Goal: Information Seeking & Learning: Understand process/instructions

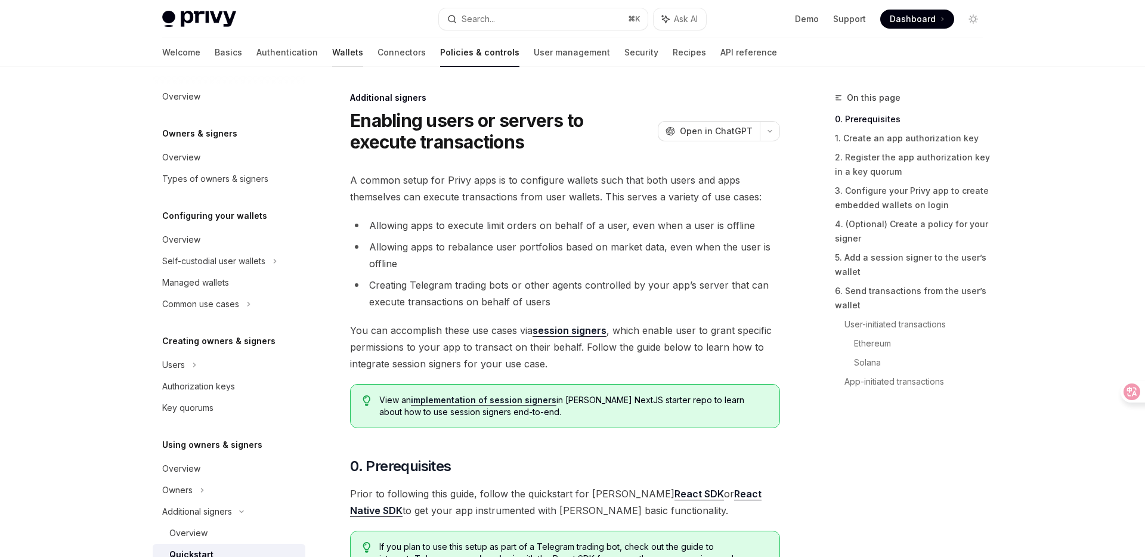
click at [332, 54] on link "Wallets" at bounding box center [347, 52] width 31 height 29
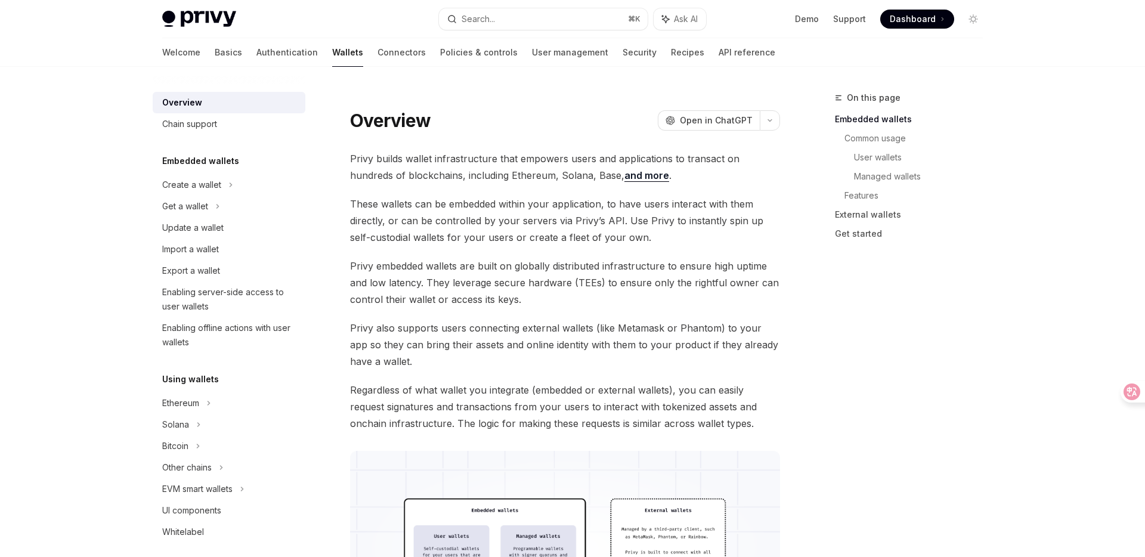
click at [332, 52] on link "Wallets" at bounding box center [347, 52] width 31 height 29
click at [230, 183] on icon at bounding box center [231, 185] width 2 height 4
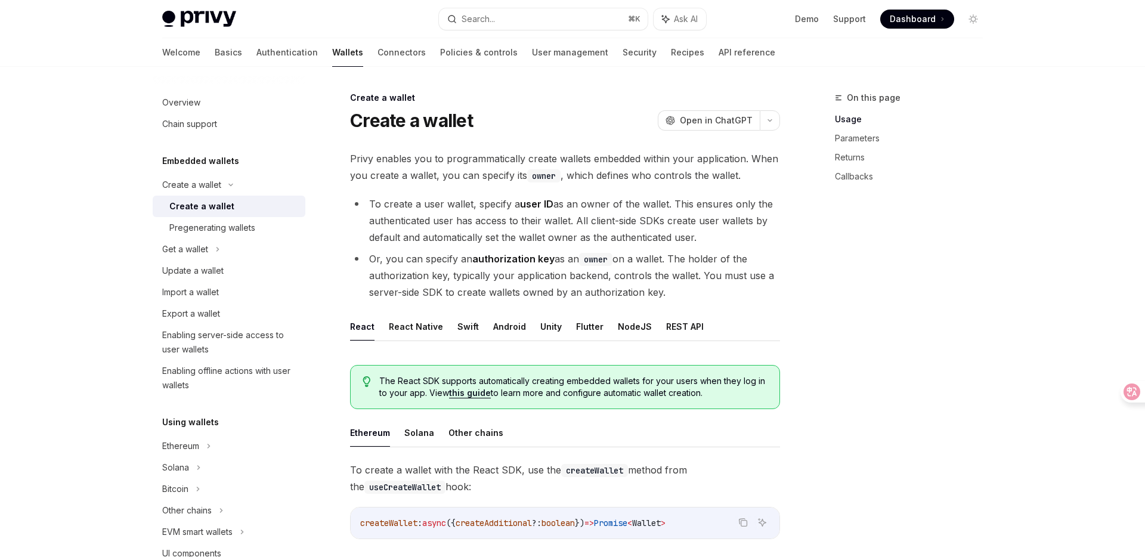
click at [217, 206] on div "Create a wallet" at bounding box center [201, 206] width 65 height 14
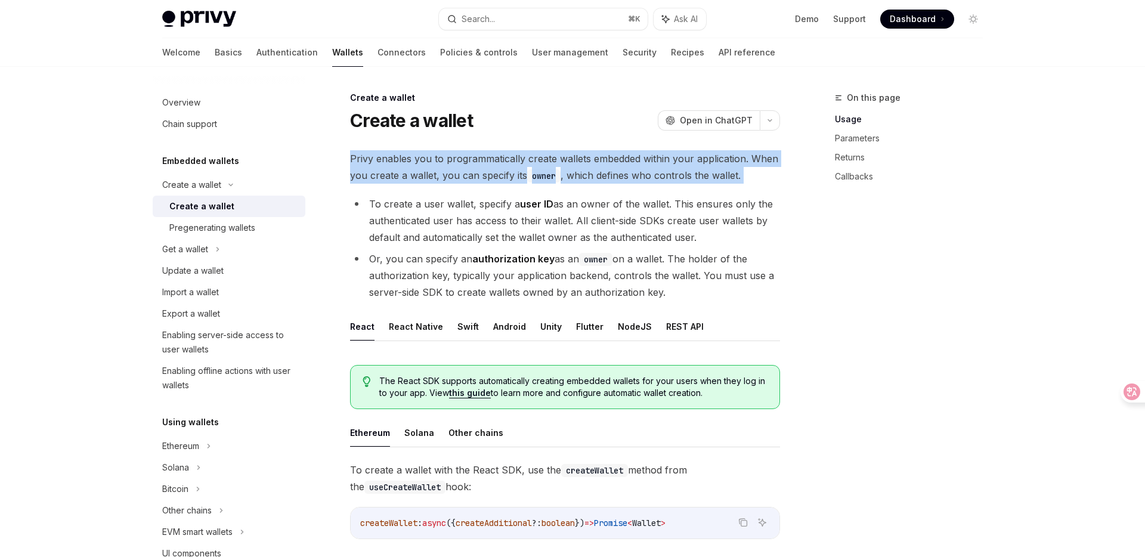
drag, startPoint x: 349, startPoint y: 154, endPoint x: 345, endPoint y: 184, distance: 30.7
click at [337, 183] on div at bounding box center [337, 183] width 0 height 0
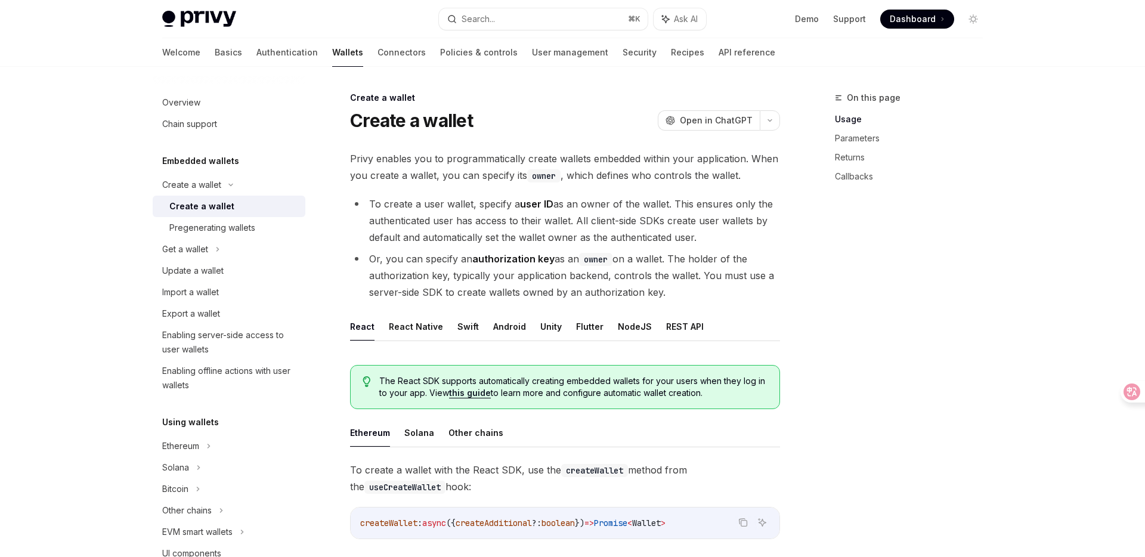
click at [388, 203] on li "To create a user wallet, specify a user ID as an owner of the wallet. This ensu…" at bounding box center [565, 221] width 430 height 50
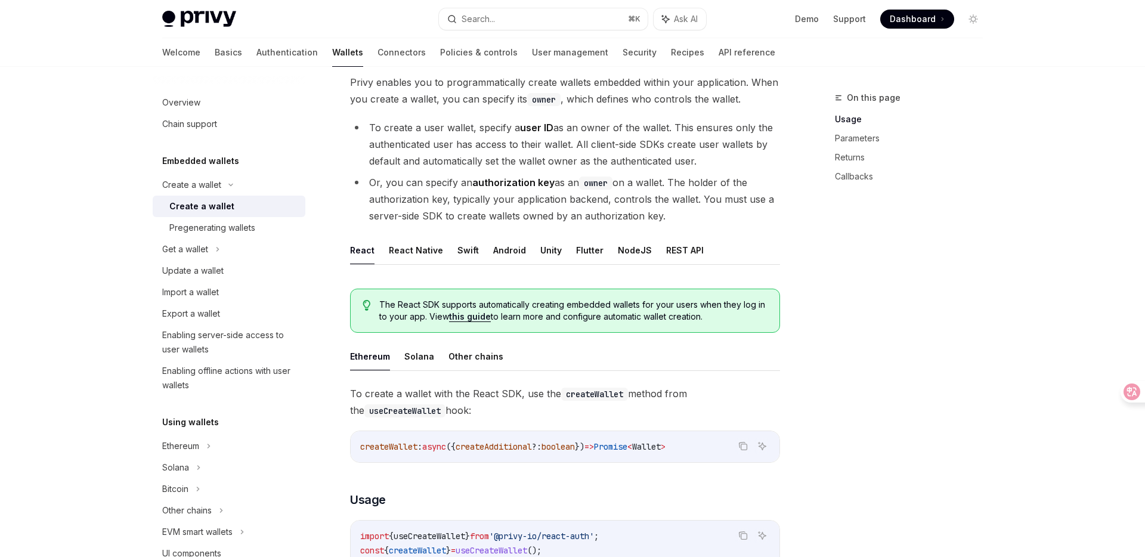
scroll to position [100, 0]
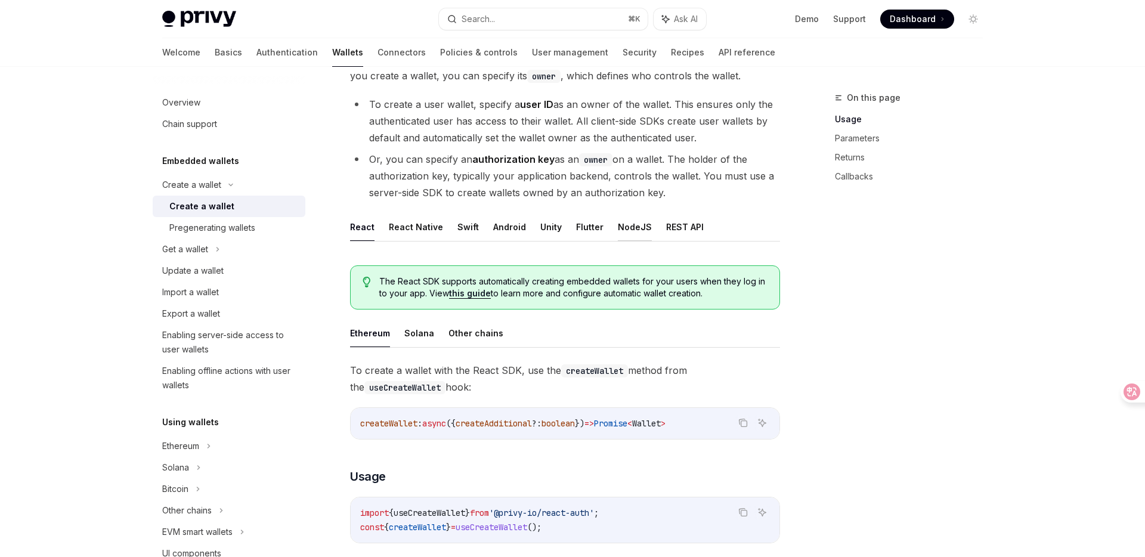
click at [624, 225] on button "NodeJS" at bounding box center [635, 227] width 34 height 28
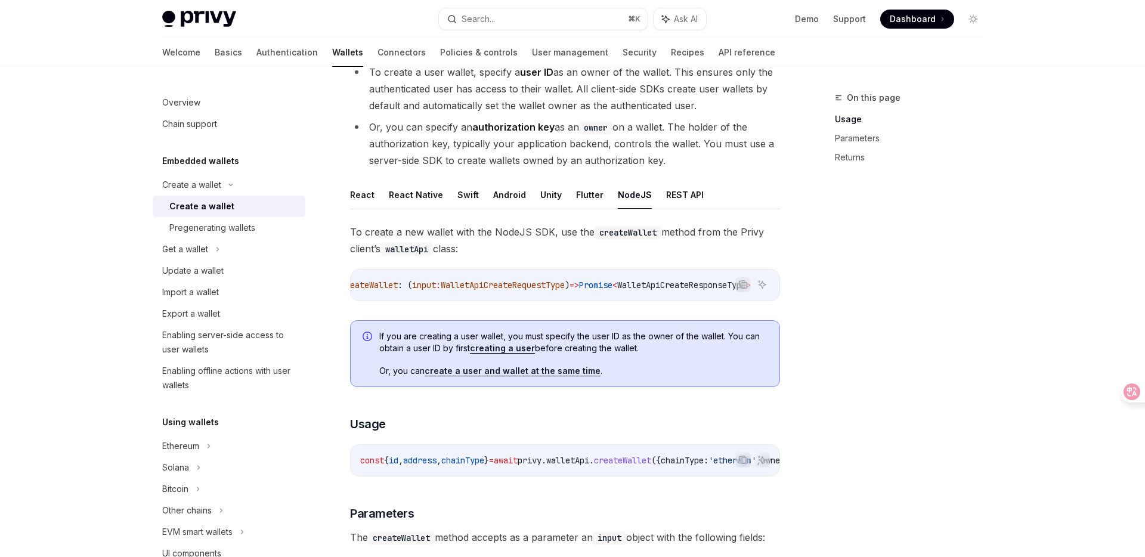
scroll to position [0, 55]
click at [677, 283] on span "WalletApiCreateResponseType" at bounding box center [681, 285] width 129 height 11
click at [664, 296] on div "createWallet : ( input : WalletApiCreateRequestType ) => Promise < WalletApiCre…" at bounding box center [565, 284] width 429 height 31
click at [634, 231] on code "createWallet" at bounding box center [627, 232] width 67 height 13
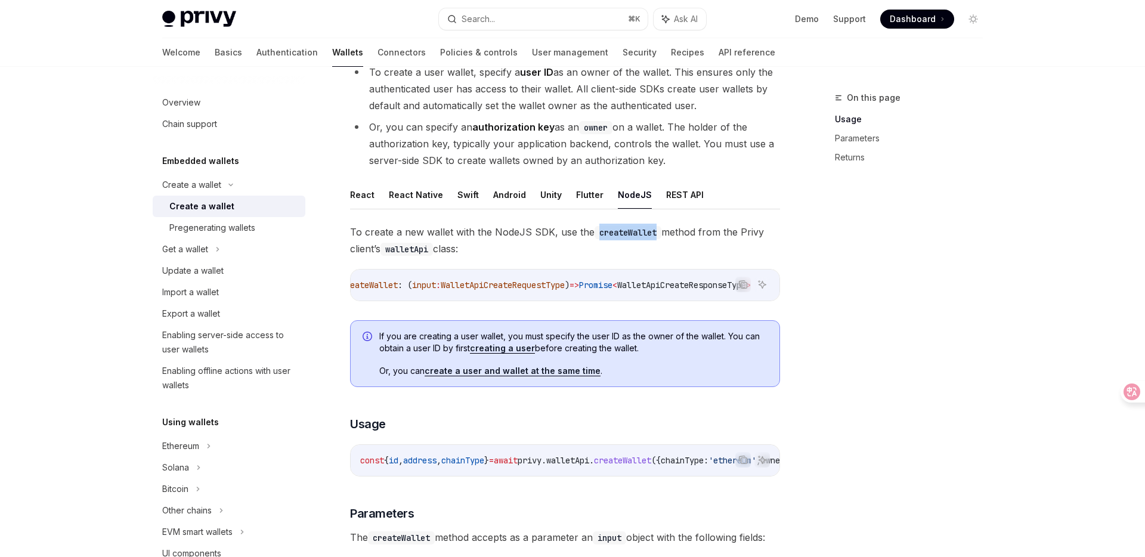
click at [634, 231] on code "createWallet" at bounding box center [627, 232] width 67 height 13
copy code "createWallet"
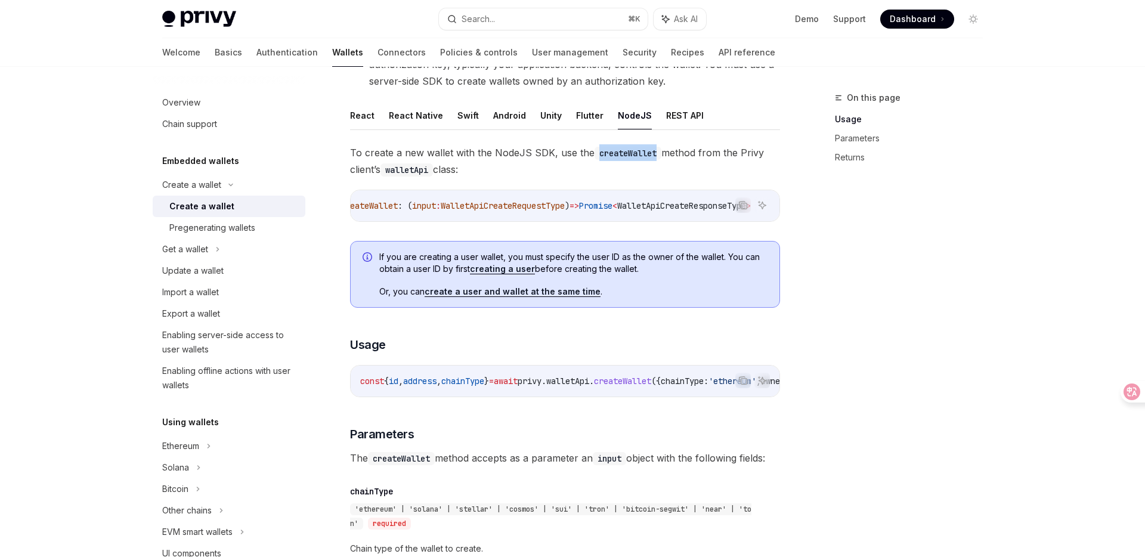
scroll to position [214, 0]
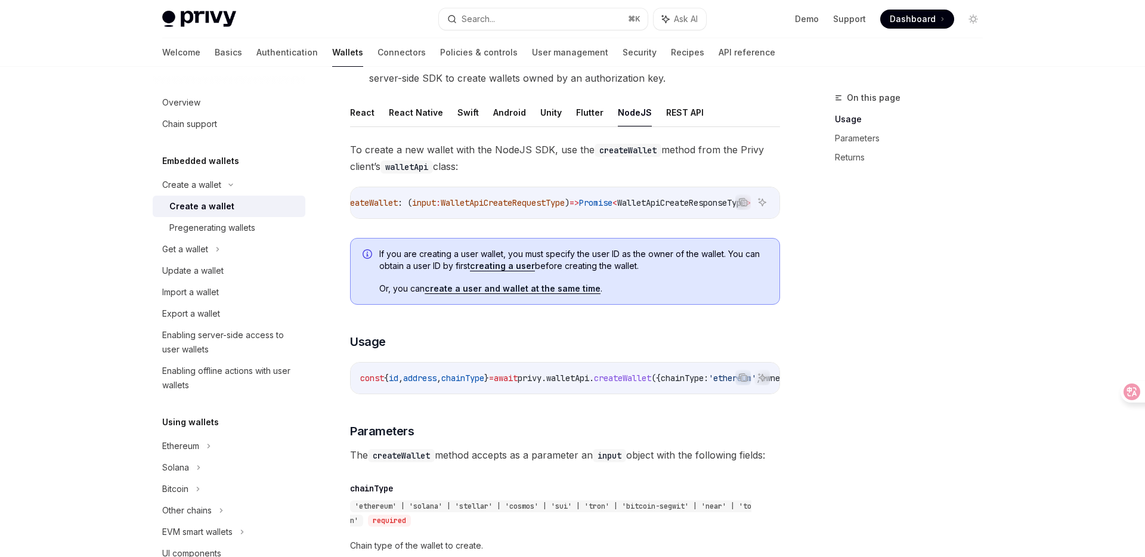
drag, startPoint x: 377, startPoint y: 258, endPoint x: 372, endPoint y: 281, distance: 24.4
click at [372, 281] on div "If you are creating a user wallet, you must specify the user ID as the owner of…" at bounding box center [565, 271] width 430 height 67
drag, startPoint x: 379, startPoint y: 256, endPoint x: 376, endPoint y: 281, distance: 25.8
click at [376, 281] on div "If you are creating a user wallet, you must specify the user ID as the owner of…" at bounding box center [565, 271] width 430 height 67
click at [368, 277] on div at bounding box center [368, 277] width 0 height 0
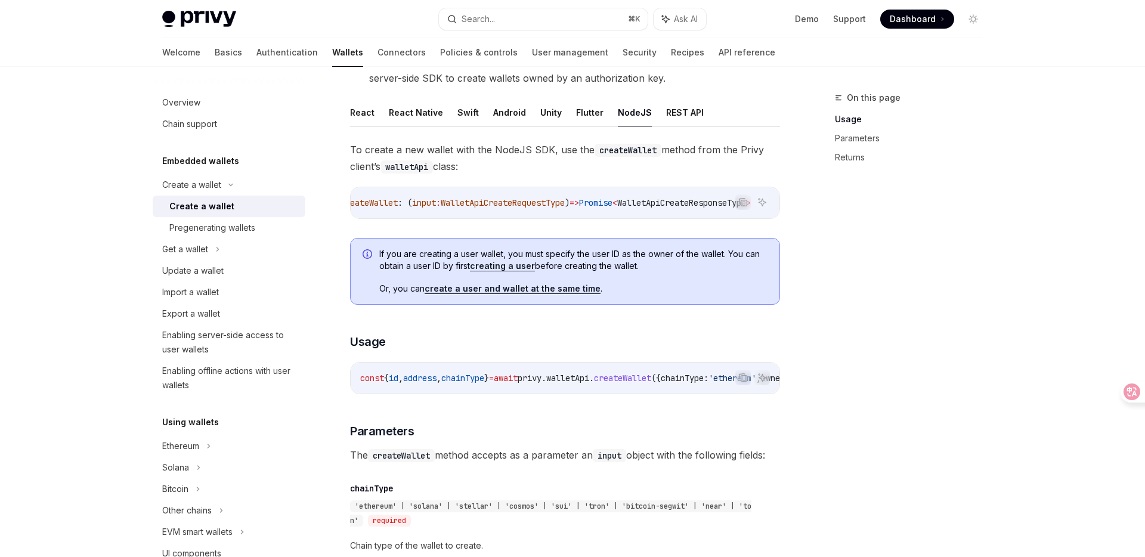
click at [874, 251] on div "On this page Usage Parameters Returns" at bounding box center [901, 324] width 181 height 466
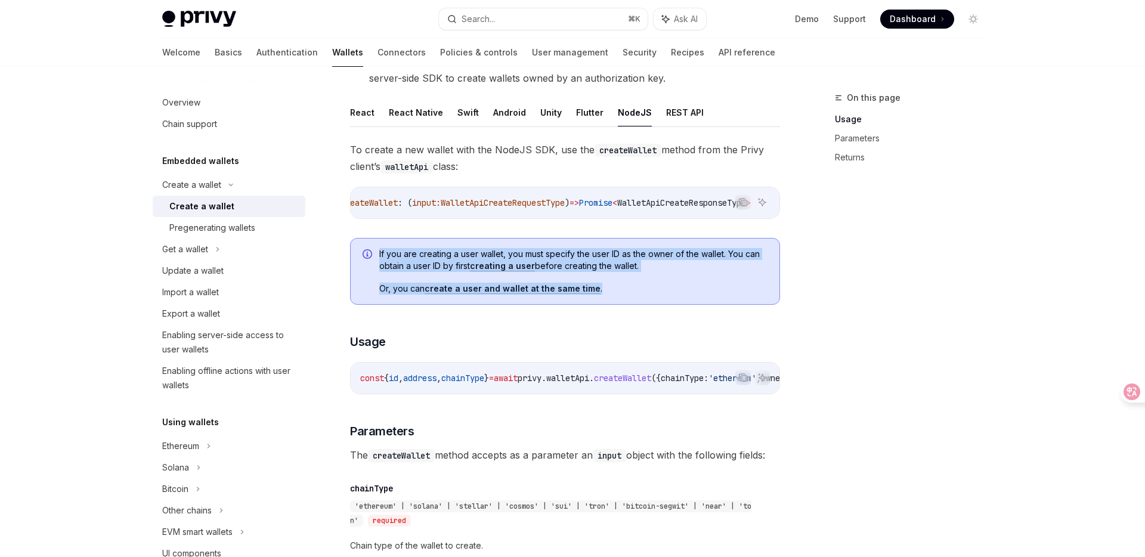
drag, startPoint x: 379, startPoint y: 255, endPoint x: 609, endPoint y: 303, distance: 234.4
click at [609, 303] on div "If you are creating a user wallet, you must specify the user ID as the owner of…" at bounding box center [565, 271] width 430 height 67
click at [593, 289] on span "Or, you can create a user and wallet at the same time ." at bounding box center [573, 289] width 388 height 12
drag, startPoint x: 600, startPoint y: 293, endPoint x: 377, endPoint y: 258, distance: 225.6
click at [377, 258] on div "If you are creating a user wallet, you must specify the user ID as the owner of…" at bounding box center [565, 271] width 430 height 67
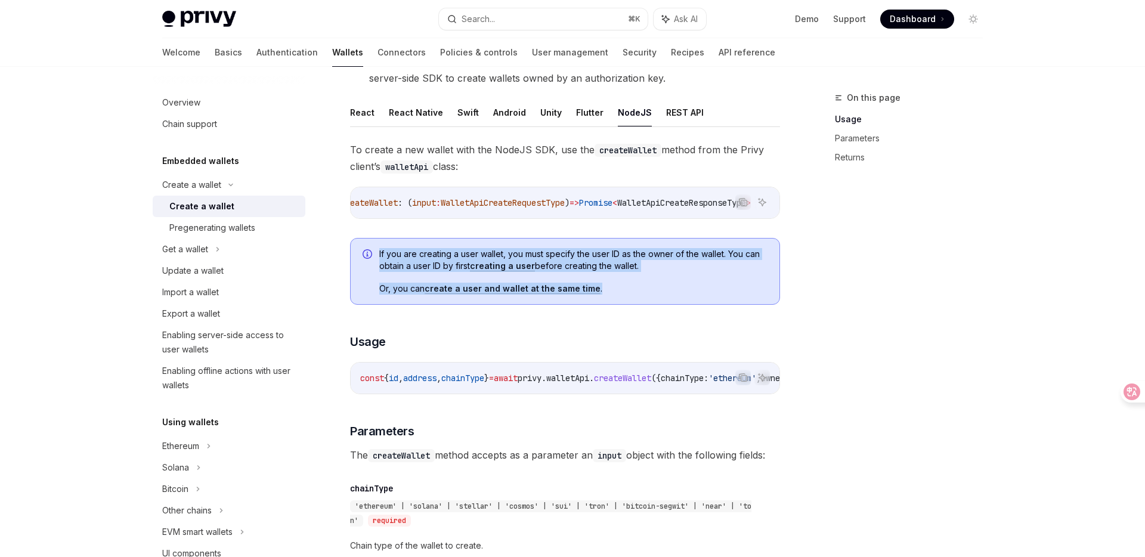
click at [380, 257] on span "If you are creating a user wallet, you must specify the user ID as the owner of…" at bounding box center [573, 260] width 388 height 24
drag, startPoint x: 378, startPoint y: 255, endPoint x: 679, endPoint y: 300, distance: 304.5
click at [679, 300] on div "If you are creating a user wallet, you must specify the user ID as the owner of…" at bounding box center [565, 271] width 430 height 67
click at [671, 299] on div at bounding box center [671, 299] width 0 height 0
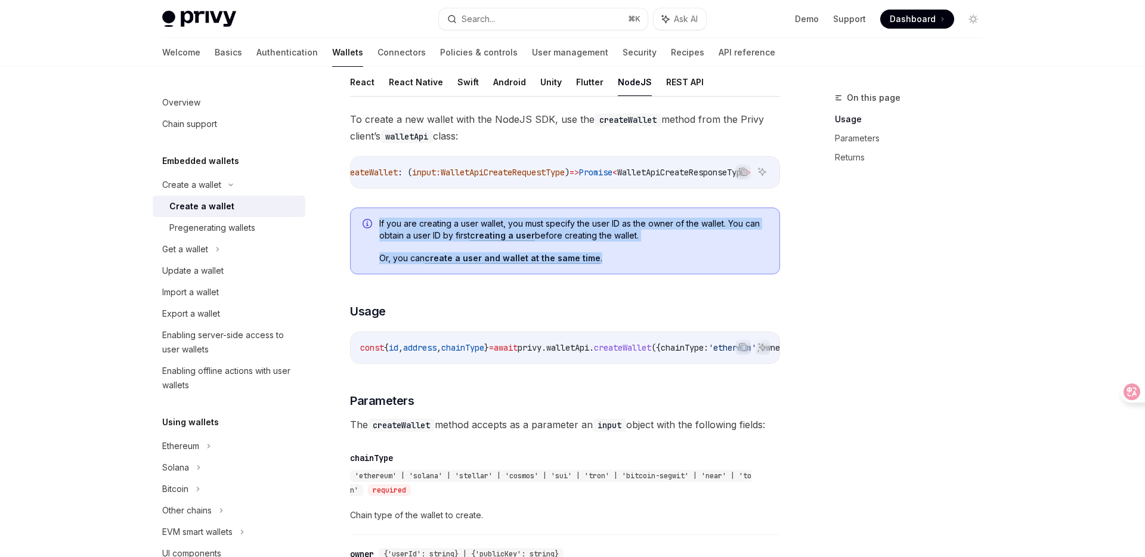
scroll to position [249, 0]
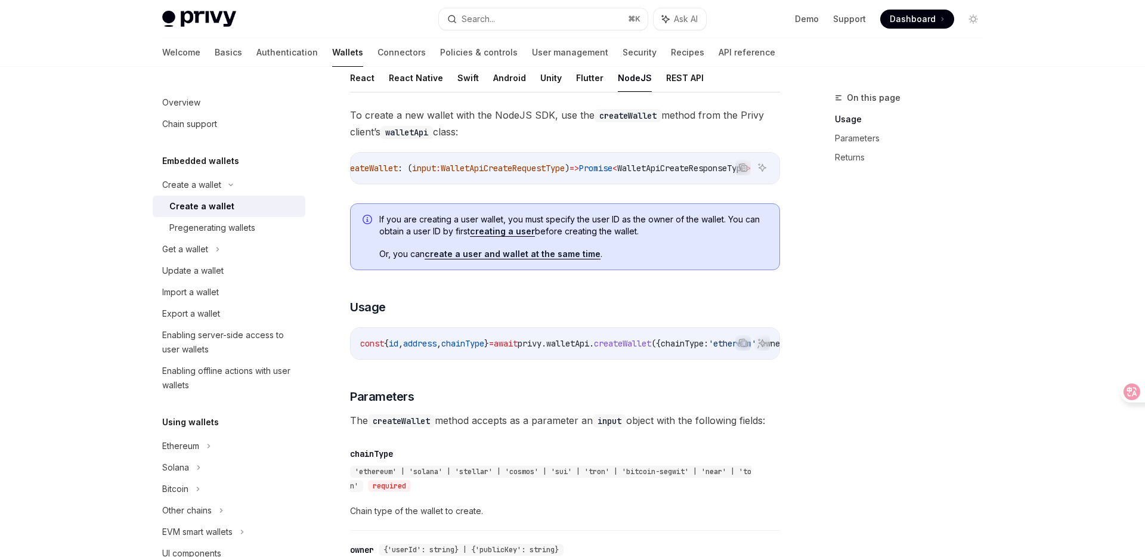
drag, startPoint x: 468, startPoint y: 404, endPoint x: 544, endPoint y: 453, distance: 90.5
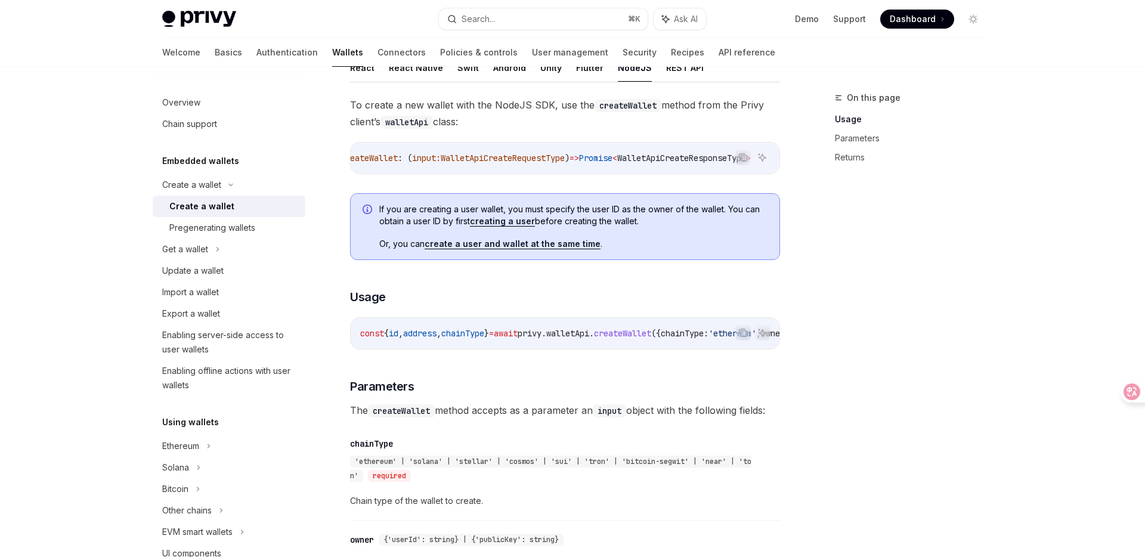
scroll to position [246, 0]
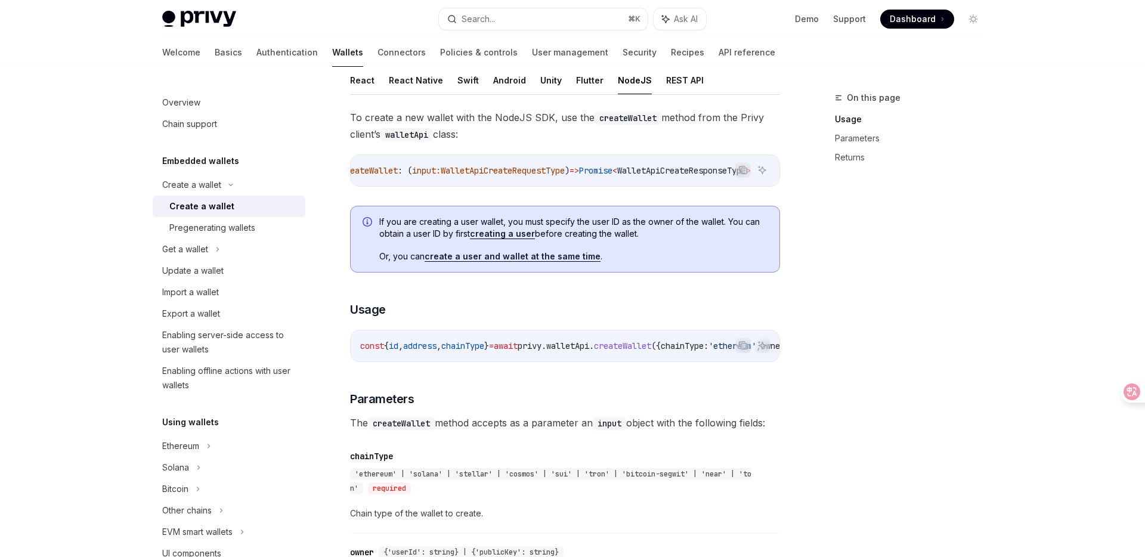
click at [517, 351] on span "await" at bounding box center [506, 345] width 24 height 11
click at [579, 353] on code "const { id , address , chainType } = await privy . walletApi . createWallet ({ …" at bounding box center [658, 346] width 596 height 14
click at [589, 350] on span "walletApi" at bounding box center [567, 345] width 43 height 11
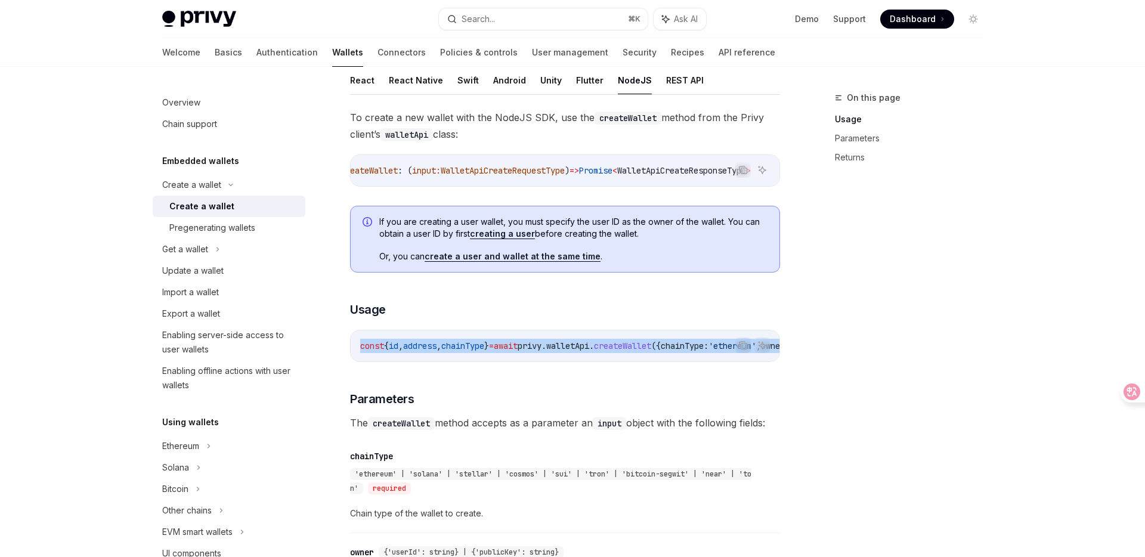
drag, startPoint x: 361, startPoint y: 348, endPoint x: 355, endPoint y: 360, distance: 12.8
click at [355, 360] on div "const { id , address , chainType } = await privy . walletApi . createWallet ({ …" at bounding box center [565, 345] width 429 height 31
copy span "const { id , address , chainType } = await privy . walletApi . createWallet ({ …"
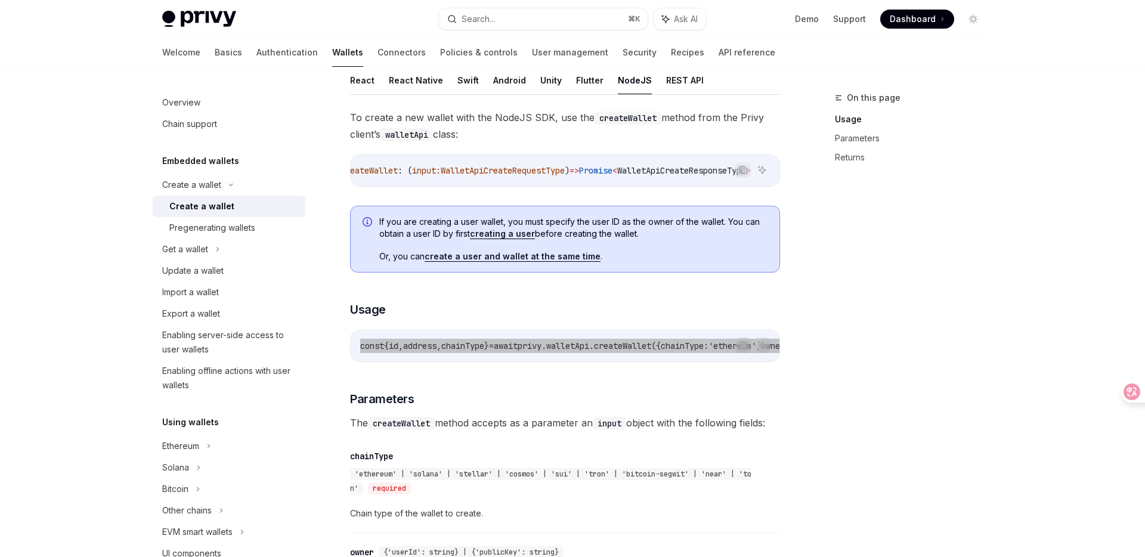
scroll to position [0, 255]
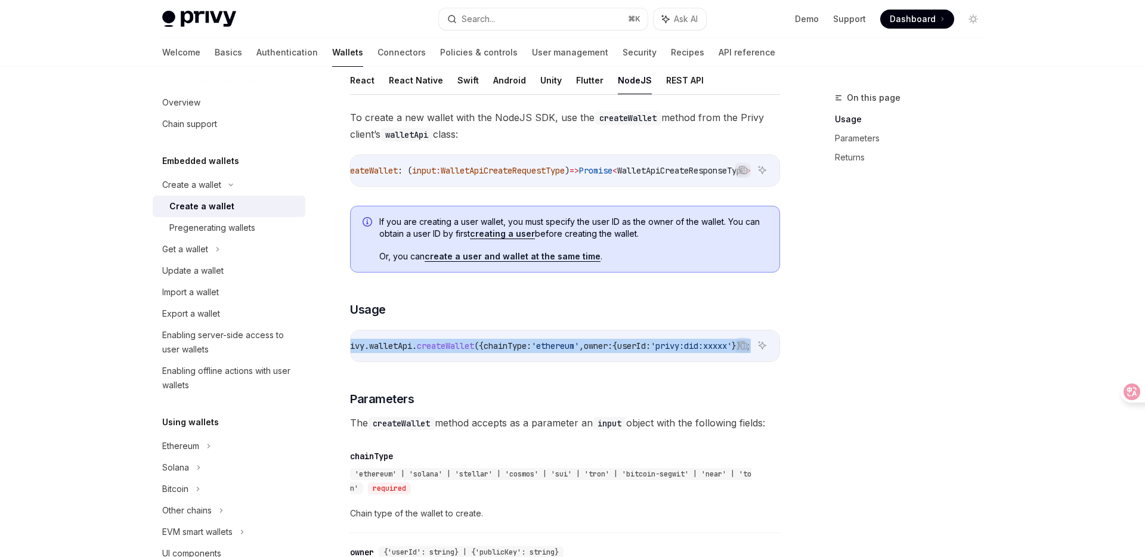
click at [678, 350] on span "'privy:did:xxxxx'" at bounding box center [690, 345] width 81 height 11
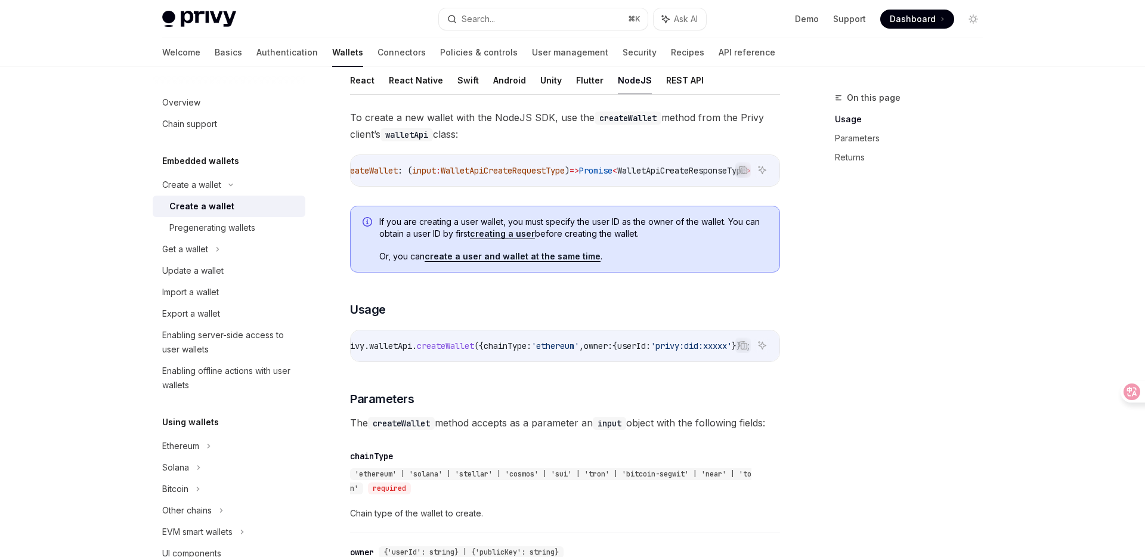
click at [709, 351] on span "'privy:did:xxxxx'" at bounding box center [690, 345] width 81 height 11
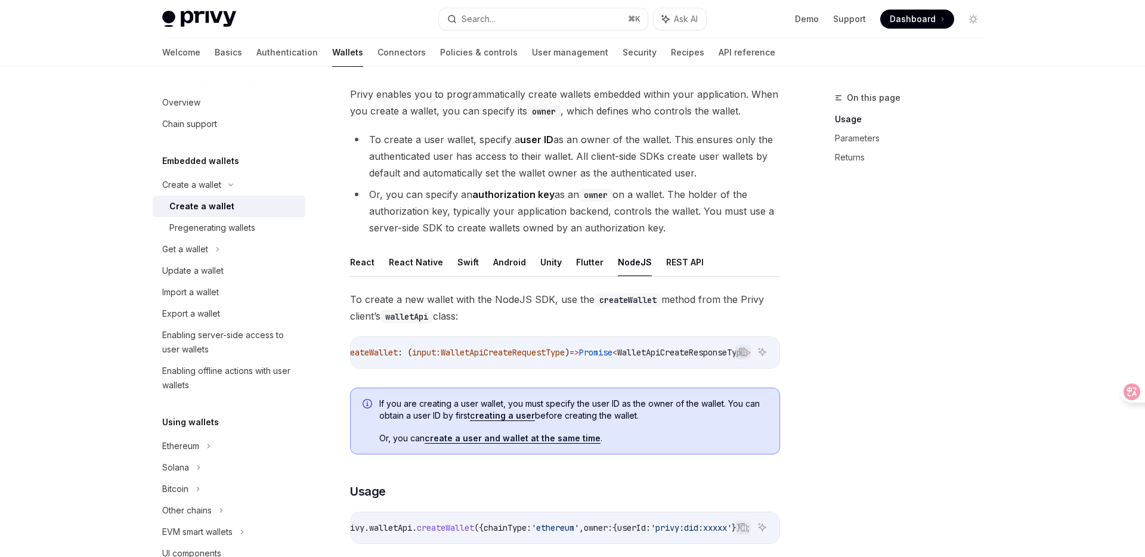
scroll to position [134, 0]
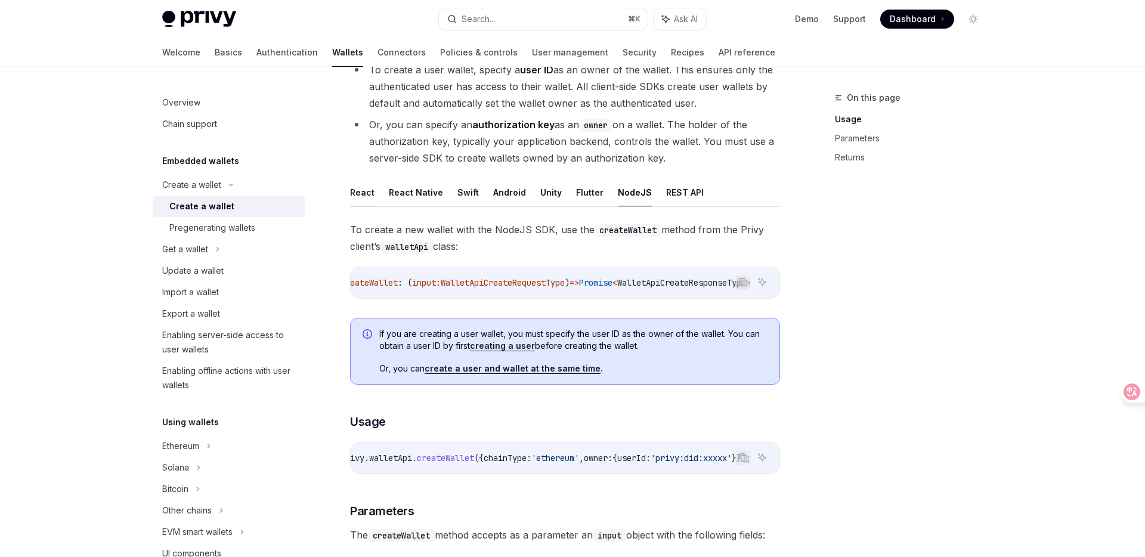
click at [368, 196] on button "React" at bounding box center [362, 192] width 24 height 28
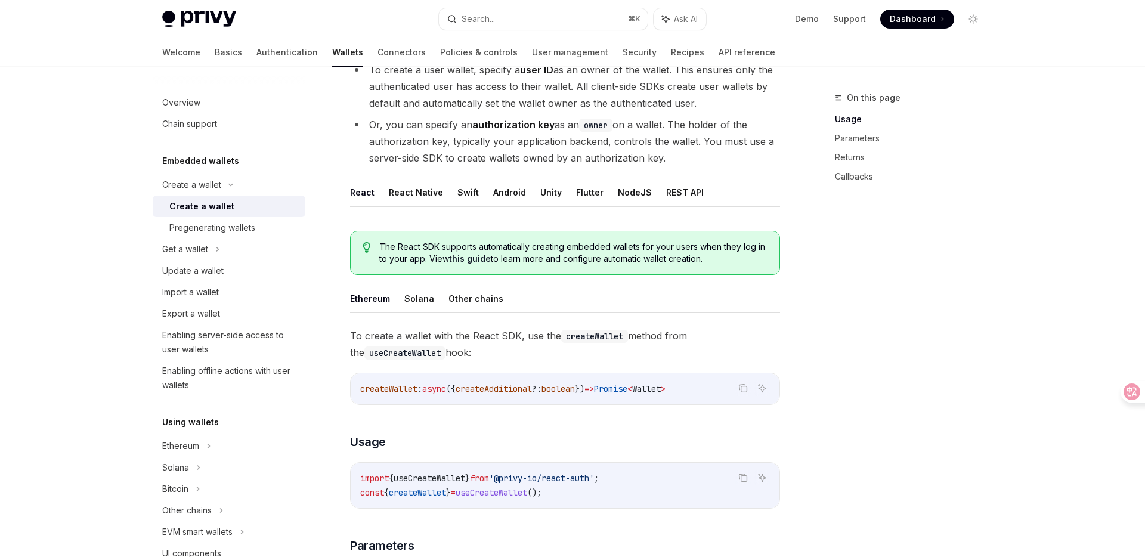
click at [637, 197] on button "NodeJS" at bounding box center [635, 192] width 34 height 28
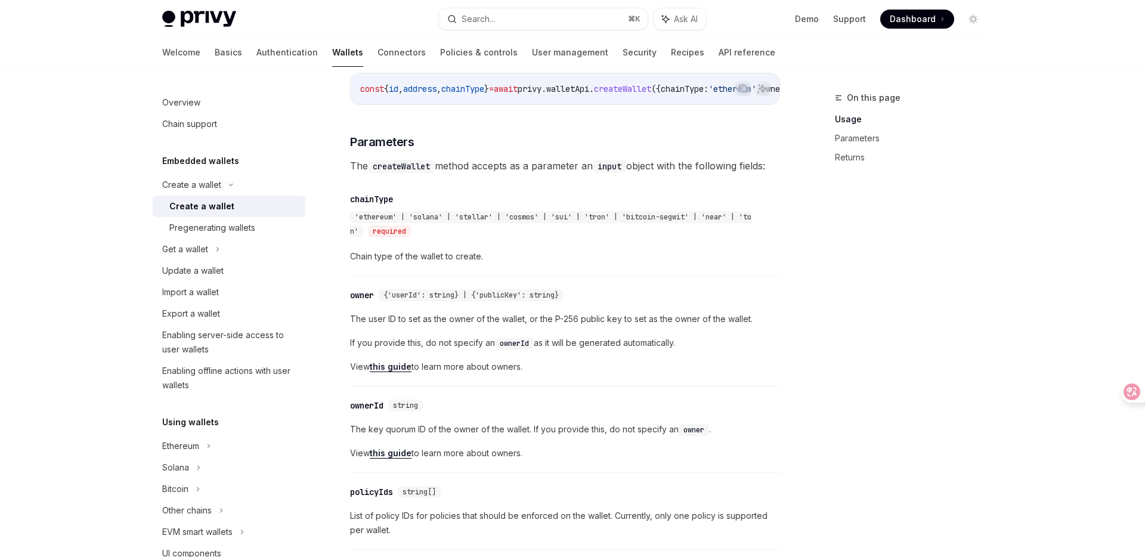
scroll to position [518, 0]
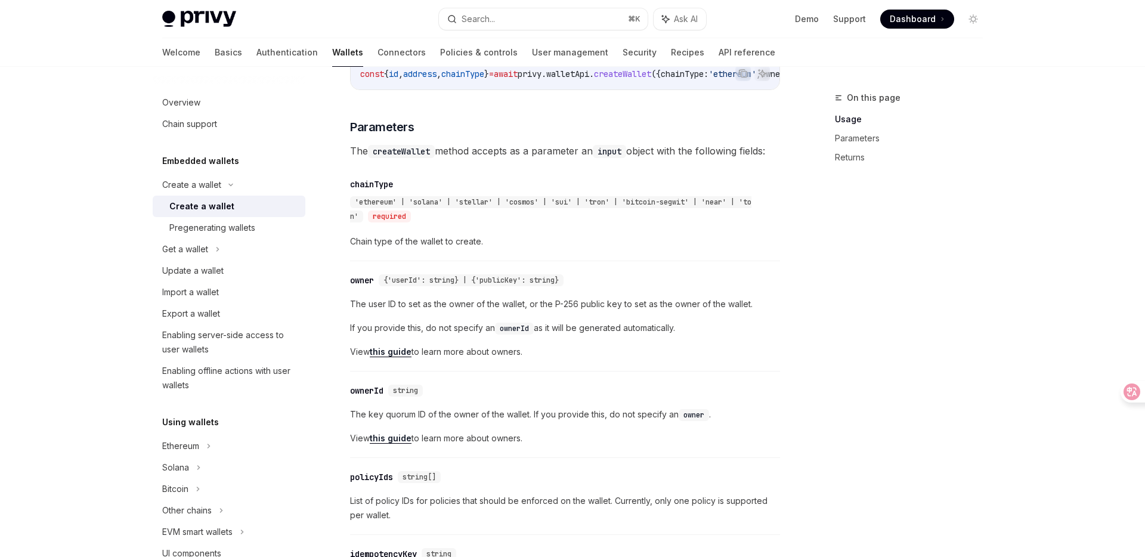
click at [422, 249] on span "Chain type of the wallet to create." at bounding box center [565, 241] width 430 height 14
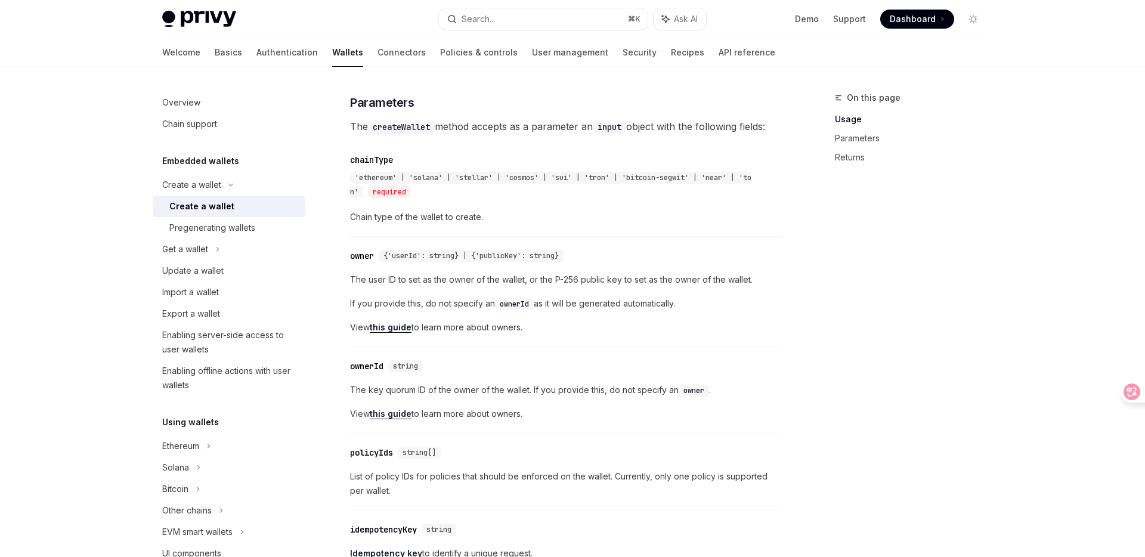
scroll to position [545, 0]
click at [213, 207] on div "Create a wallet" at bounding box center [201, 206] width 65 height 14
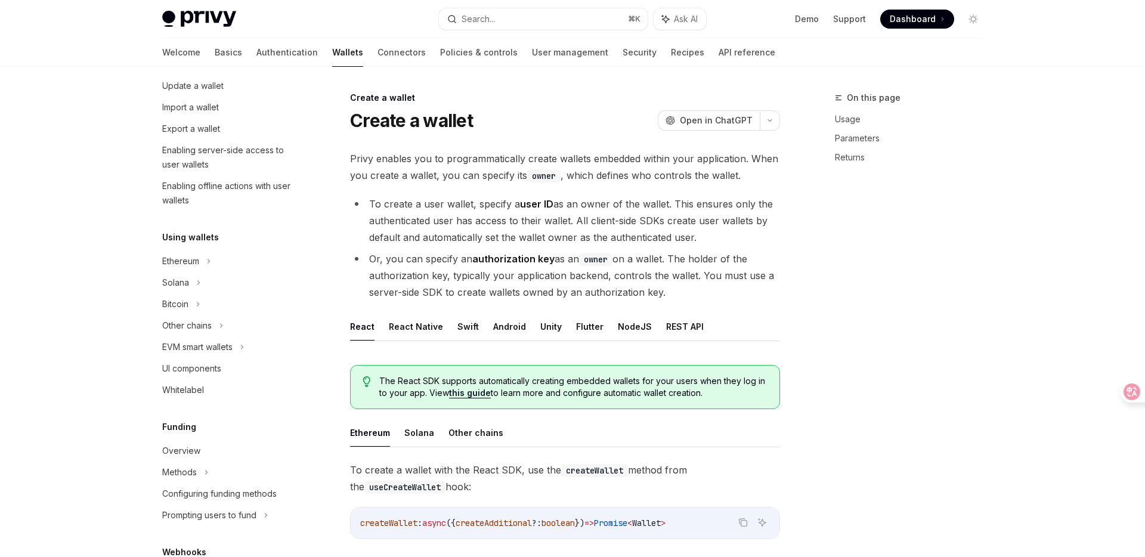
scroll to position [243, 0]
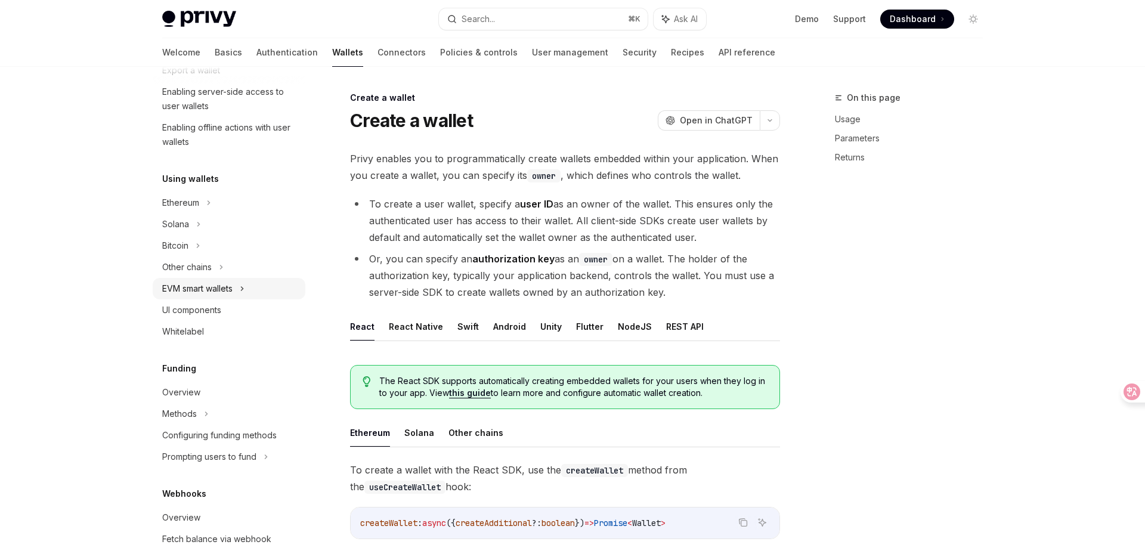
click at [244, 286] on icon at bounding box center [242, 288] width 5 height 14
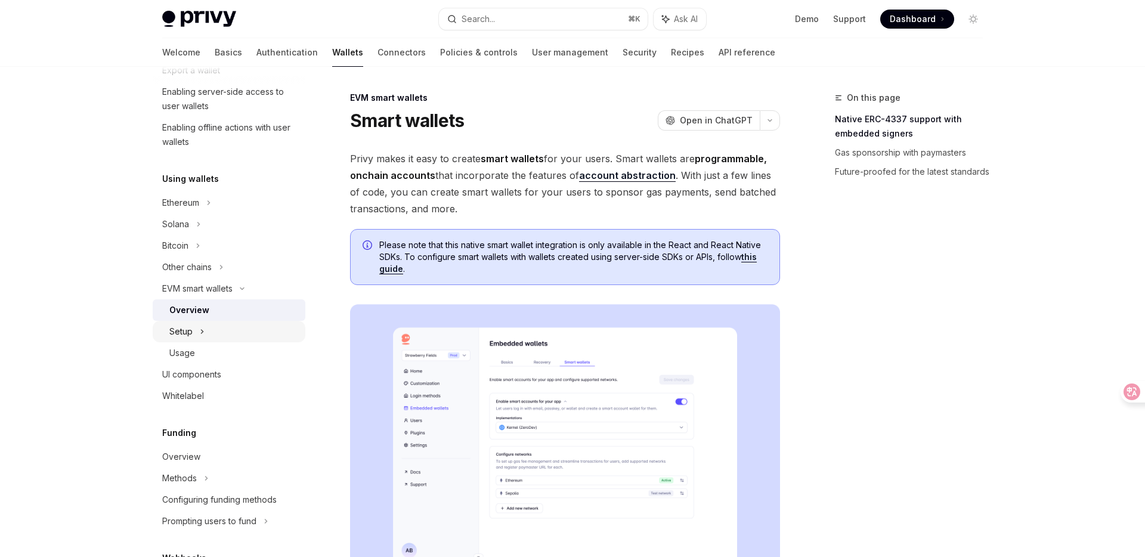
click at [201, 336] on icon at bounding box center [202, 331] width 5 height 14
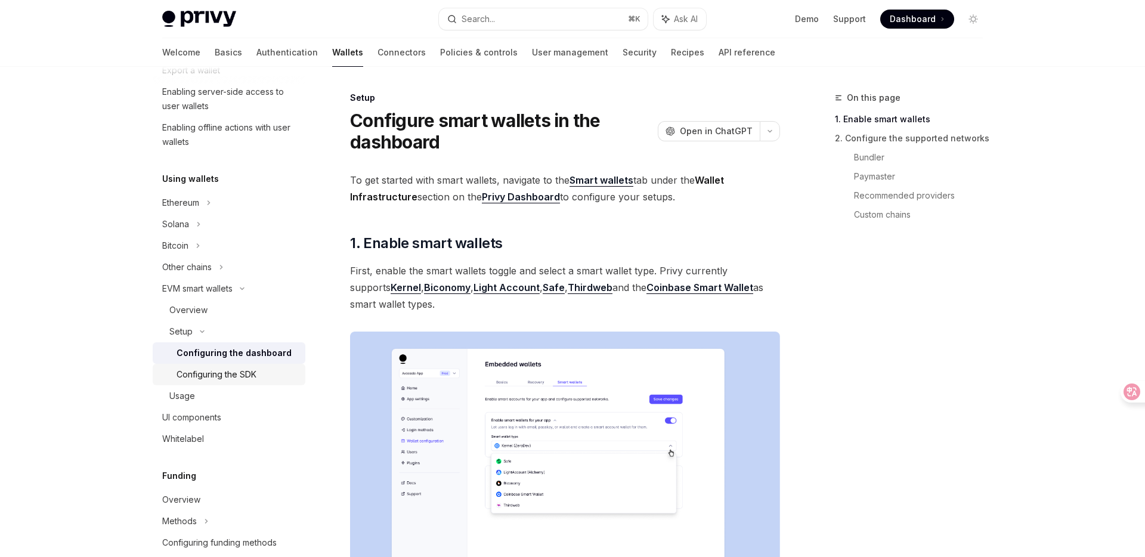
click at [231, 377] on div "Configuring the SDK" at bounding box center [216, 374] width 80 height 14
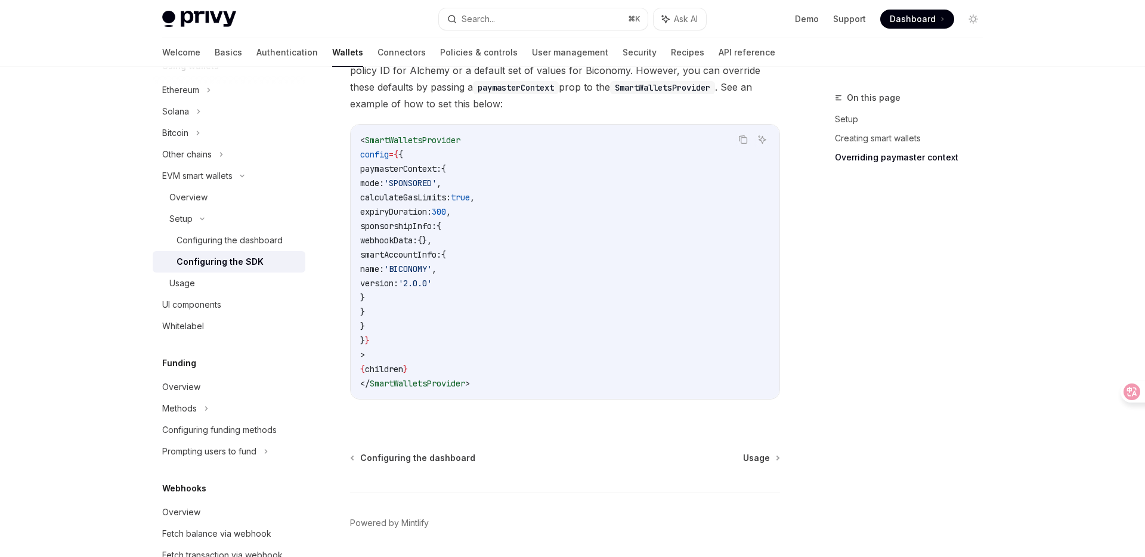
scroll to position [341, 0]
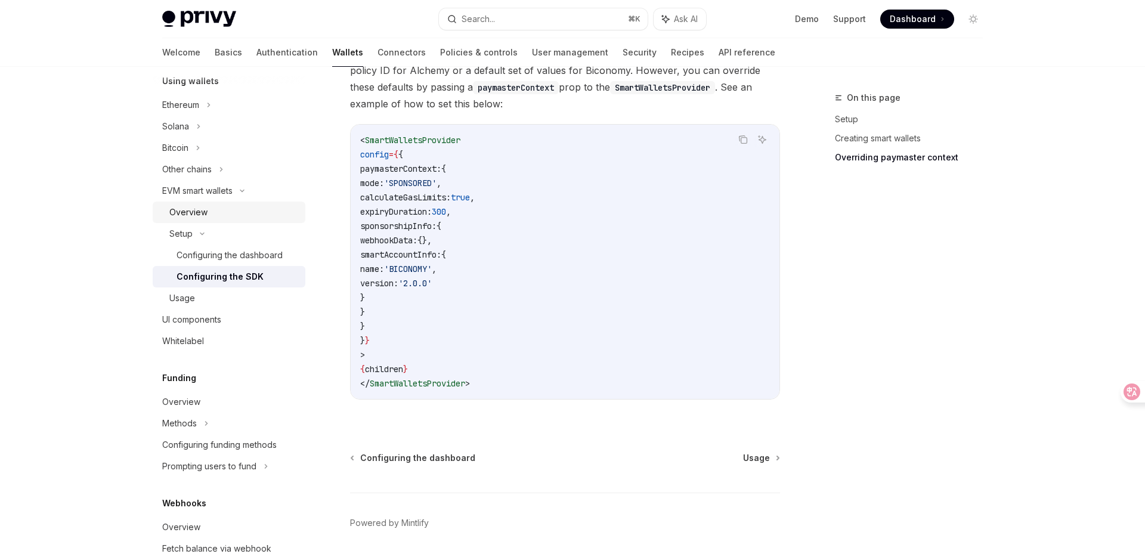
click at [202, 214] on div "Overview" at bounding box center [188, 212] width 38 height 14
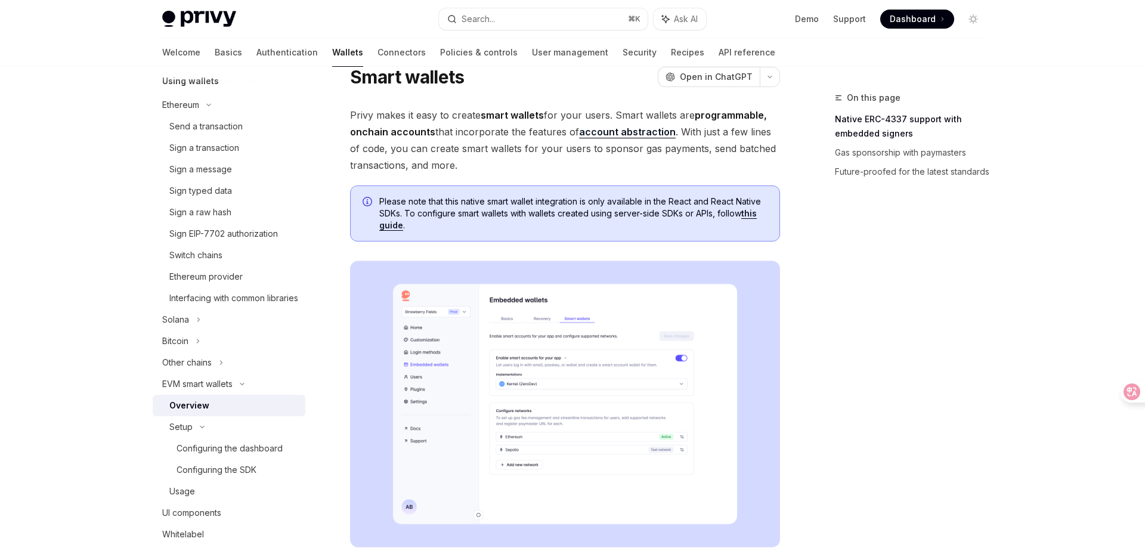
scroll to position [54, 0]
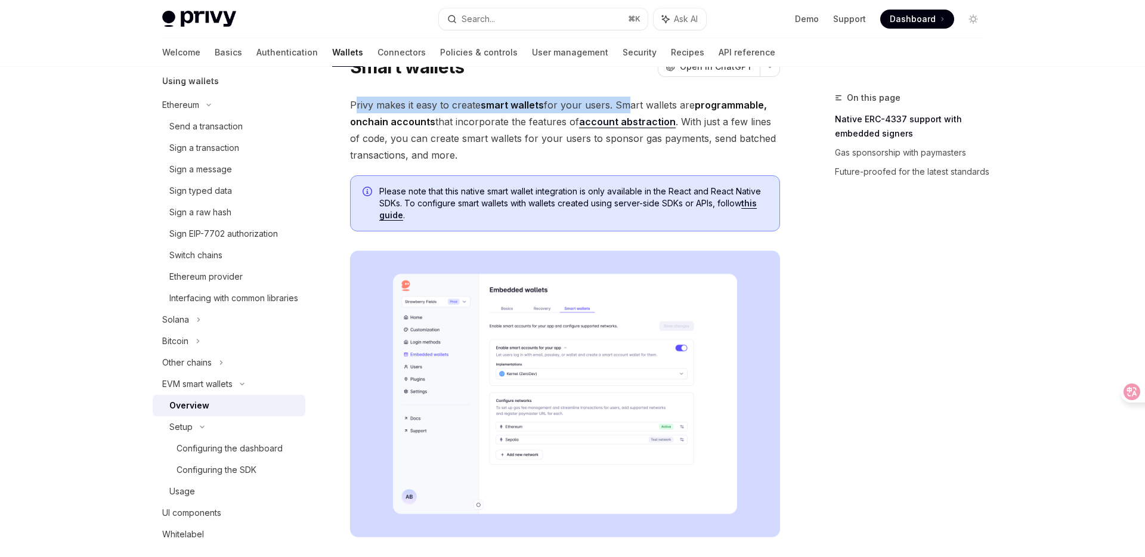
drag, startPoint x: 357, startPoint y: 103, endPoint x: 619, endPoint y: 104, distance: 262.3
click at [619, 104] on span "Privy makes it easy to create smart wallets for your users. Smart wallets are p…" at bounding box center [565, 130] width 430 height 67
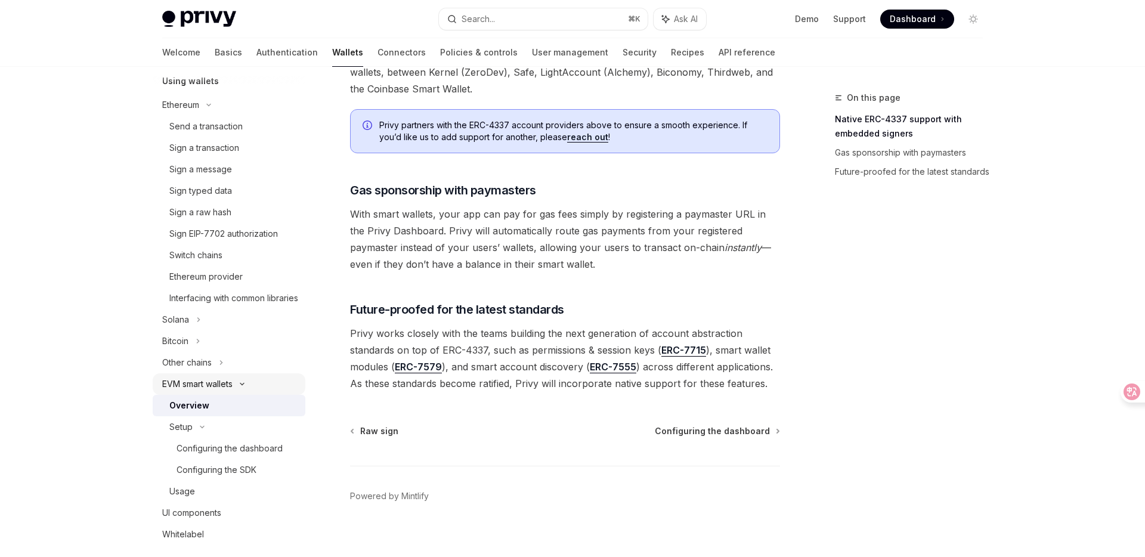
scroll to position [393, 0]
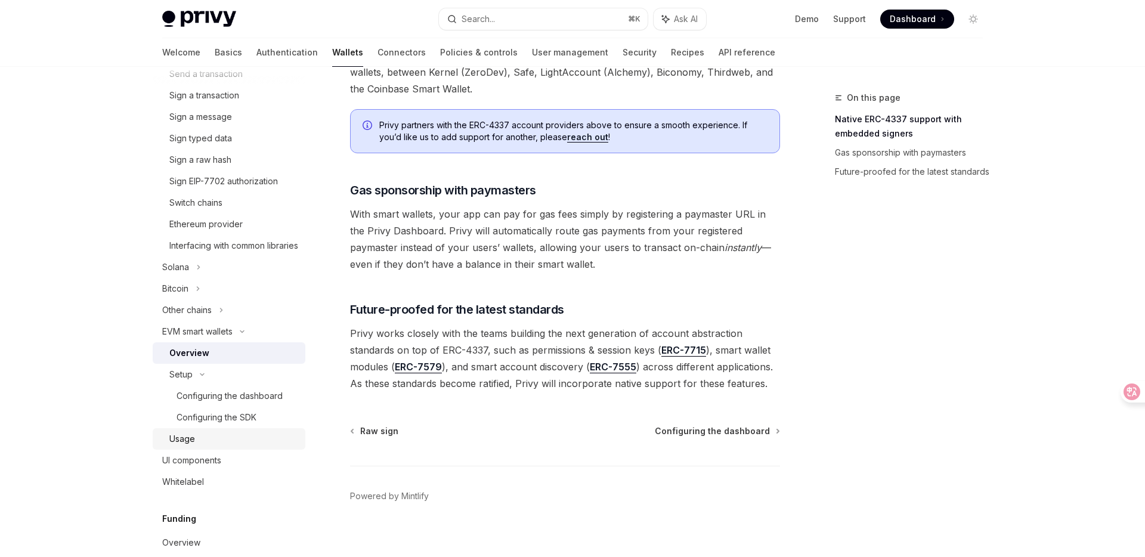
click at [197, 446] on div "Usage" at bounding box center [233, 439] width 129 height 14
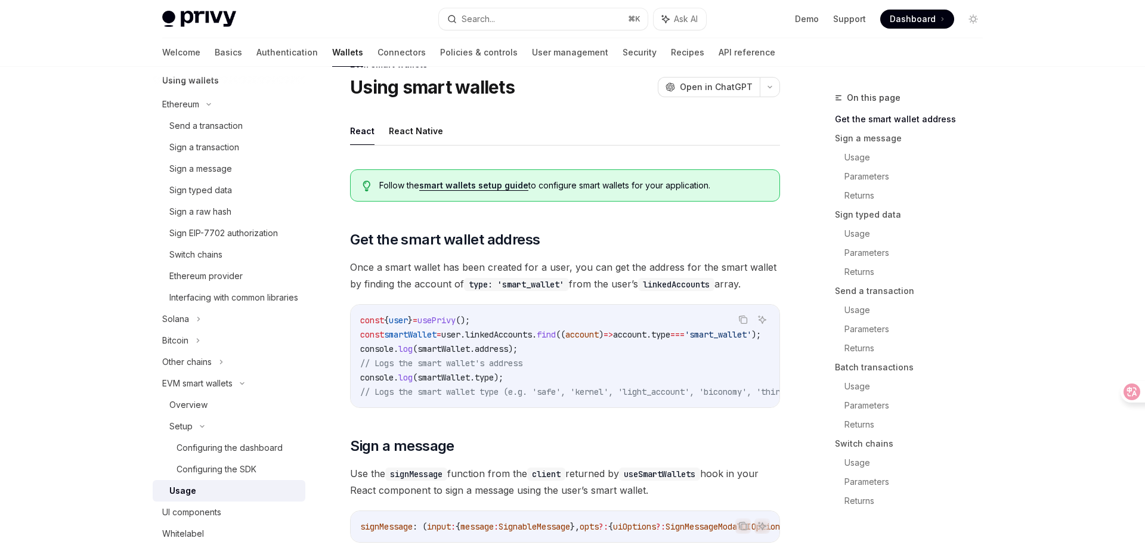
scroll to position [347, 0]
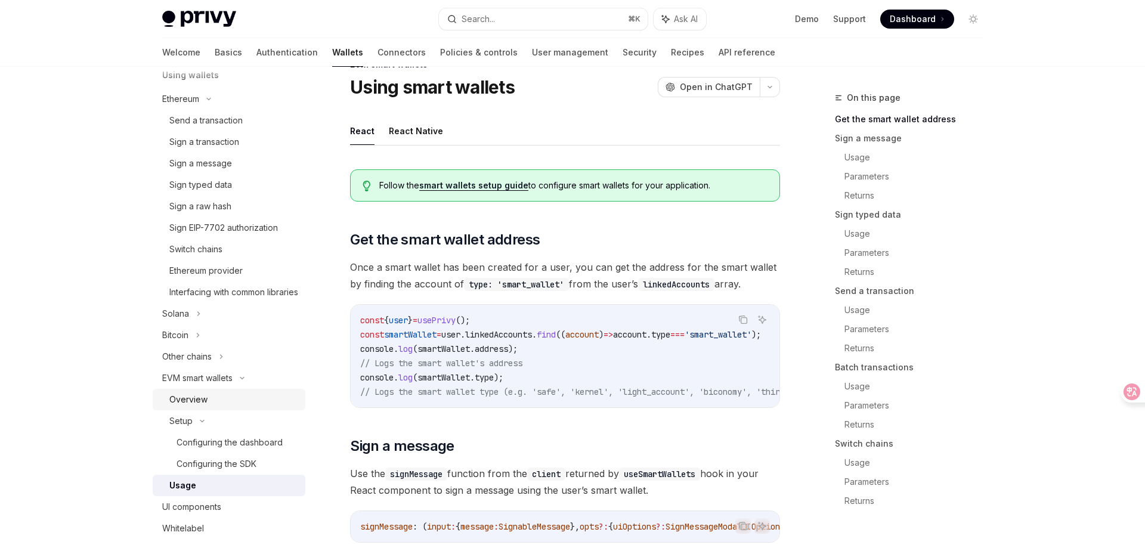
click at [202, 407] on div "Overview" at bounding box center [188, 399] width 38 height 14
click at [236, 450] on div "Configuring the dashboard" at bounding box center [229, 442] width 106 height 14
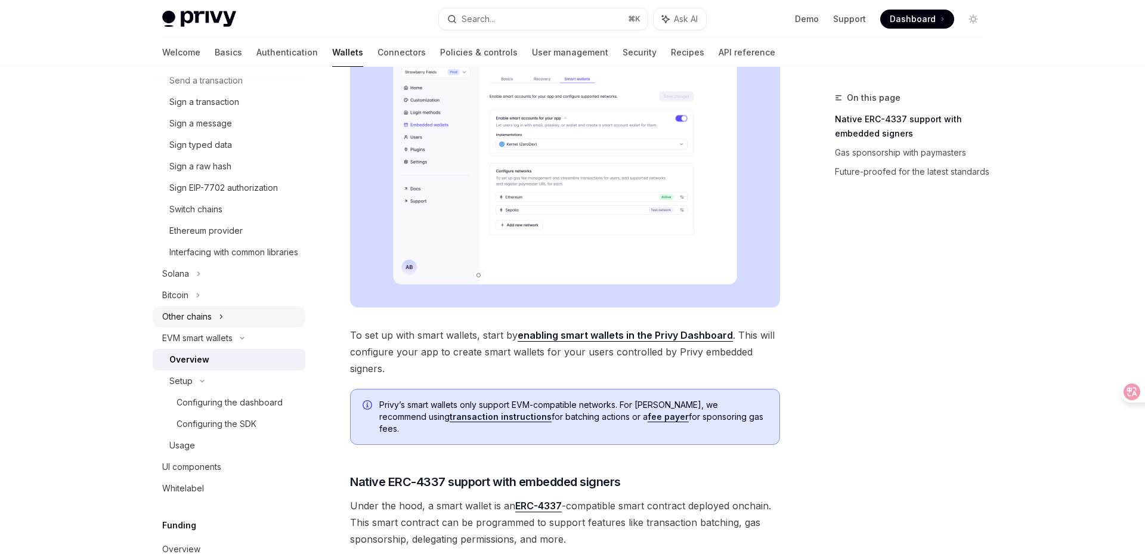
scroll to position [393, 0]
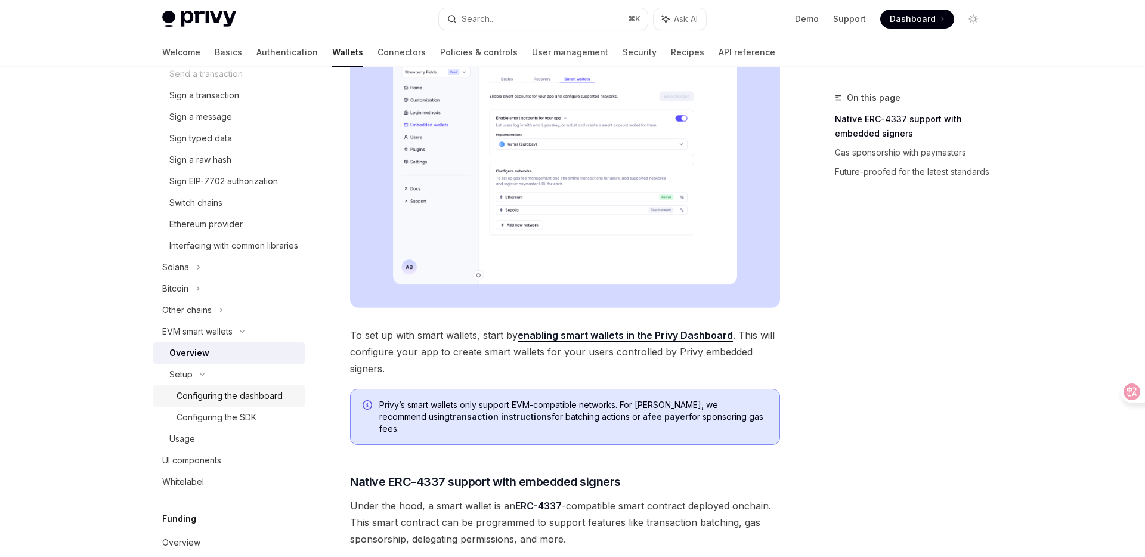
click at [218, 403] on div "Configuring the dashboard" at bounding box center [229, 396] width 106 height 14
click at [220, 403] on div "Configuring the dashboard" at bounding box center [229, 396] width 106 height 14
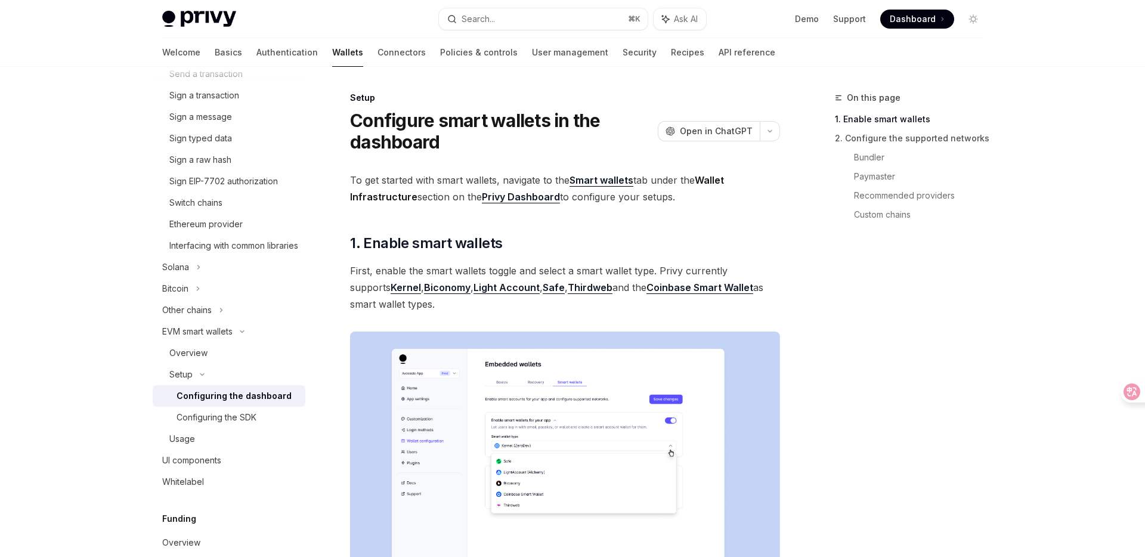
scroll to position [398, 0]
click at [225, 420] on div "Configuring the SDK" at bounding box center [216, 413] width 80 height 14
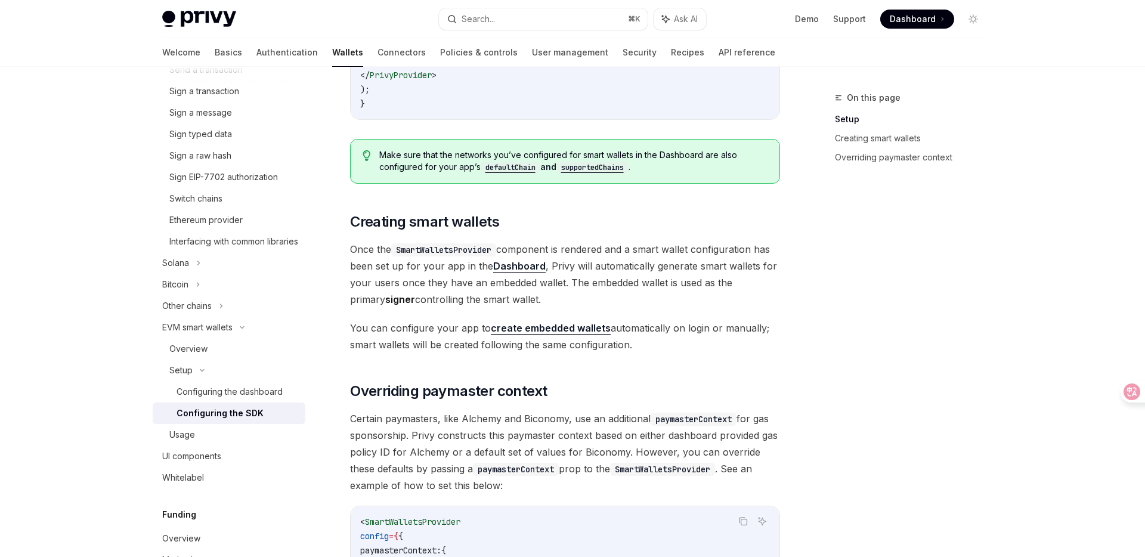
scroll to position [579, 0]
drag, startPoint x: 346, startPoint y: 244, endPoint x: 368, endPoint y: 252, distance: 22.8
click at [363, 250] on div "Setup Configure smart wallets in the SDK OpenAI Open in ChatGPT OpenAI Open in …" at bounding box center [453, 243] width 658 height 1464
click at [649, 278] on span "Once the SmartWalletsProvider component is rendered and a smart wallet configur…" at bounding box center [565, 272] width 430 height 67
click at [1118, 393] on icon at bounding box center [1123, 392] width 10 height 10
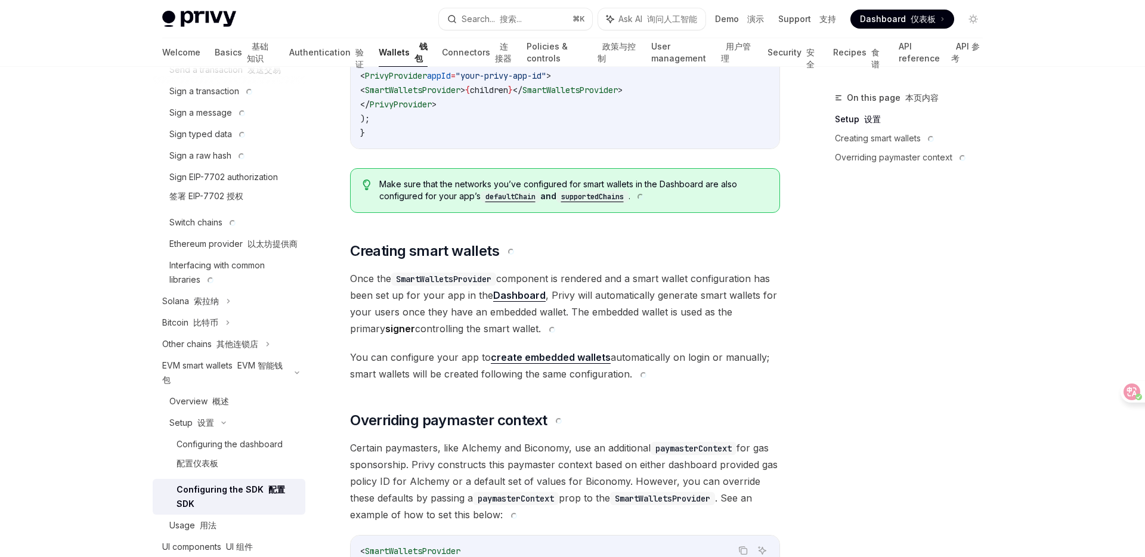
click at [833, 312] on div "On this page 本页内容 Setup 设置 Creating smart wallets Overriding paymaster context" at bounding box center [901, 324] width 181 height 466
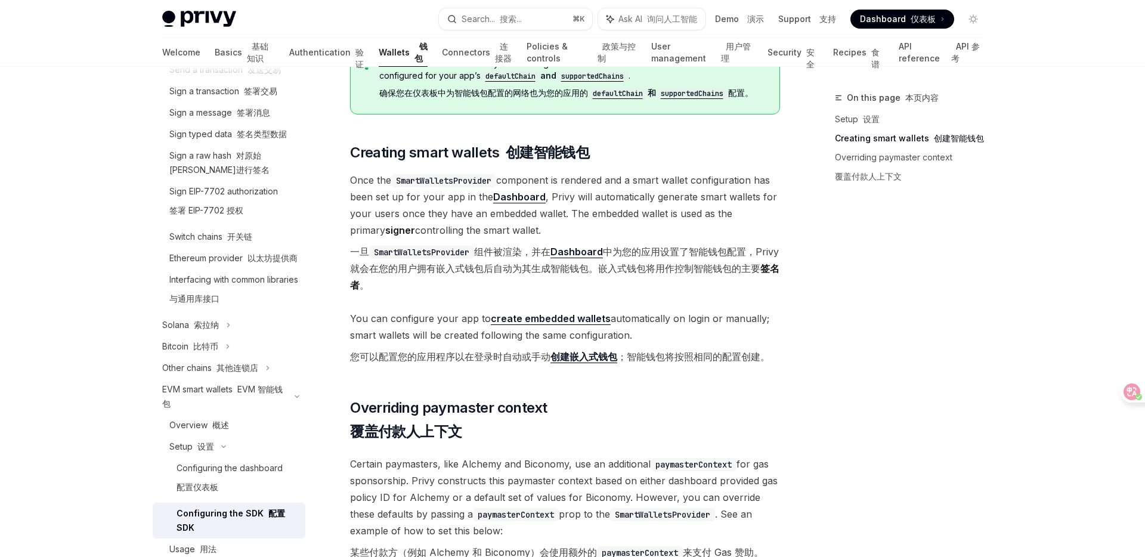
scroll to position [707, 0]
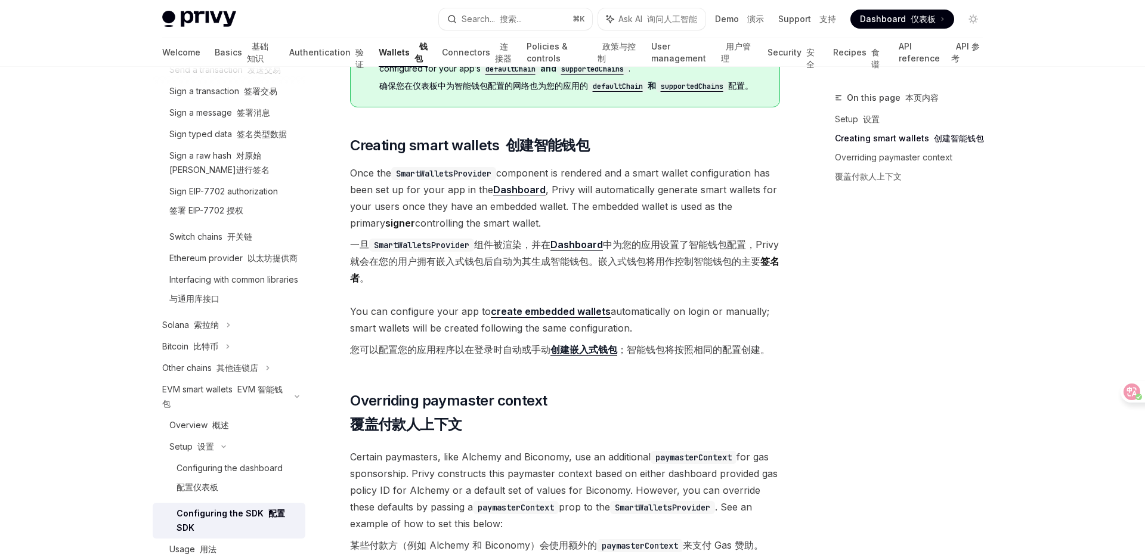
click at [699, 351] on font "您可以配置您的应用程序以在登录时自动或手动 创建嵌入式钱包 ；智能钱包将按照相同的配置创建。" at bounding box center [560, 349] width 420 height 13
drag, startPoint x: 767, startPoint y: 350, endPoint x: 634, endPoint y: 347, distance: 133.6
click at [633, 347] on font "您可以配置您的应用程序以在登录时自动或手动 创建嵌入式钱包 ；智能钱包将按照相同的配置创建。" at bounding box center [560, 349] width 420 height 13
click at [618, 389] on div "Looking to get started quickly? Check out our Smart Wallets starter repo . You …" at bounding box center [565, 238] width 430 height 1352
drag, startPoint x: 505, startPoint y: 349, endPoint x: 549, endPoint y: 346, distance: 44.2
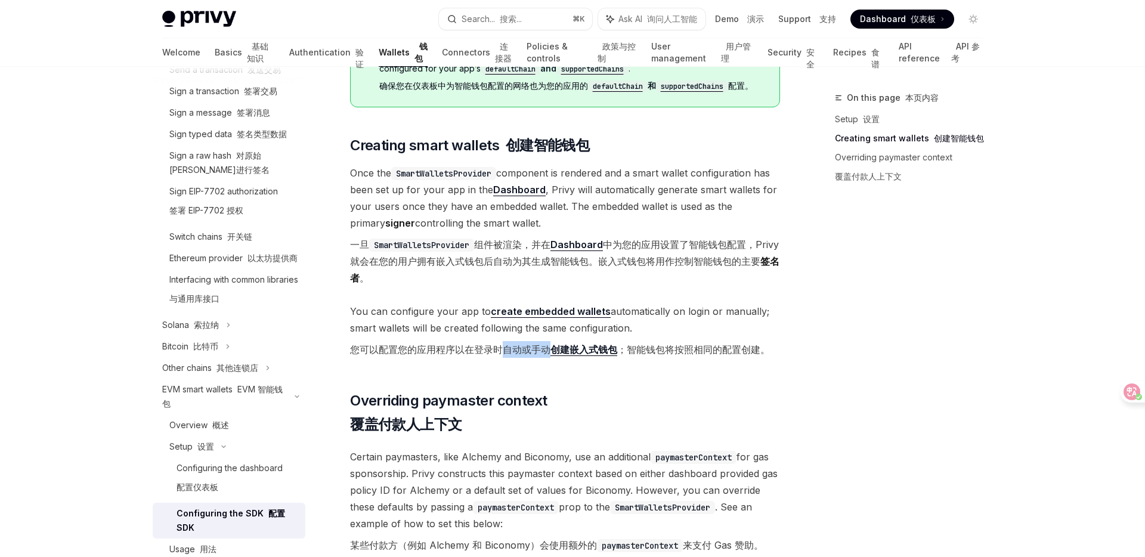
click at [549, 346] on font "您可以配置您的应用程序以在登录时自动或手动 创建嵌入式钱包 ；智能钱包将按照相同的配置创建。" at bounding box center [560, 349] width 420 height 13
click at [636, 350] on font "您可以配置您的应用程序以在登录时自动或手动 创建嵌入式钱包 ；智能钱包将按照相同的配置创建。" at bounding box center [560, 349] width 420 height 13
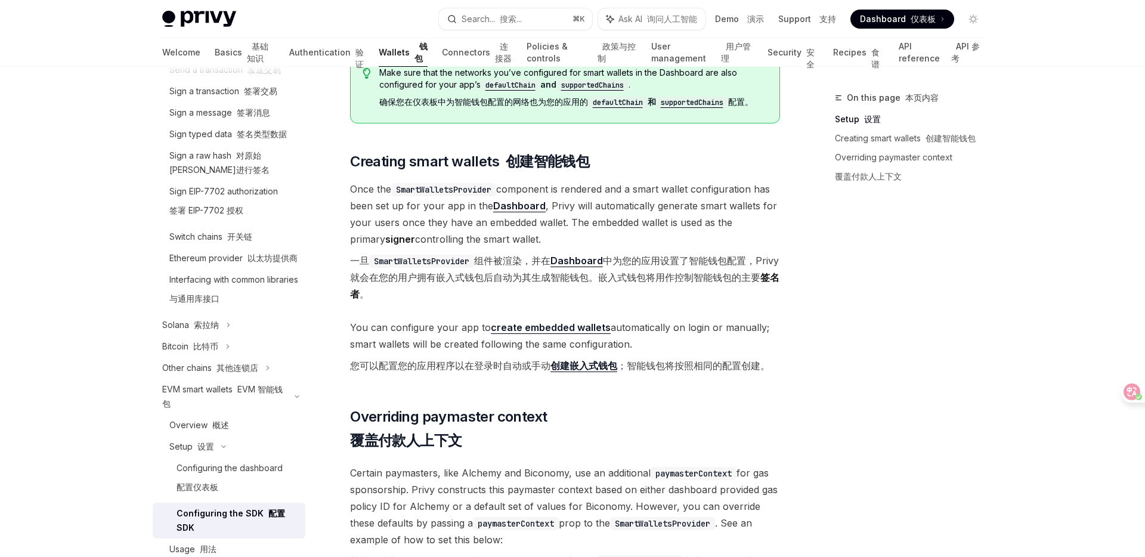
scroll to position [685, 0]
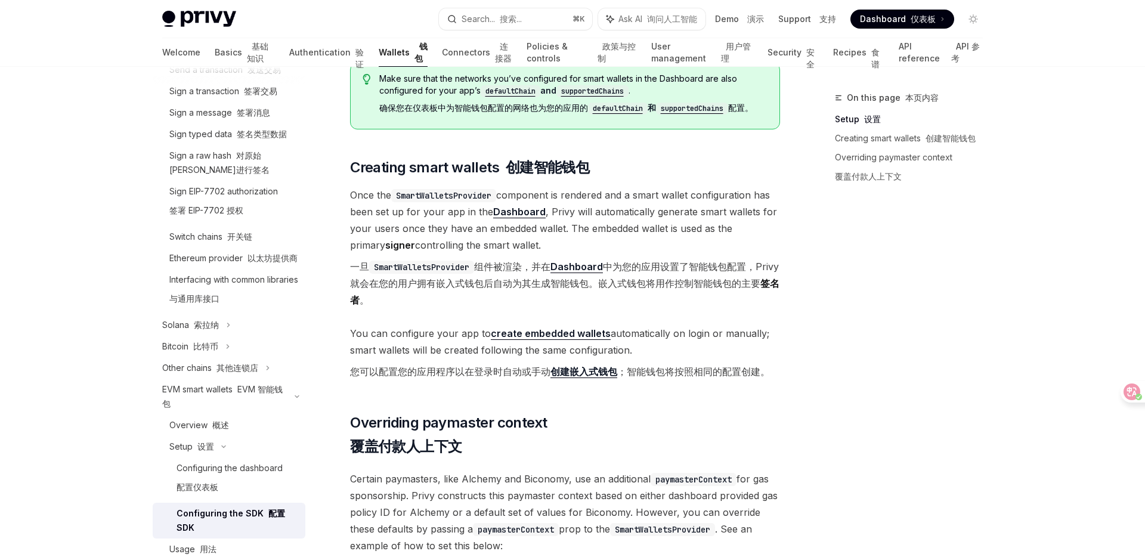
click at [661, 376] on font "您可以配置您的应用程序以在登录时自动或手动 创建嵌入式钱包 ；智能钱包将按照相同的配置创建。" at bounding box center [560, 371] width 420 height 13
drag, startPoint x: 629, startPoint y: 372, endPoint x: 767, endPoint y: 369, distance: 137.8
click at [767, 369] on font "您可以配置您的应用程序以在登录时自动或手动 创建嵌入式钱包 ；智能钱包将按照相同的配置创建。" at bounding box center [560, 371] width 420 height 13
click at [775, 367] on span "You can configure your app to create embedded wallets automatically on login or…" at bounding box center [565, 355] width 430 height 60
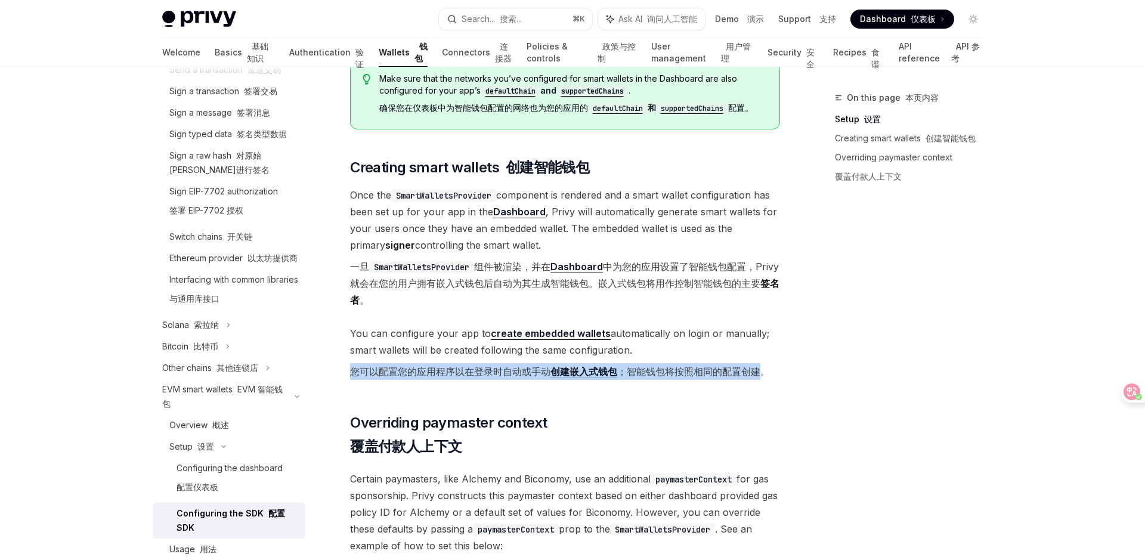
drag, startPoint x: 763, startPoint y: 368, endPoint x: 630, endPoint y: 362, distance: 133.1
click at [630, 362] on span "You can configure your app to create embedded wallets automatically on login or…" at bounding box center [565, 355] width 430 height 60
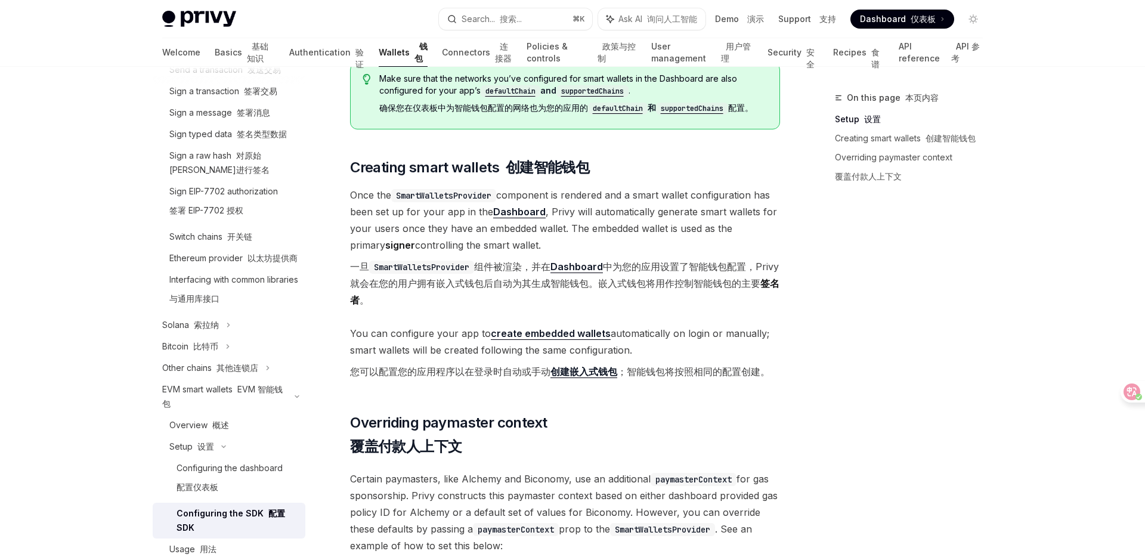
click at [630, 368] on font "您可以配置您的应用程序以在登录时自动或手动 创建嵌入式钱包 ；智能钱包将按照相同的配置创建。" at bounding box center [560, 371] width 420 height 13
drag, startPoint x: 630, startPoint y: 368, endPoint x: 765, endPoint y: 368, distance: 135.3
click at [765, 368] on font "您可以配置您的应用程序以在登录时自动或手动 创建嵌入式钱包 ；智能钱包将按照相同的配置创建。" at bounding box center [560, 371] width 420 height 13
click at [767, 368] on font "您可以配置您的应用程序以在登录时自动或手动 创建嵌入式钱包 ；智能钱包将按照相同的配置创建。" at bounding box center [560, 371] width 420 height 13
drag, startPoint x: 763, startPoint y: 371, endPoint x: 626, endPoint y: 366, distance: 137.2
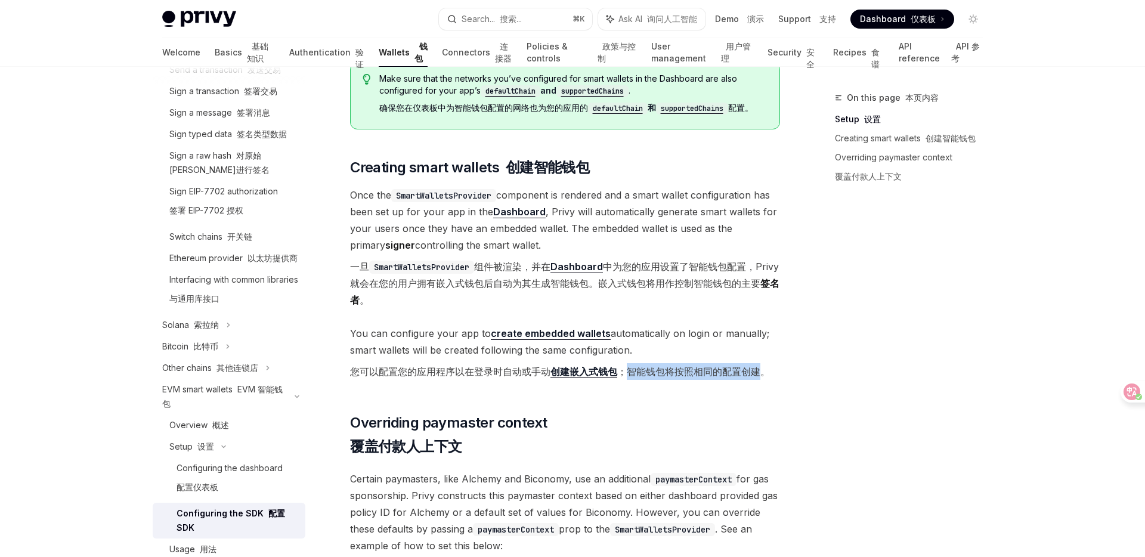
click at [626, 366] on font "您可以配置您的应用程序以在登录时自动或手动 创建嵌入式钱包 ；智能钱包将按照相同的配置创建。" at bounding box center [560, 371] width 420 height 13
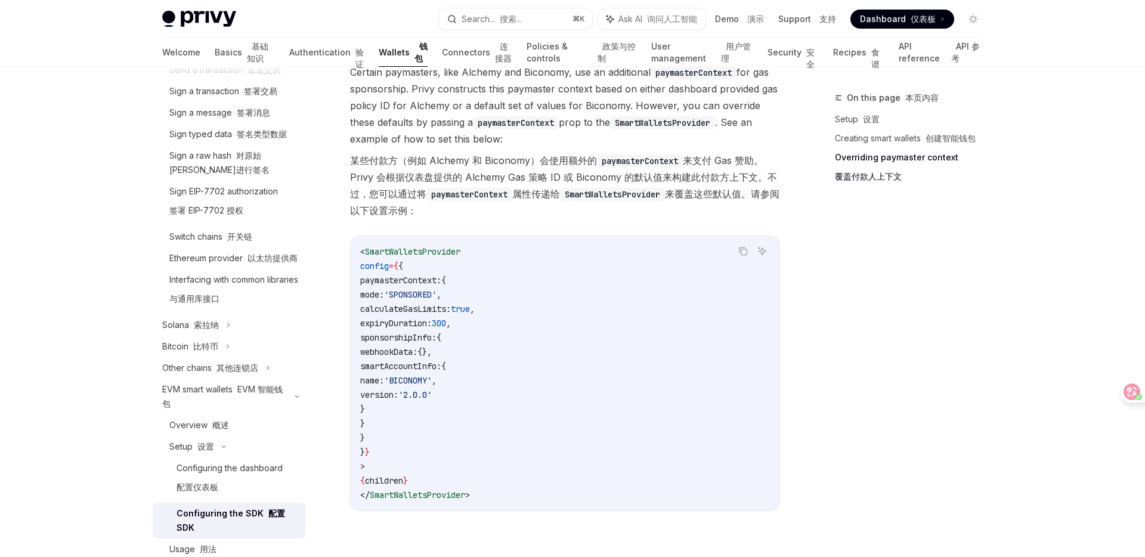
scroll to position [1275, 0]
click at [441, 359] on span "smartAccountInfo:" at bounding box center [400, 363] width 81 height 11
click at [497, 362] on code "< SmartWalletsProvider config = { { paymasterContext: { mode: 'SPONSORED' , cal…" at bounding box center [565, 371] width 410 height 258
click at [415, 277] on span "paymasterContext:" at bounding box center [400, 277] width 81 height 11
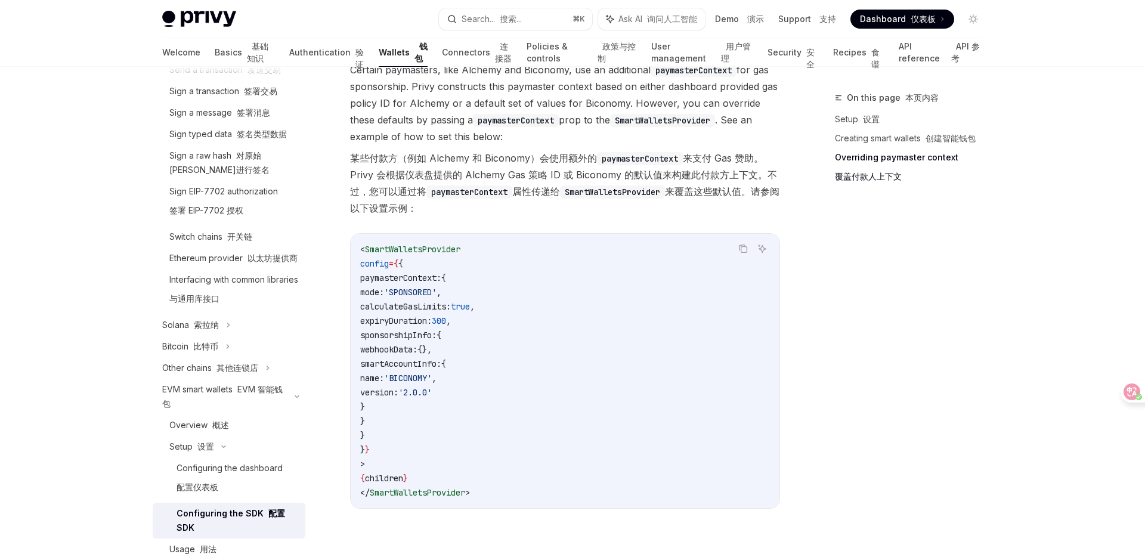
click at [415, 277] on span "paymasterContext:" at bounding box center [400, 277] width 81 height 11
click at [443, 303] on span "calculateGasLimits:" at bounding box center [405, 306] width 91 height 11
drag, startPoint x: 382, startPoint y: 279, endPoint x: 460, endPoint y: 280, distance: 78.1
click at [441, 280] on span "paymasterContext:" at bounding box center [400, 277] width 81 height 11
click at [544, 318] on code "< SmartWalletsProvider config = { { paymasterContext: { mode: 'SPONSORED' , cal…" at bounding box center [565, 371] width 410 height 258
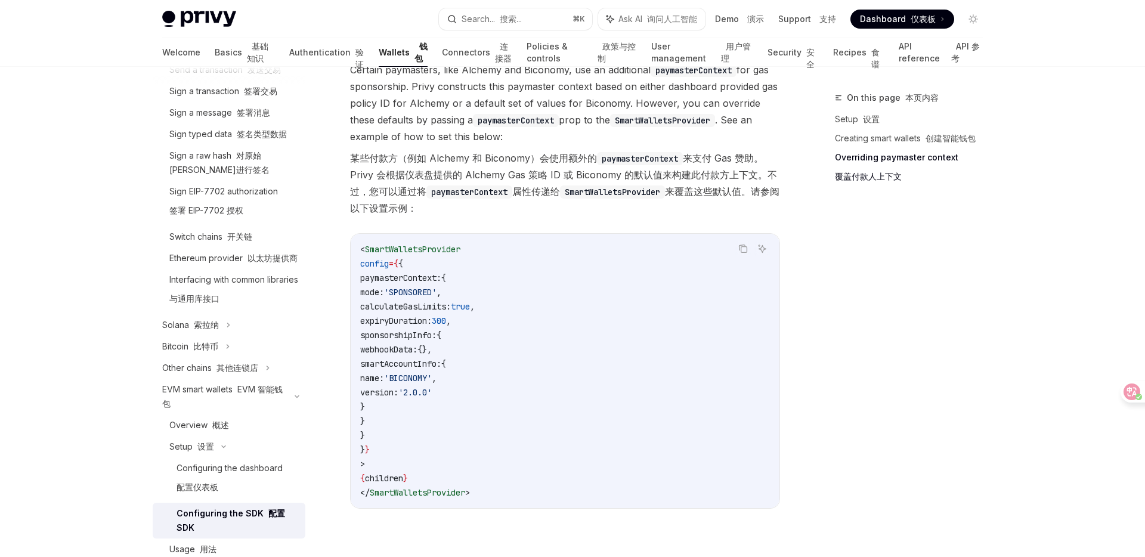
click at [863, 346] on div "On this page 本页内容 Setup 设置 Creating smart wallets 创建智能钱包 Overriding paymaster c…" at bounding box center [901, 324] width 181 height 466
click at [572, 158] on font "某些付款方（例如 Alchemy 和 Biconomy）会使用额外的 paymasterContext 来支付 Gas 赞助。Privy 会根据仪表盘提供的 …" at bounding box center [564, 183] width 429 height 62
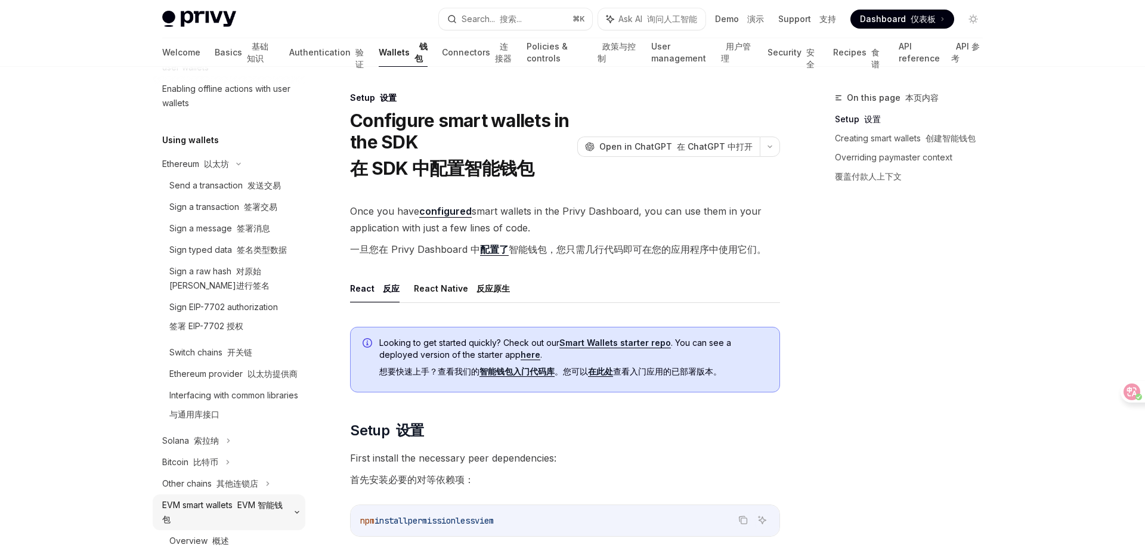
scroll to position [252, 0]
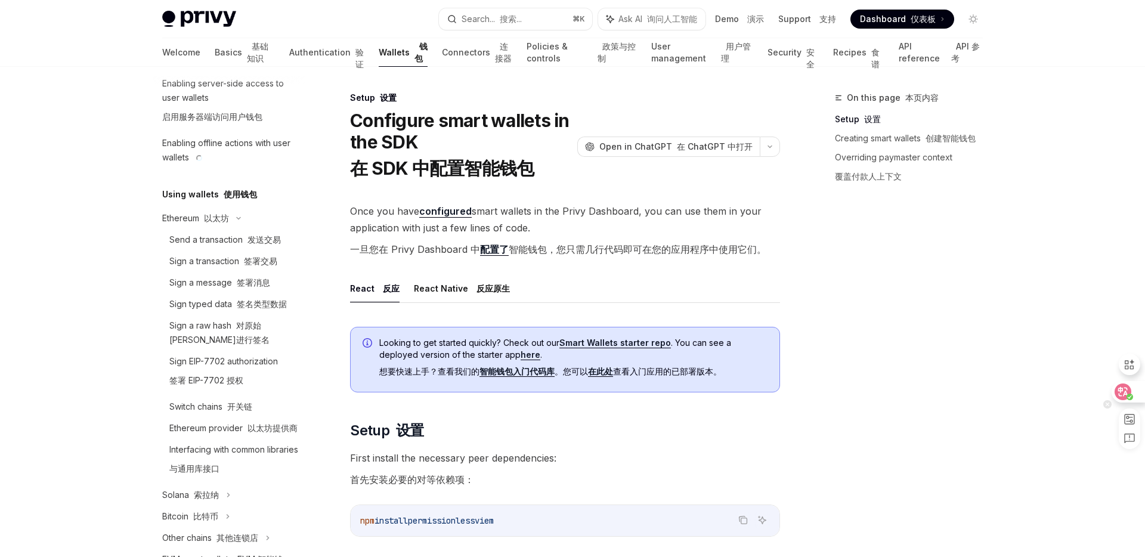
click at [1129, 392] on icon at bounding box center [1122, 391] width 17 height 17
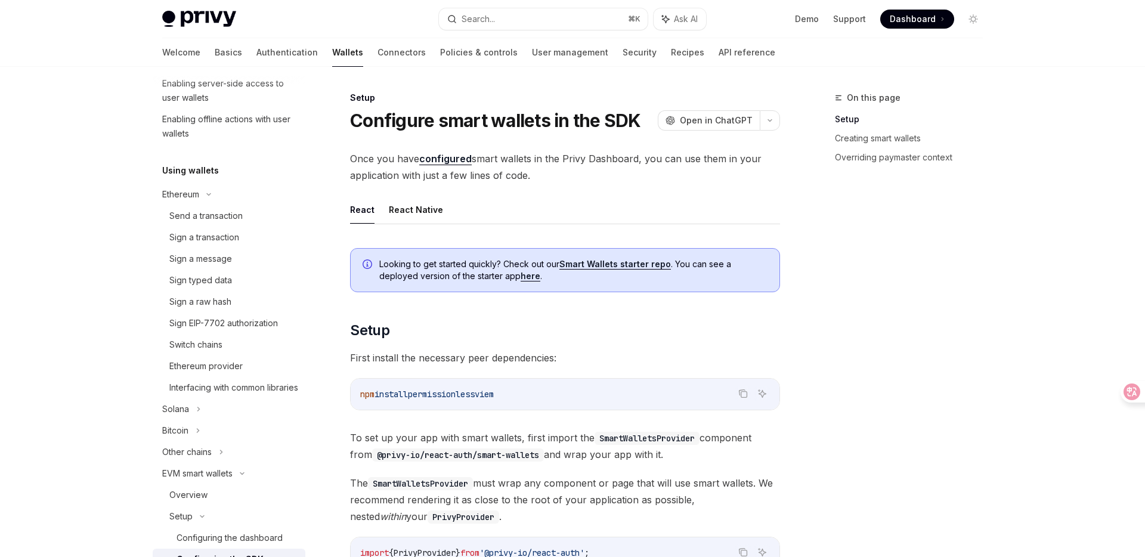
click at [947, 301] on div "On this page Setup Creating smart wallets Overriding paymaster context" at bounding box center [901, 324] width 181 height 466
click at [229, 219] on div "Send a transaction" at bounding box center [205, 216] width 73 height 14
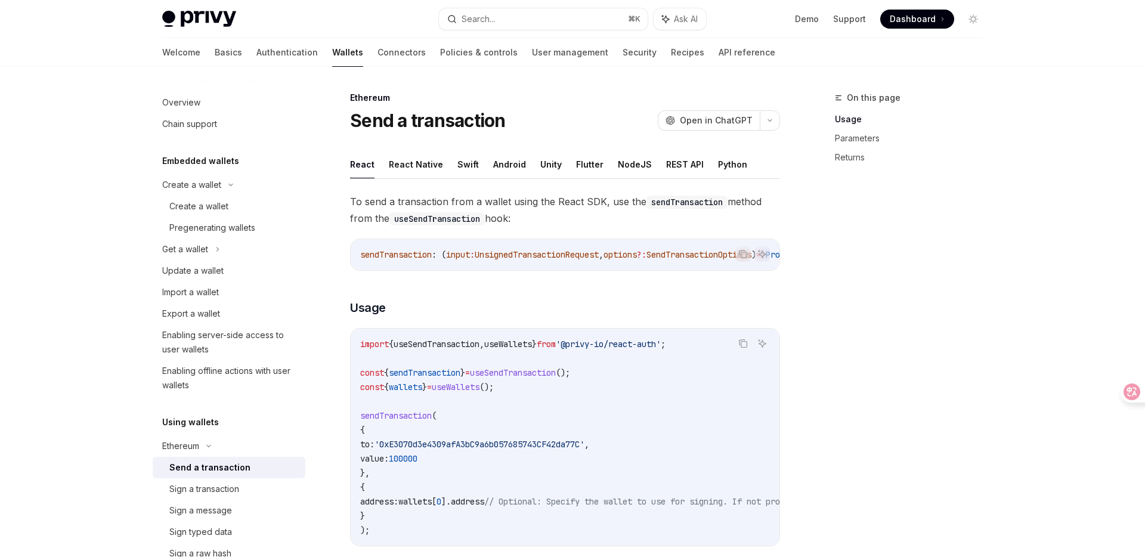
scroll to position [25, 0]
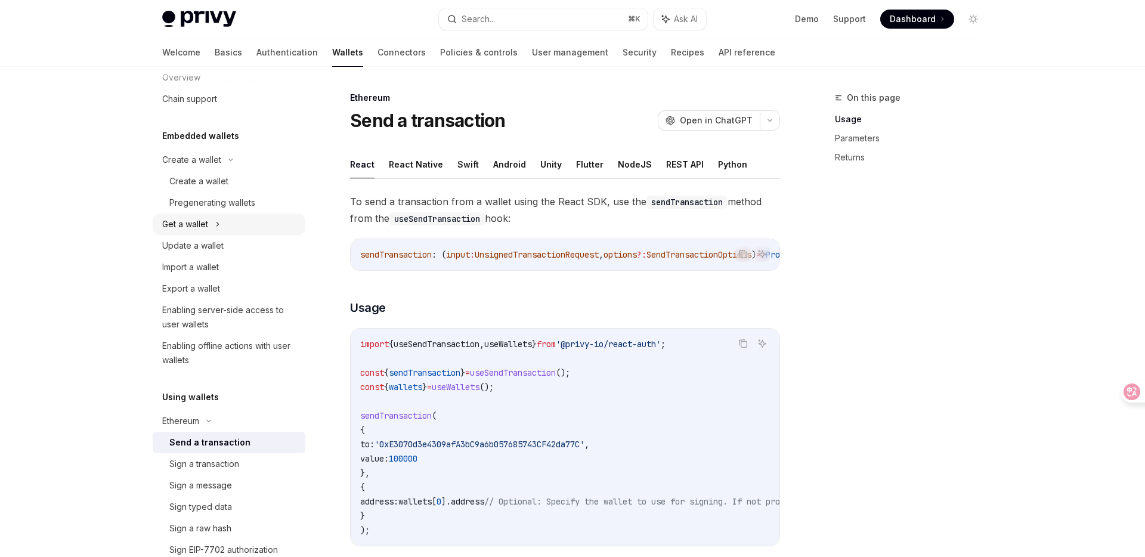
click at [218, 224] on icon at bounding box center [218, 224] width 2 height 4
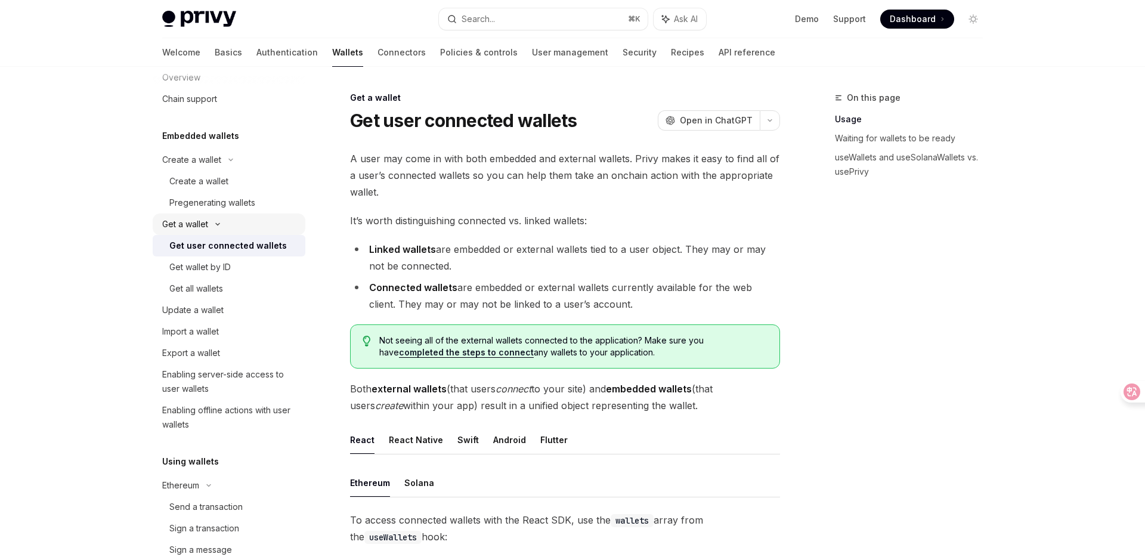
click at [221, 225] on icon at bounding box center [217, 224] width 14 height 5
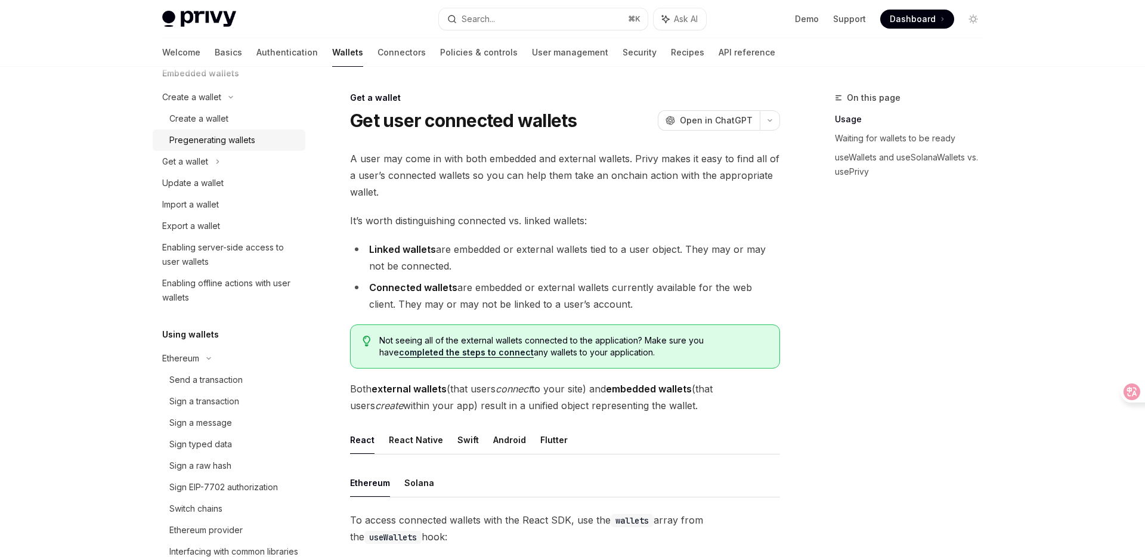
scroll to position [73, 0]
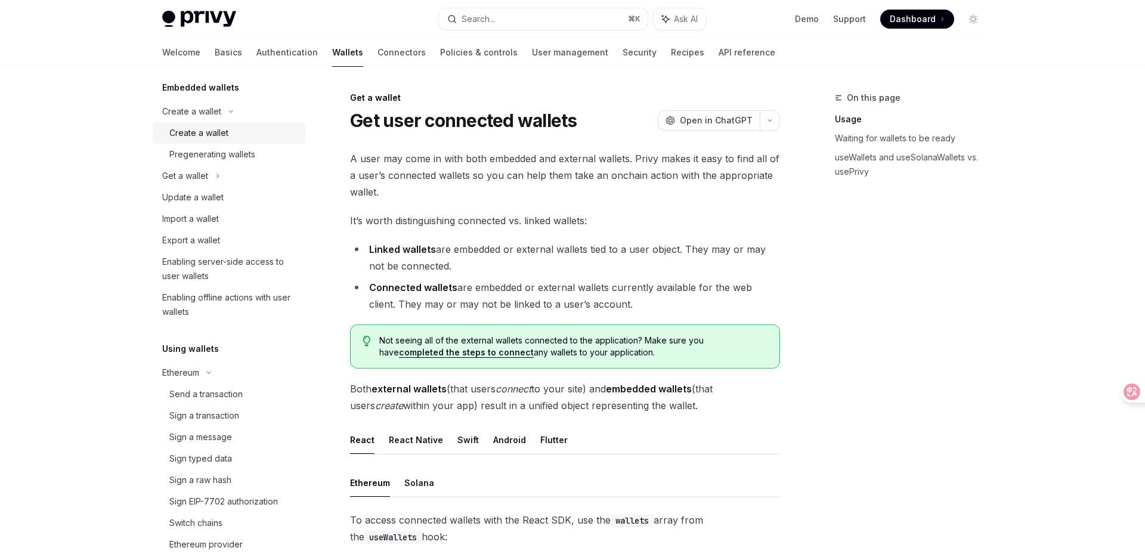
click at [216, 137] on div "Create a wallet" at bounding box center [198, 133] width 59 height 14
click at [215, 133] on div "Create a wallet" at bounding box center [198, 133] width 59 height 14
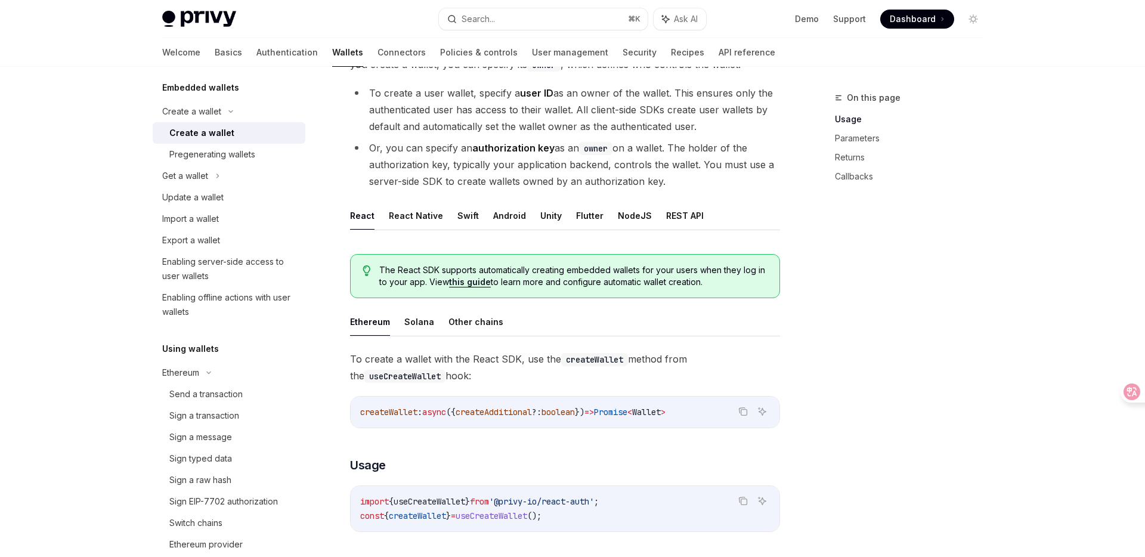
scroll to position [112, 0]
click at [625, 204] on button "NodeJS" at bounding box center [635, 214] width 34 height 28
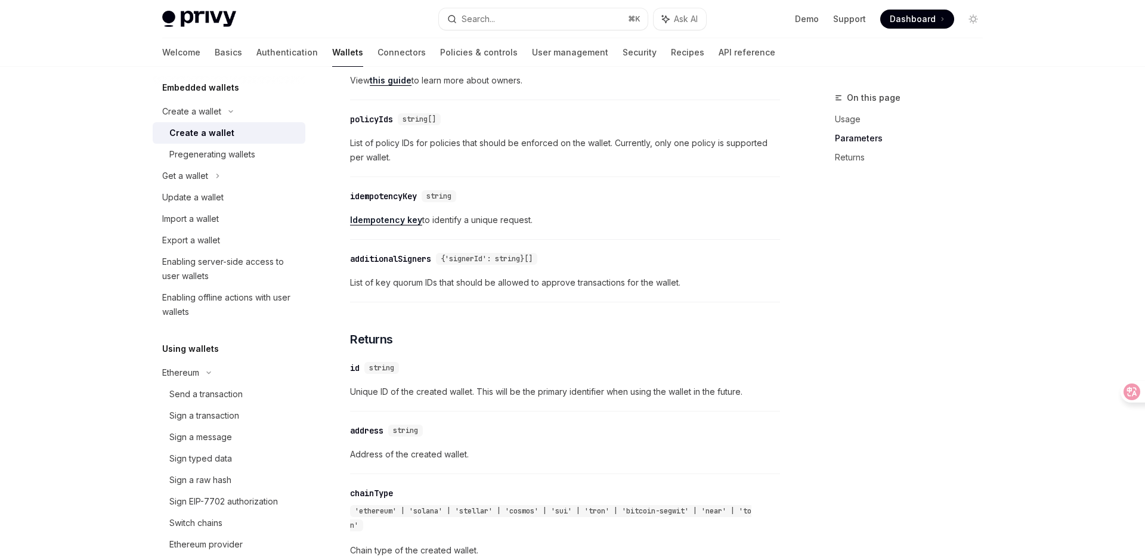
scroll to position [850, 0]
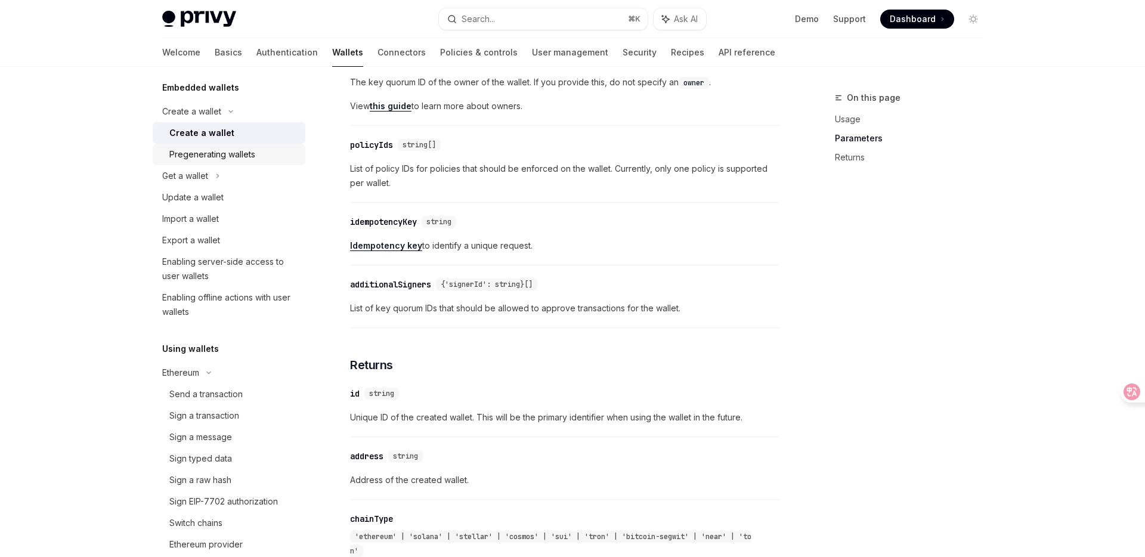
click at [212, 156] on div "Pregenerating wallets" at bounding box center [212, 154] width 86 height 14
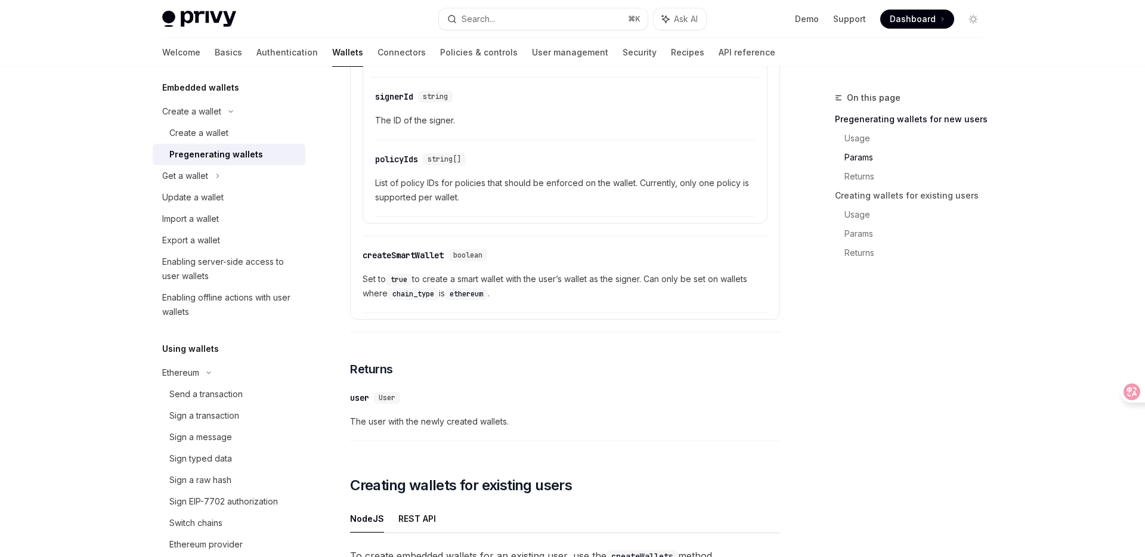
scroll to position [970, 0]
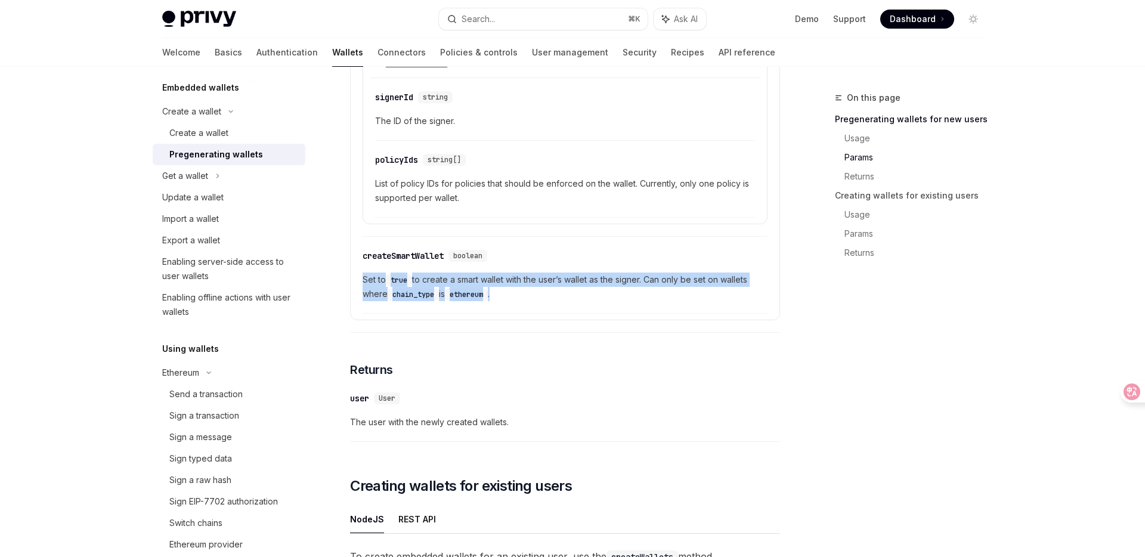
drag, startPoint x: 364, startPoint y: 284, endPoint x: 525, endPoint y: 299, distance: 161.7
click at [525, 299] on span "Set to true to create a smart wallet with the user’s wallet as the signer. Can …" at bounding box center [564, 286] width 405 height 29
click at [451, 290] on span "Set to true to create a smart wallet with the user’s wallet as the signer. Can …" at bounding box center [564, 286] width 405 height 29
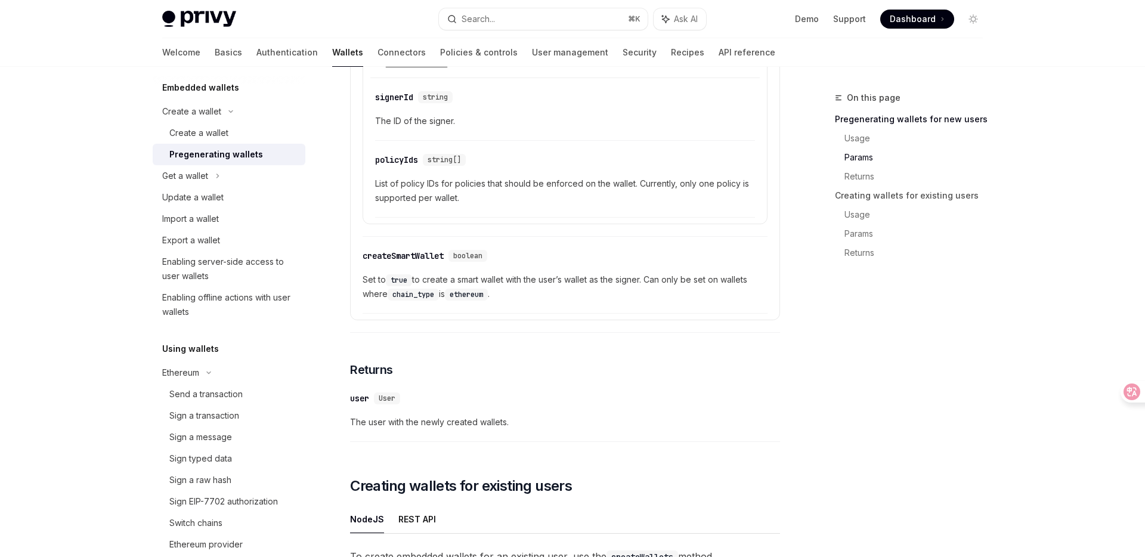
click at [441, 285] on span "Set to true to create a smart wallet with the user’s wallet as the signer. Can …" at bounding box center [564, 286] width 405 height 29
click at [473, 286] on span "Set to true to create a smart wallet with the user’s wallet as the signer. Can …" at bounding box center [564, 286] width 405 height 29
click at [574, 290] on span "Set to true to create a smart wallet with the user’s wallet as the signer. Can …" at bounding box center [564, 286] width 405 height 29
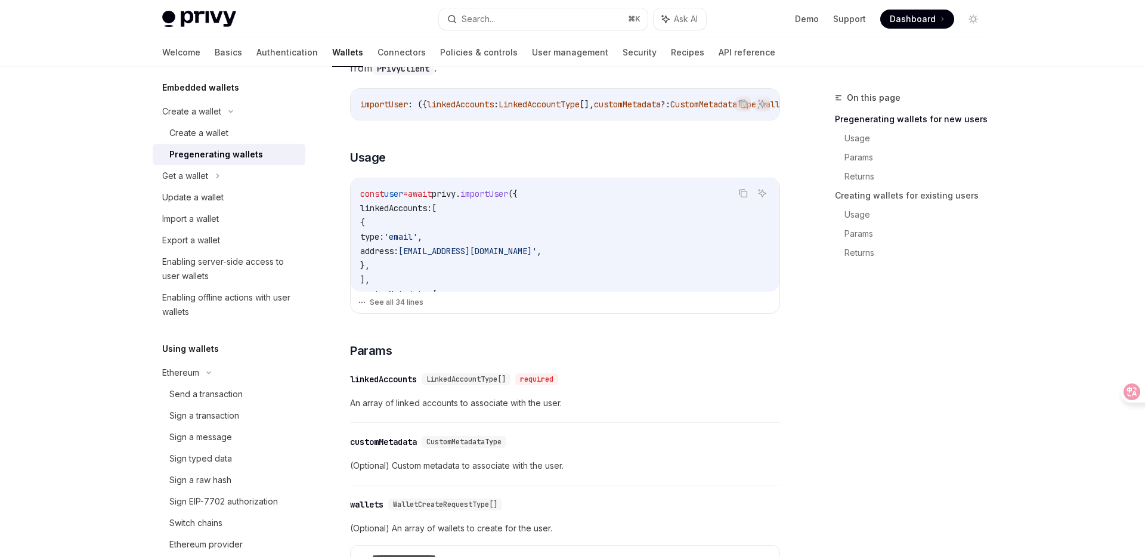
scroll to position [311, 0]
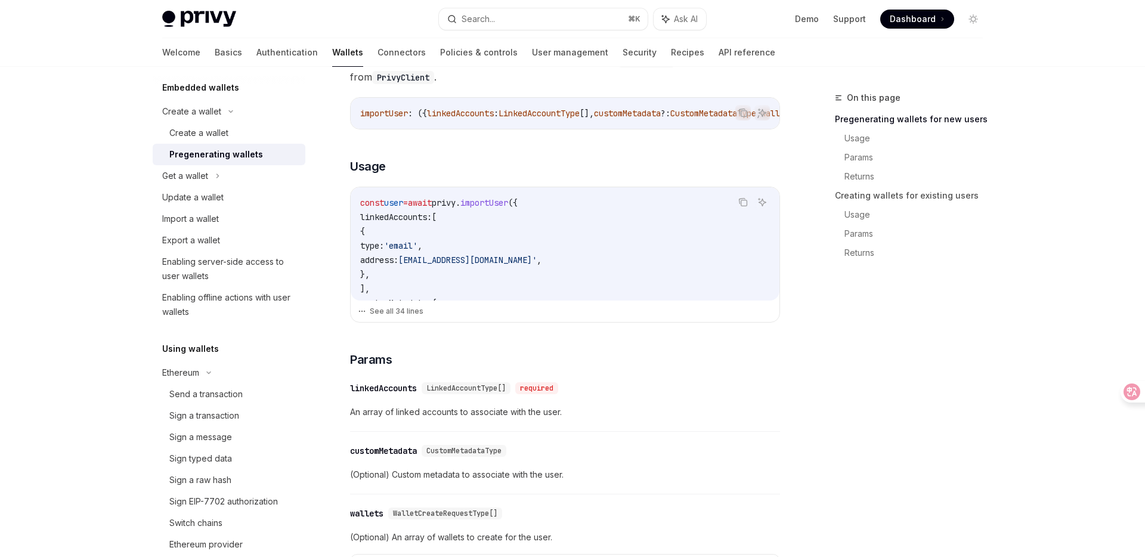
click at [455, 208] on span "privy" at bounding box center [444, 202] width 24 height 11
click at [508, 208] on span "importUser" at bounding box center [484, 202] width 48 height 11
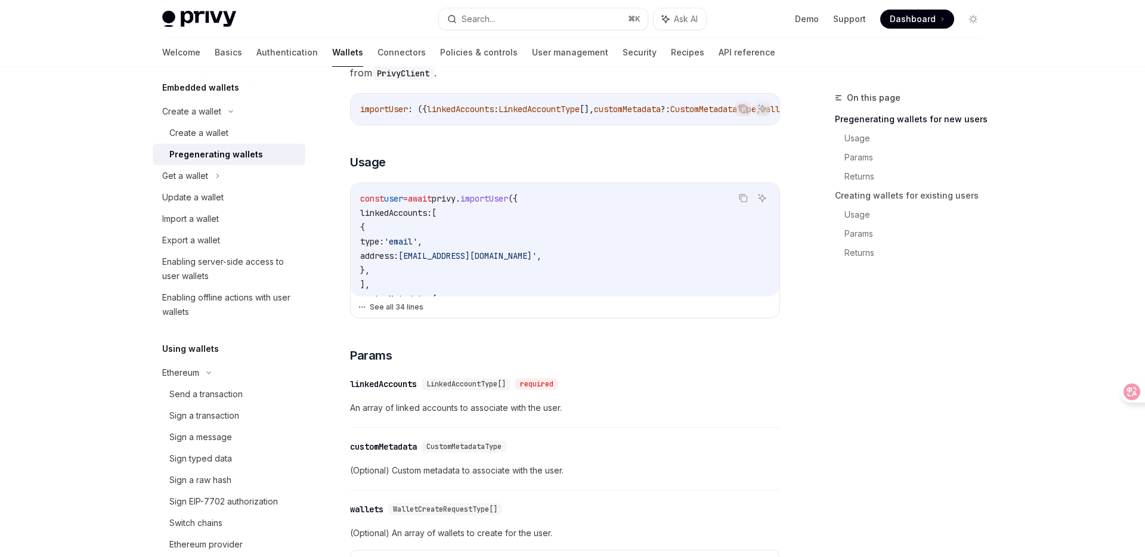
click at [374, 311] on button "See all 34 lines" at bounding box center [565, 307] width 414 height 17
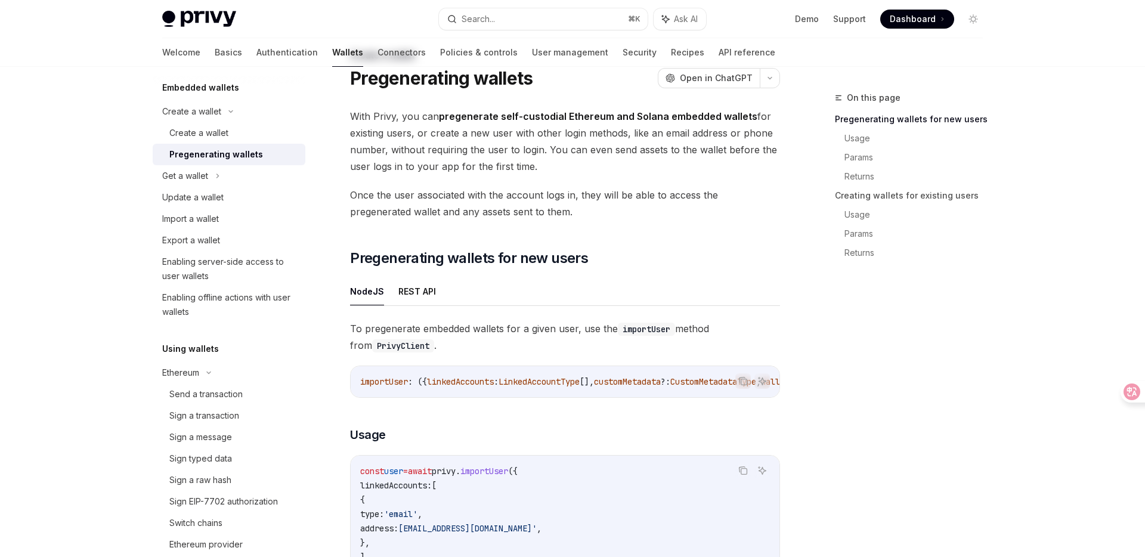
scroll to position [62, 0]
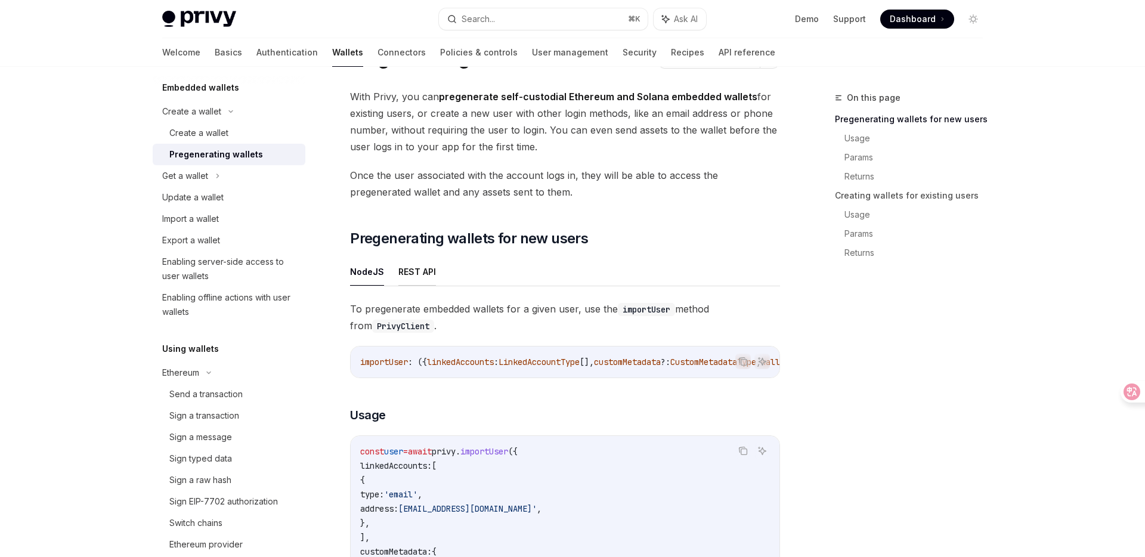
click at [411, 274] on button "REST API" at bounding box center [417, 272] width 38 height 28
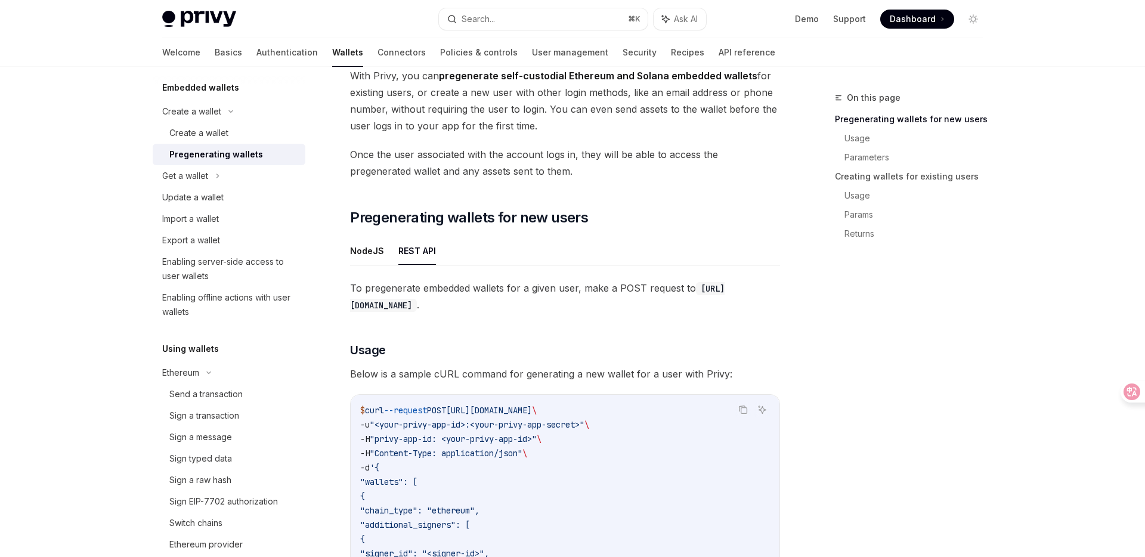
scroll to position [82, 0]
click at [371, 251] on button "NodeJS" at bounding box center [367, 251] width 34 height 28
type textarea "*"
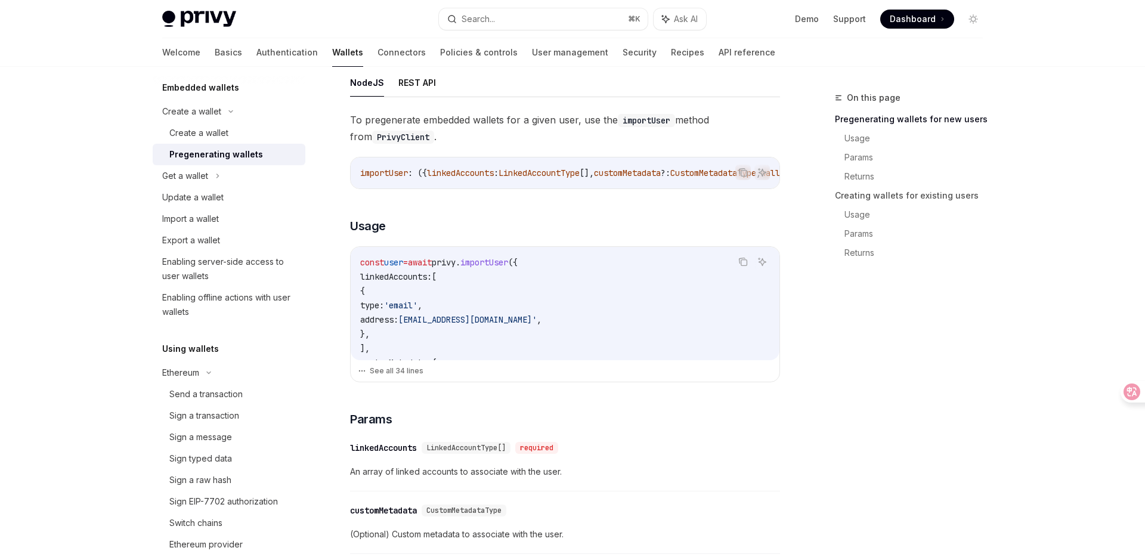
scroll to position [273, 0]
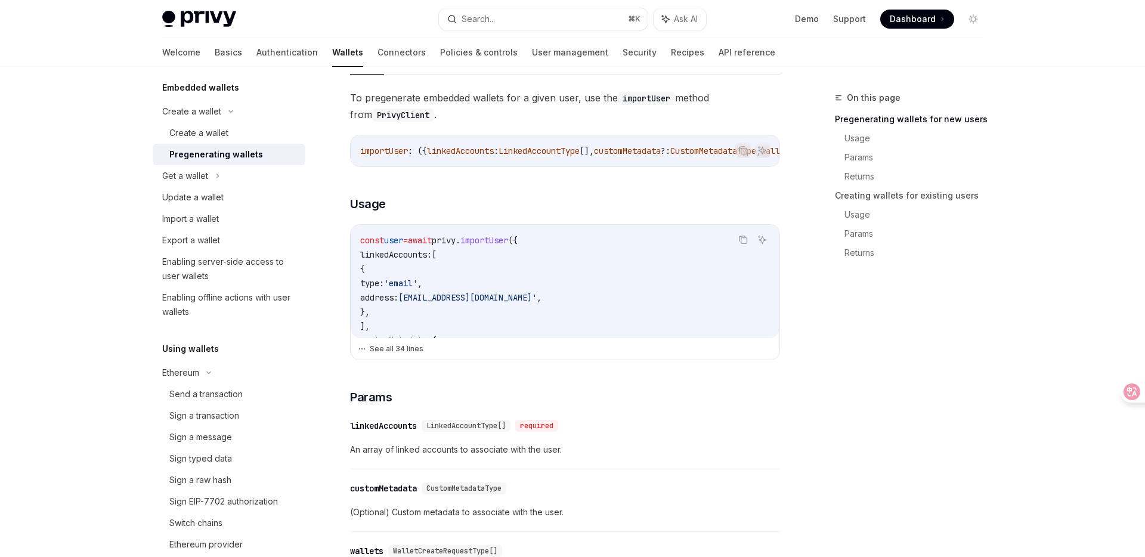
click at [395, 354] on button "See all 34 lines" at bounding box center [565, 348] width 414 height 17
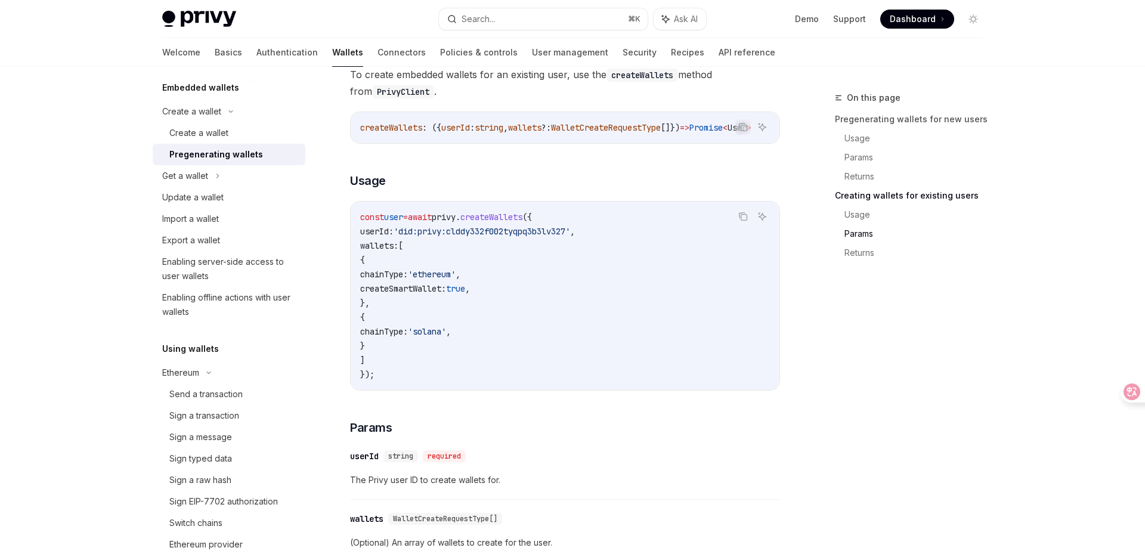
scroll to position [1827, 0]
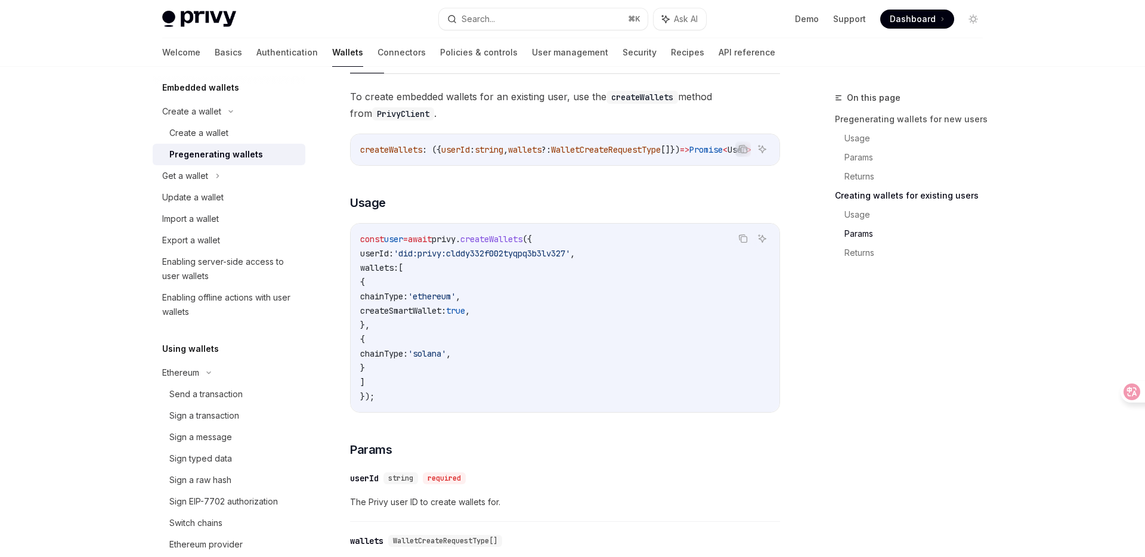
click at [512, 255] on code "const user = await privy . createWallets ({ userId: 'did:privy:clddy332f002tyqp…" at bounding box center [565, 318] width 410 height 172
click at [522, 244] on span "createWallets" at bounding box center [491, 239] width 62 height 11
click at [455, 244] on span "privy" at bounding box center [444, 239] width 24 height 11
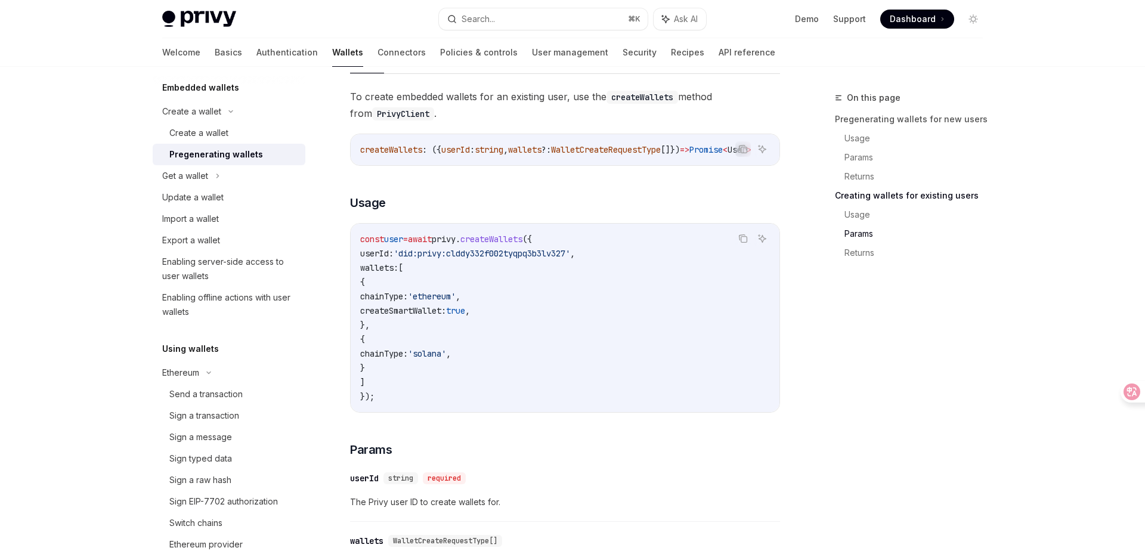
copy span "privy"
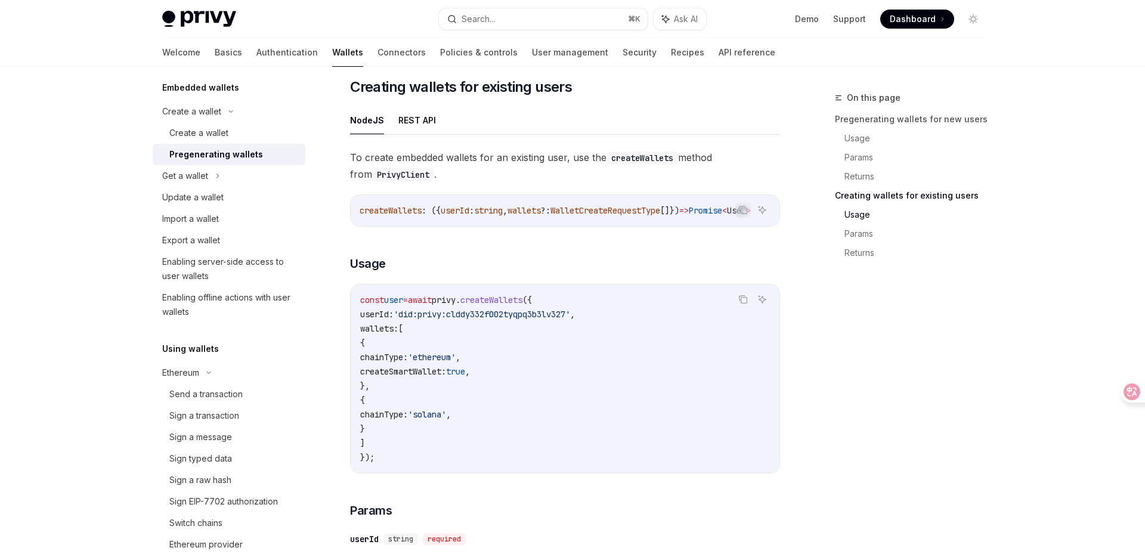
scroll to position [1780, 0]
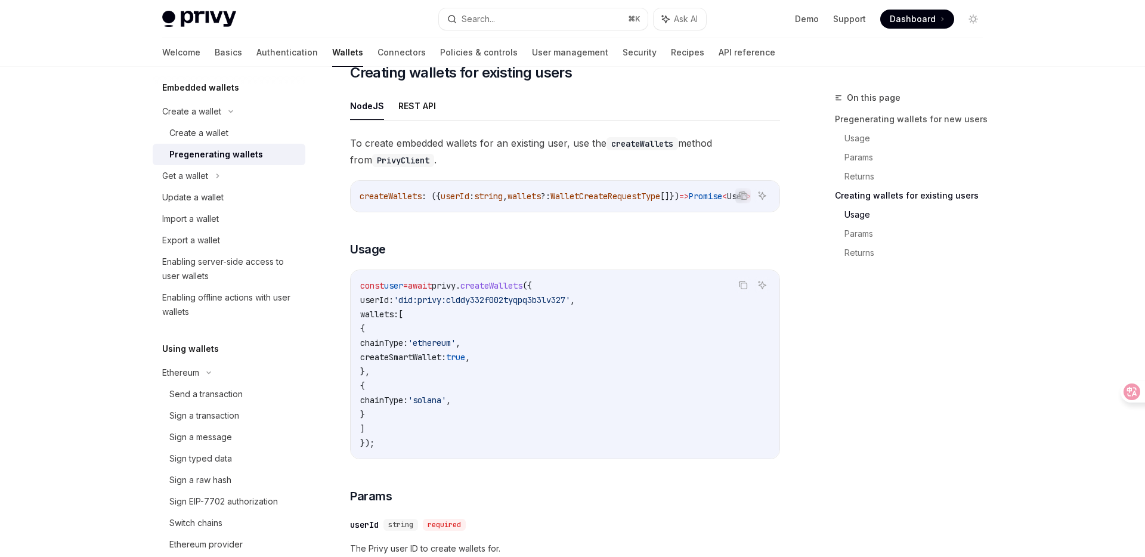
click at [455, 291] on span "privy" at bounding box center [444, 285] width 24 height 11
click at [513, 291] on span "createWallets" at bounding box center [491, 285] width 62 height 11
copy span "createWallets"
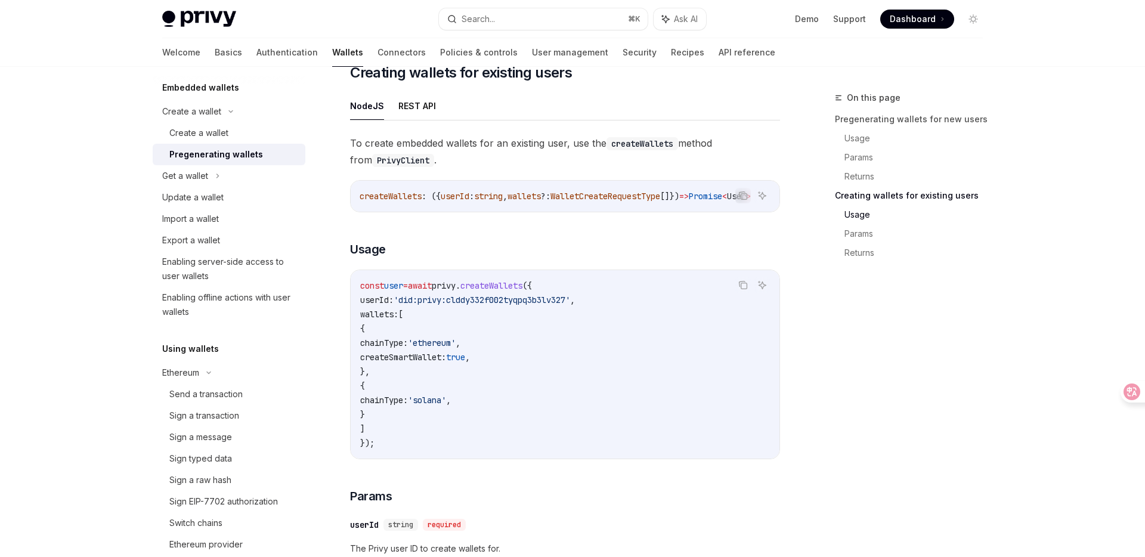
click at [398, 320] on span "wallets:" at bounding box center [379, 314] width 38 height 11
copy span "wallets"
click at [556, 409] on code "const user = await privy . createWallets ({ userId: 'did:privy:clddy332f002tyqp…" at bounding box center [565, 364] width 410 height 172
drag, startPoint x: 402, startPoint y: 336, endPoint x: 428, endPoint y: 380, distance: 51.0
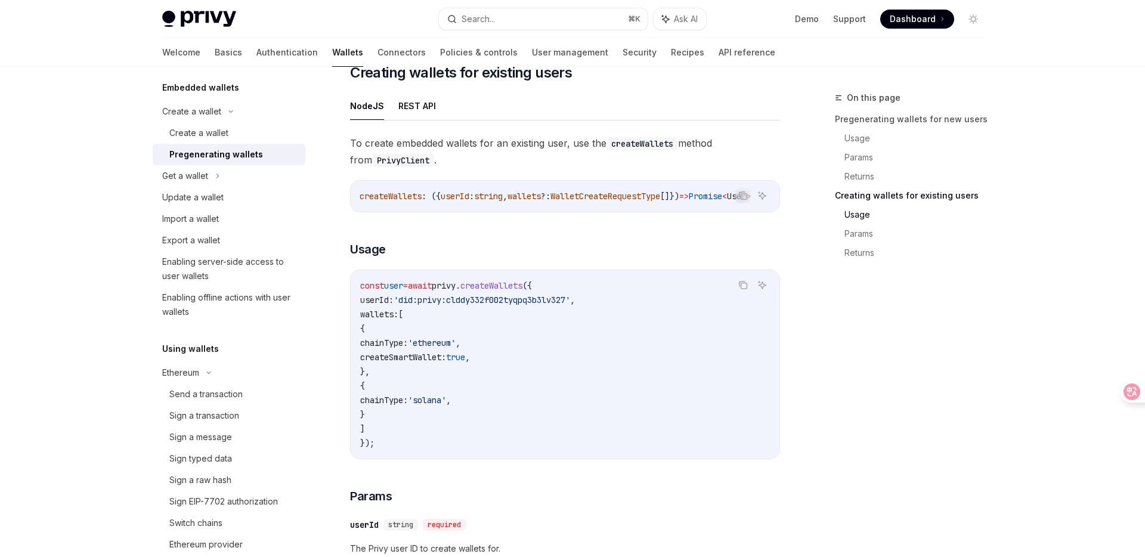
click at [428, 380] on code "const user = await privy . createWallets ({ userId: 'did:privy:clddy332f002tyqp…" at bounding box center [565, 364] width 410 height 172
copy code "{ chainType: 'ethereum' , createSmartWallet: true , },"
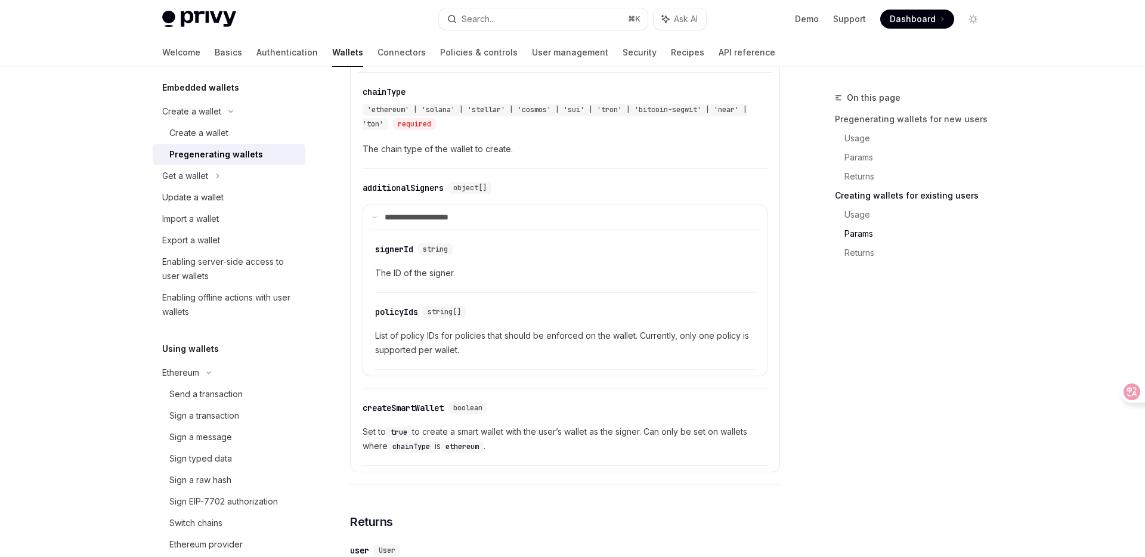
scroll to position [2362, 0]
click at [408, 345] on span "List of policy IDs for policies that should be enforced on the wallet. Currentl…" at bounding box center [565, 342] width 380 height 29
click at [412, 193] on div "additionalSigners" at bounding box center [402, 187] width 81 height 12
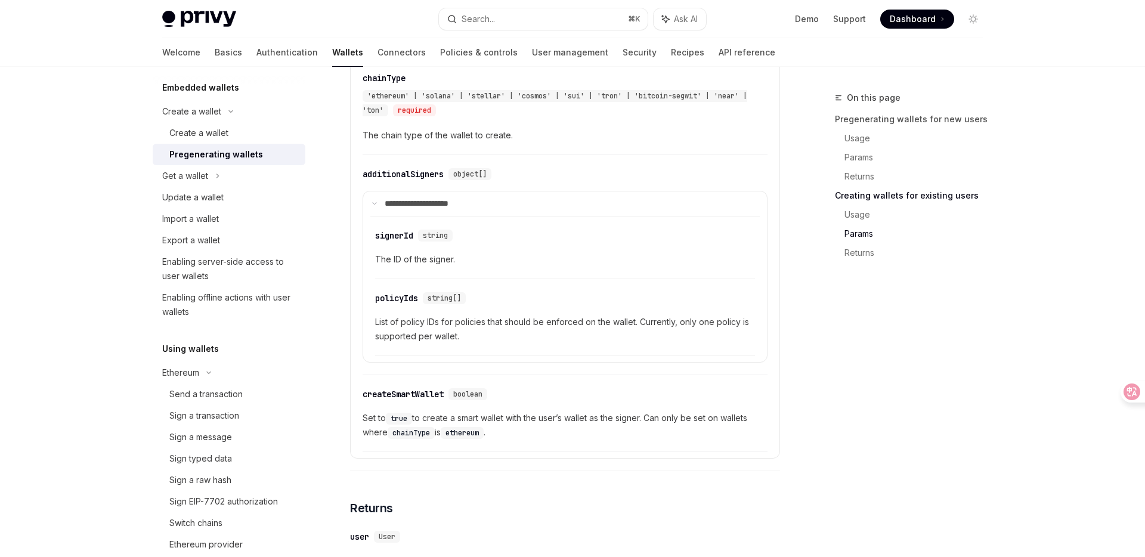
scroll to position [2356, 0]
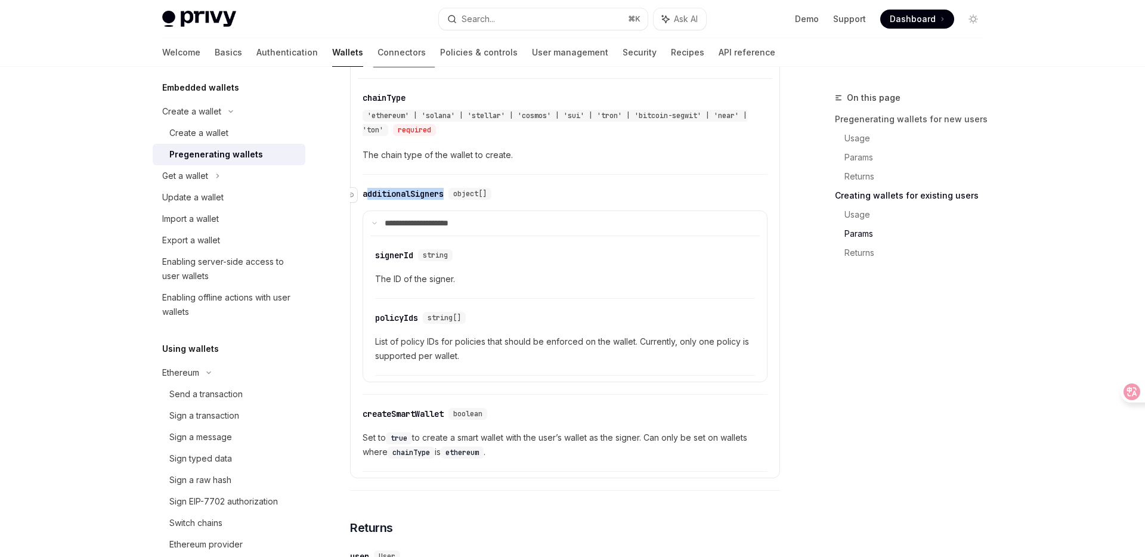
drag, startPoint x: 449, startPoint y: 203, endPoint x: 365, endPoint y: 204, distance: 84.1
click at [365, 200] on div "​ additionalSigners object[]" at bounding box center [429, 194] width 134 height 12
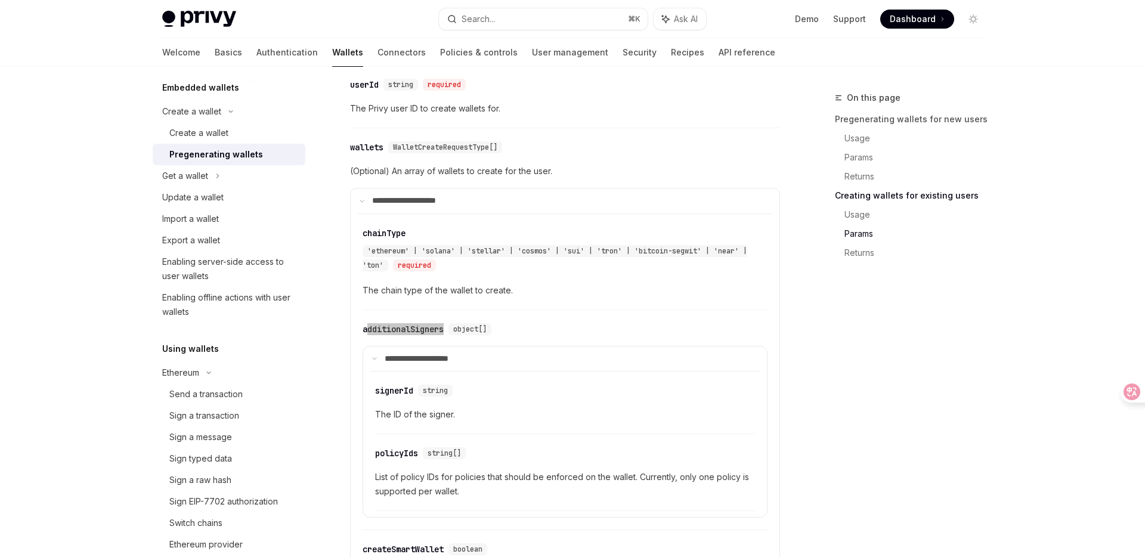
scroll to position [2339, 0]
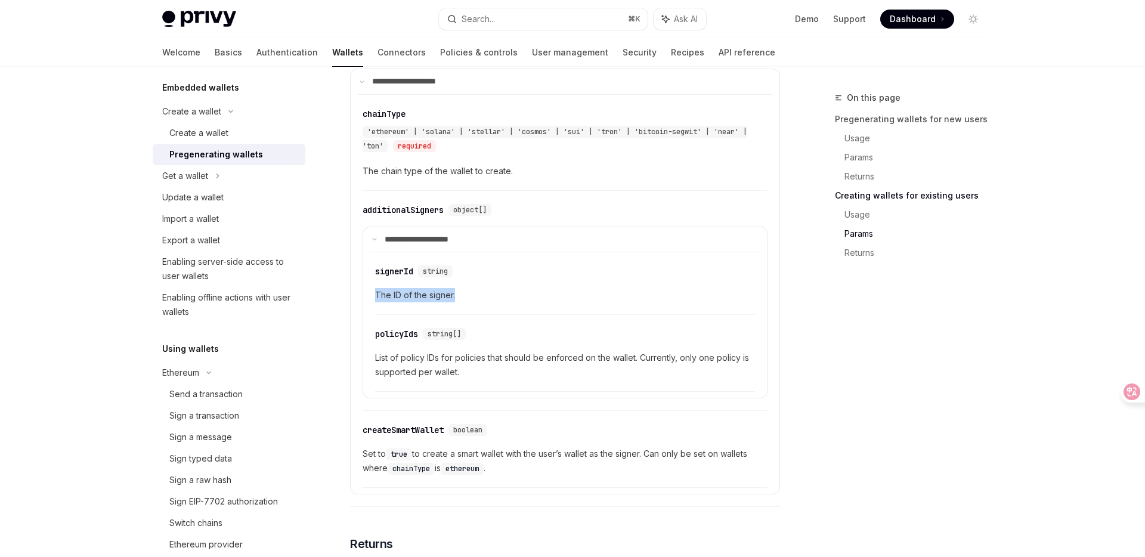
drag, startPoint x: 376, startPoint y: 303, endPoint x: 488, endPoint y: 303, distance: 112.1
click at [488, 302] on span "The ID of the signer." at bounding box center [565, 295] width 380 height 14
click at [419, 215] on div "additionalSigners" at bounding box center [402, 210] width 81 height 12
copy div "additionalSigners"
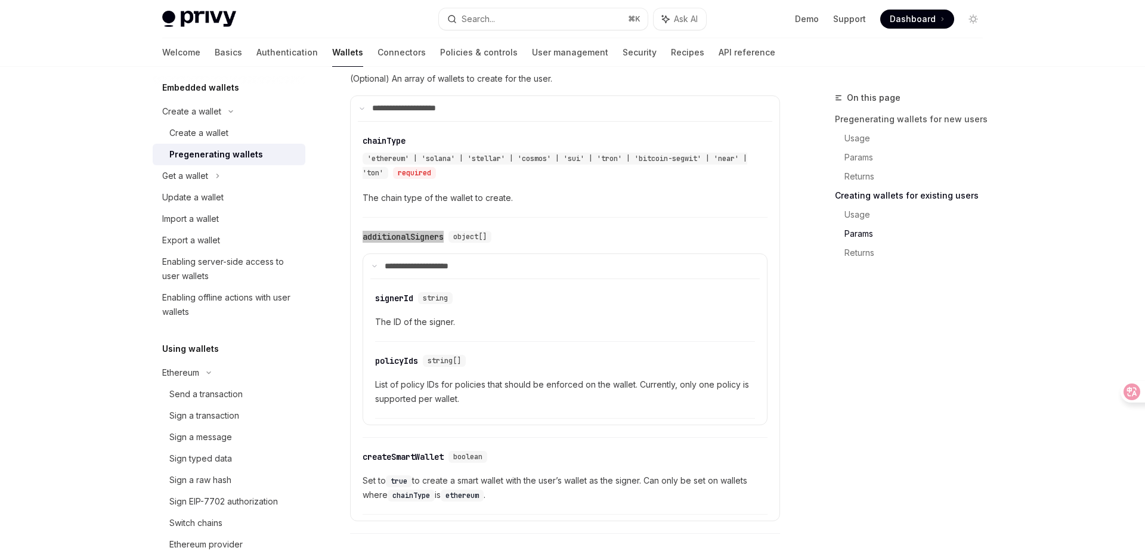
scroll to position [2325, 0]
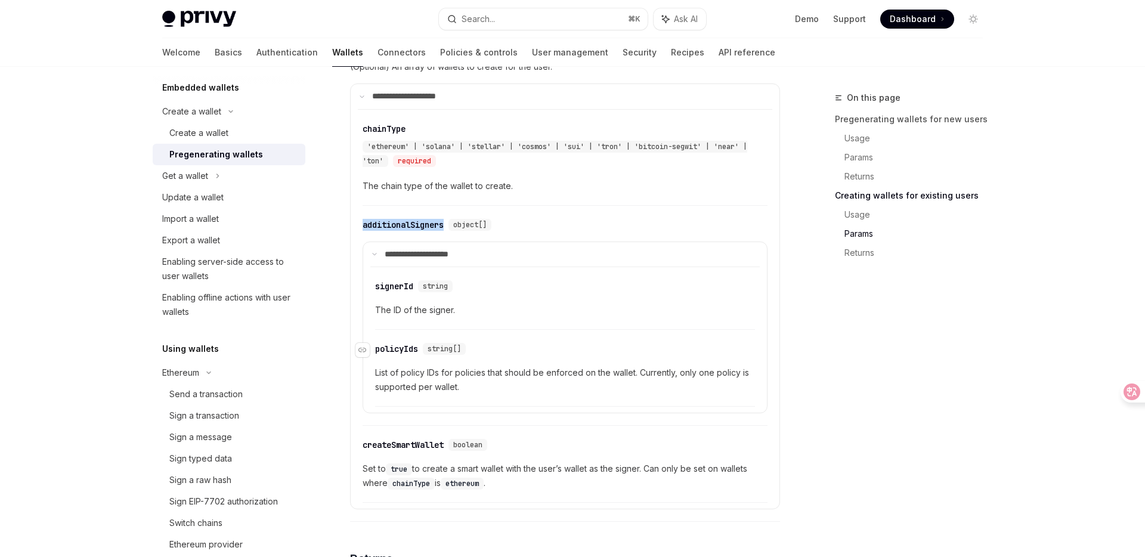
click at [399, 355] on div "policyIds" at bounding box center [396, 349] width 43 height 12
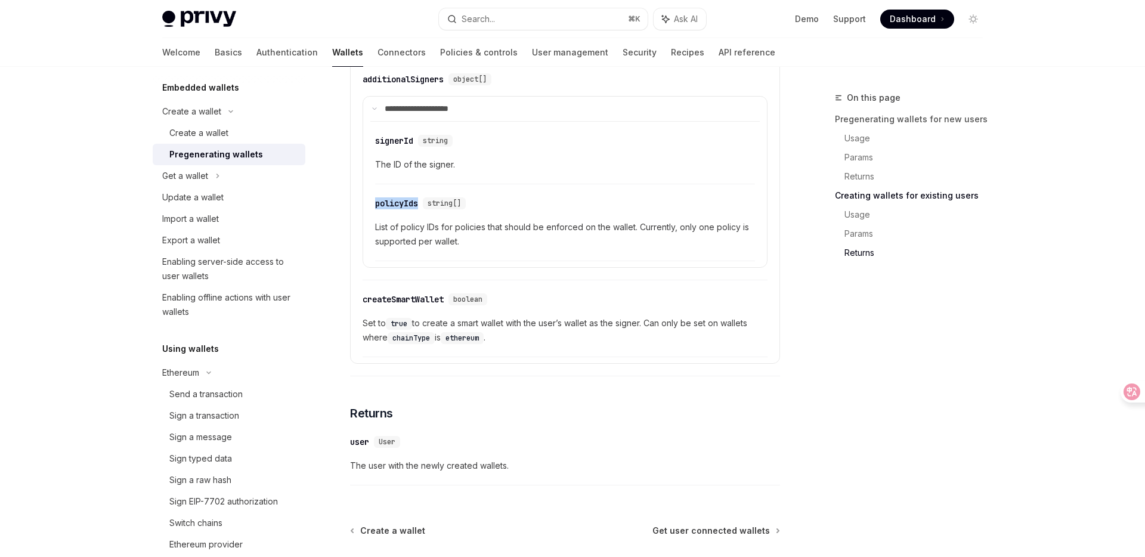
scroll to position [2463, 0]
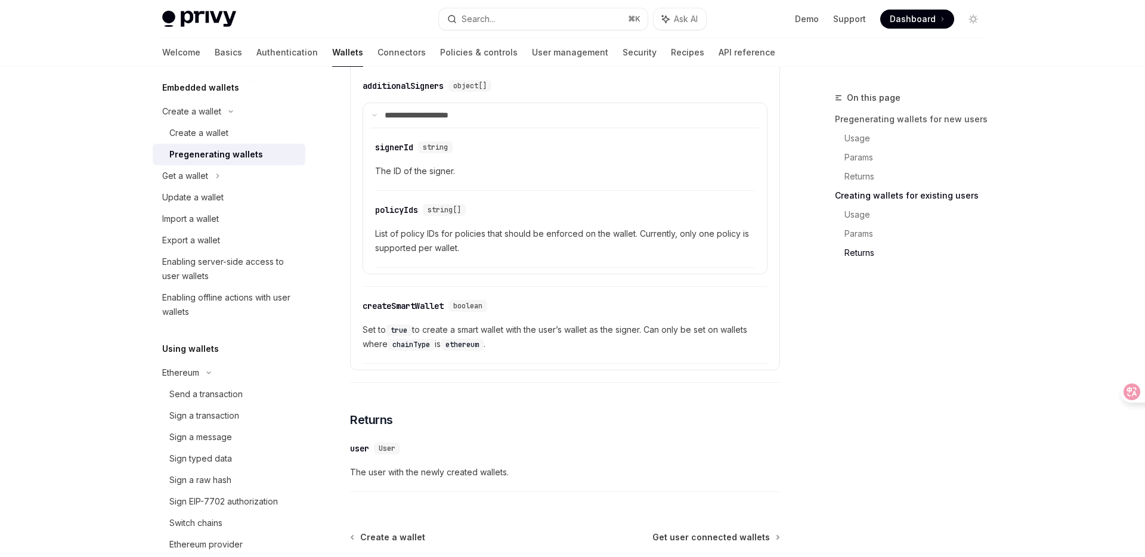
click at [383, 245] on span "List of policy IDs for policies that should be enforced on the wallet. Currentl…" at bounding box center [565, 241] width 380 height 29
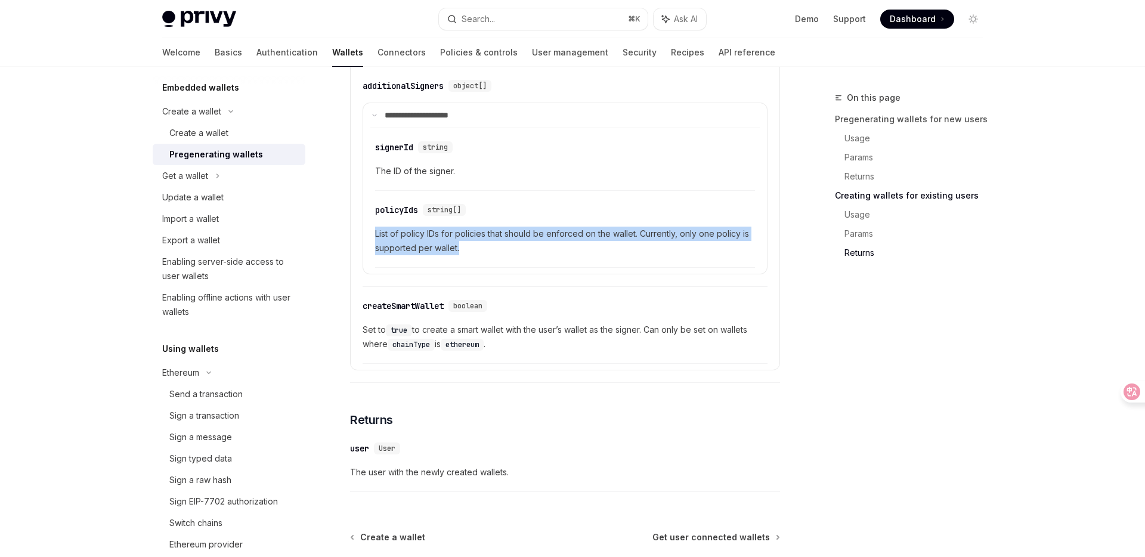
drag, startPoint x: 375, startPoint y: 240, endPoint x: 459, endPoint y: 255, distance: 85.5
click at [459, 255] on span "List of policy IDs for policies that should be enforced on the wallet. Currentl…" at bounding box center [565, 241] width 380 height 29
click at [451, 264] on div at bounding box center [451, 264] width 0 height 0
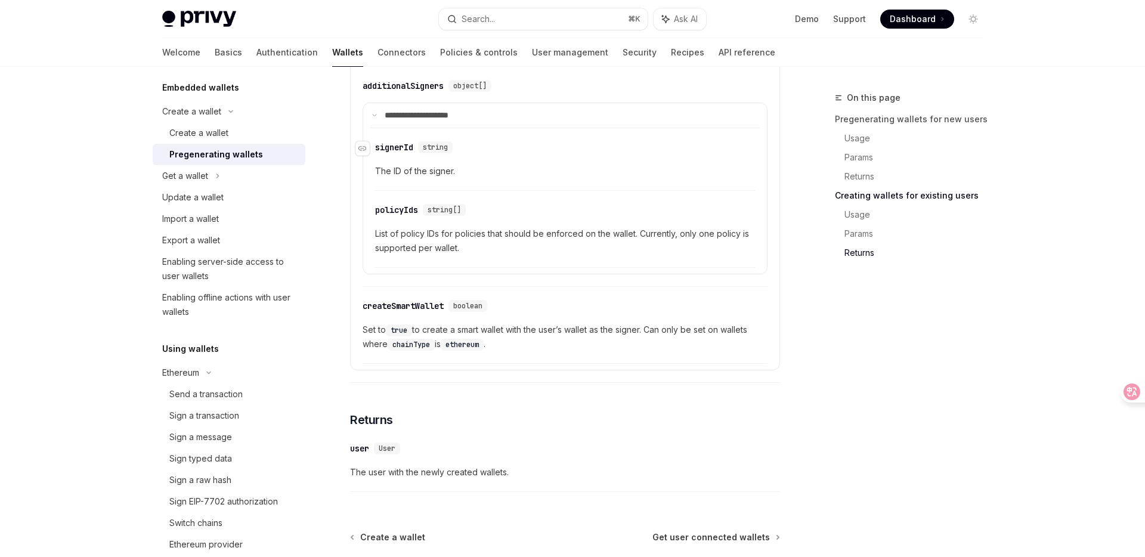
click at [400, 153] on div "signerId" at bounding box center [394, 147] width 38 height 12
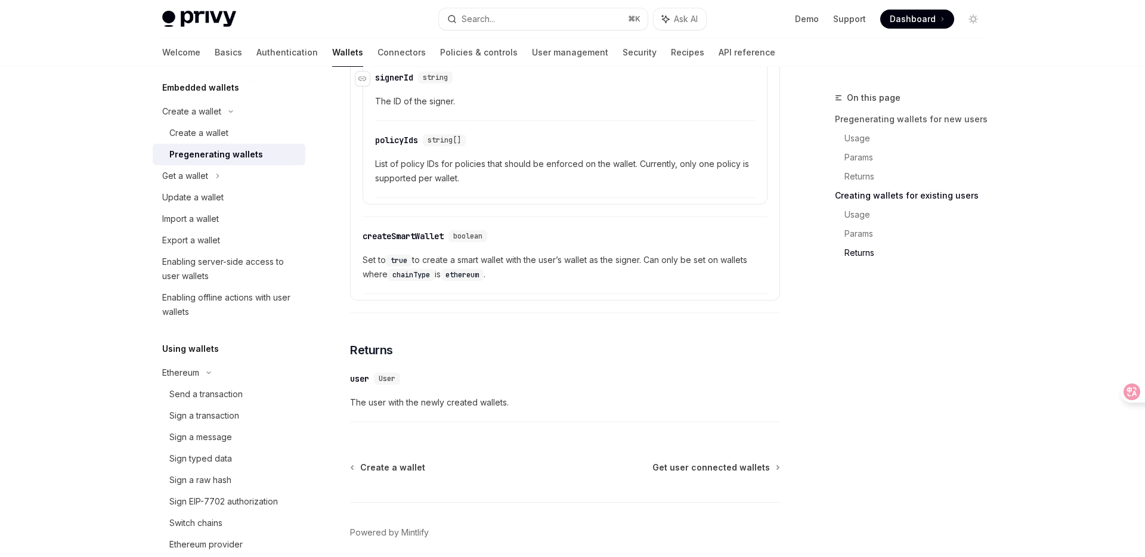
scroll to position [2534, 0]
drag, startPoint x: 376, startPoint y: 87, endPoint x: 423, endPoint y: 88, distance: 47.1
click at [423, 82] on div "​ signerId string" at bounding box center [416, 76] width 82 height 12
copy div "signerId"
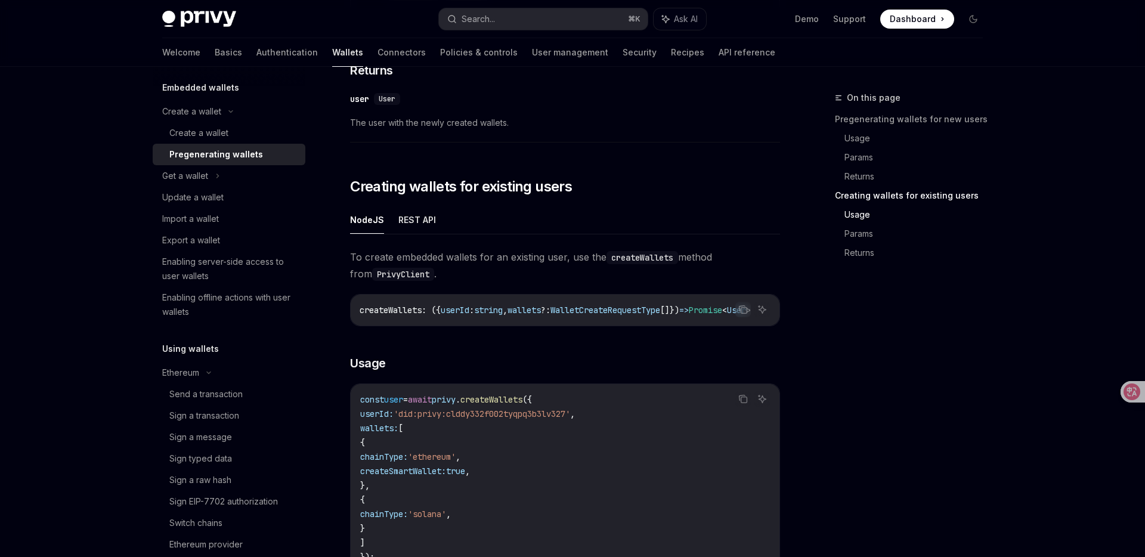
scroll to position [1664, 0]
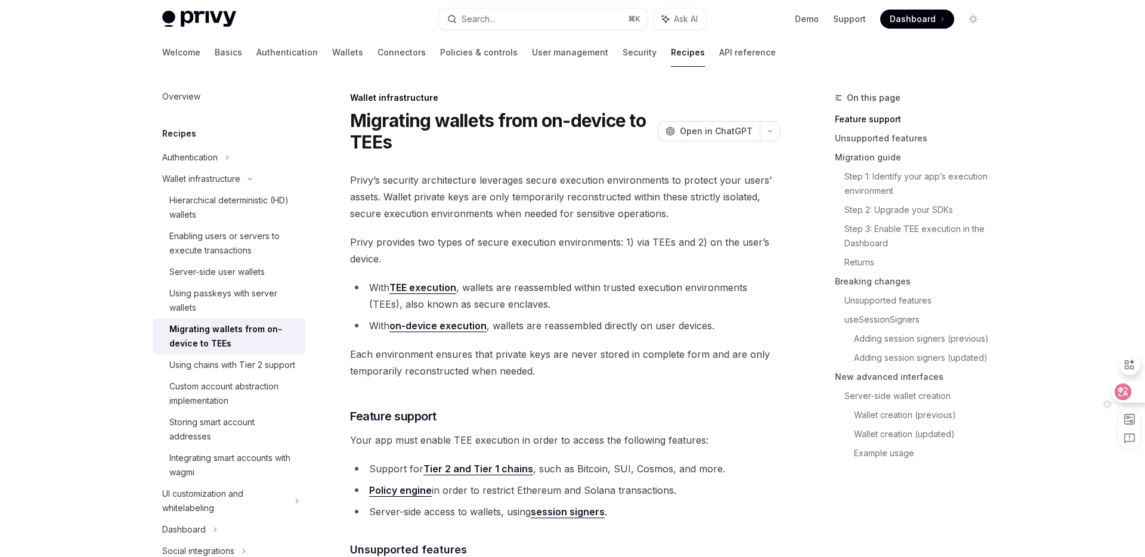
click at [1125, 392] on icon at bounding box center [1123, 392] width 10 height 10
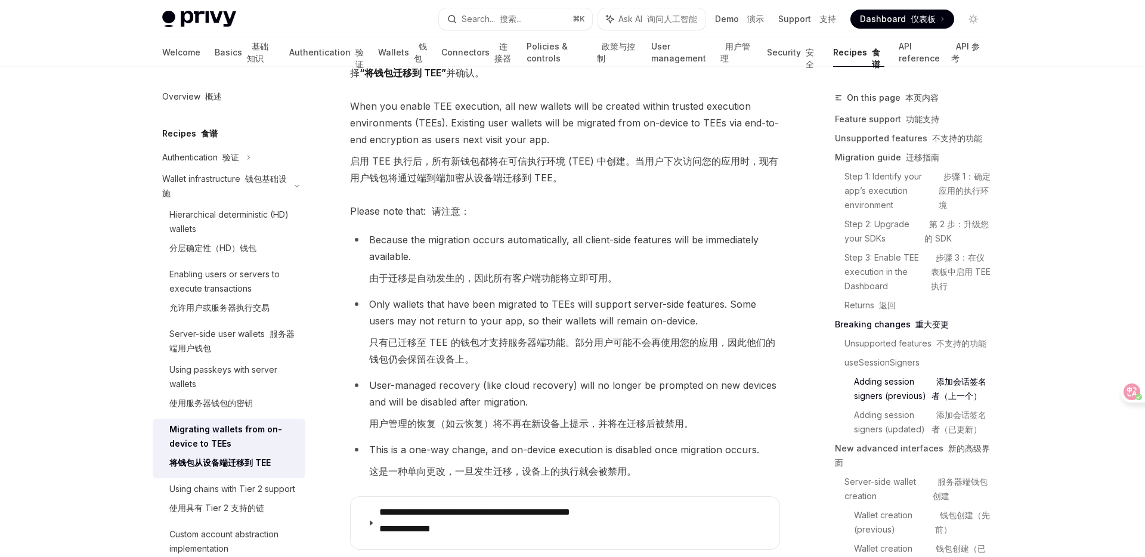
scroll to position [2169, 0]
drag, startPoint x: 460, startPoint y: 342, endPoint x: 564, endPoint y: 340, distance: 104.3
click at [565, 340] on font "只有已迁移至 TEE 的钱包才支持服务器端功能。部分用户可能不会再使用您的应用，因此他们的钱包仍会保留在设备上。" at bounding box center [572, 350] width 406 height 29
click at [602, 338] on font "只有已迁移至 TEE 的钱包才支持服务器端功能。部分用户可能不会再使用您的应用，因此他们的钱包仍会保留在设备上。" at bounding box center [572, 350] width 406 height 29
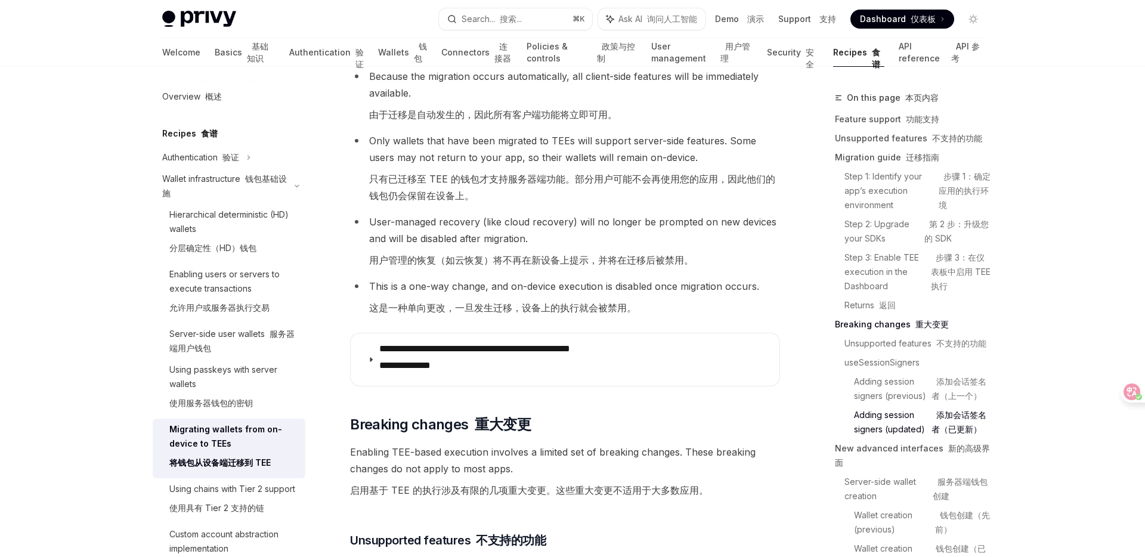
scroll to position [2423, 0]
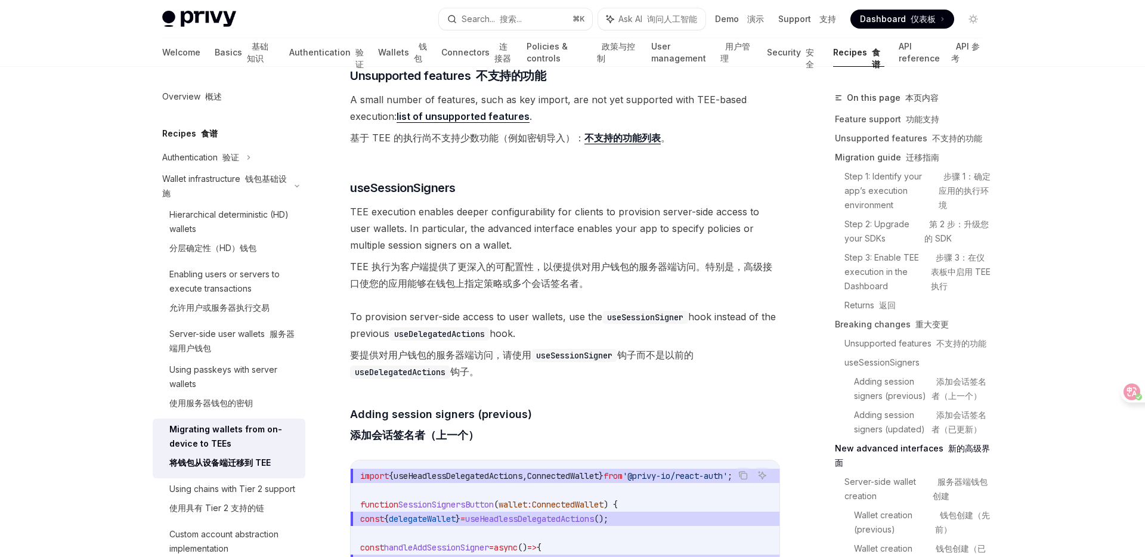
type textarea "*"
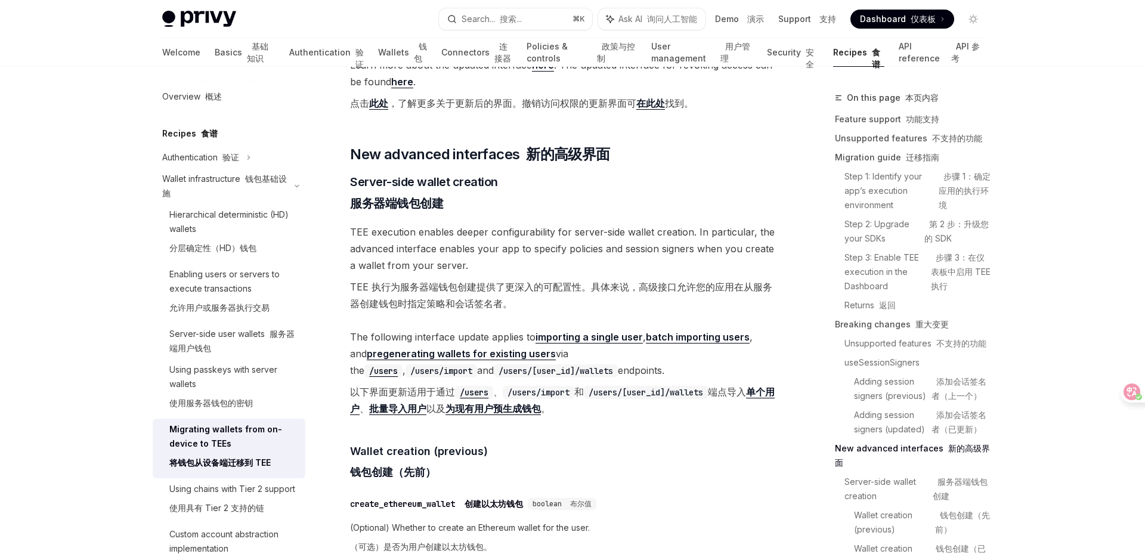
scroll to position [4076, 0]
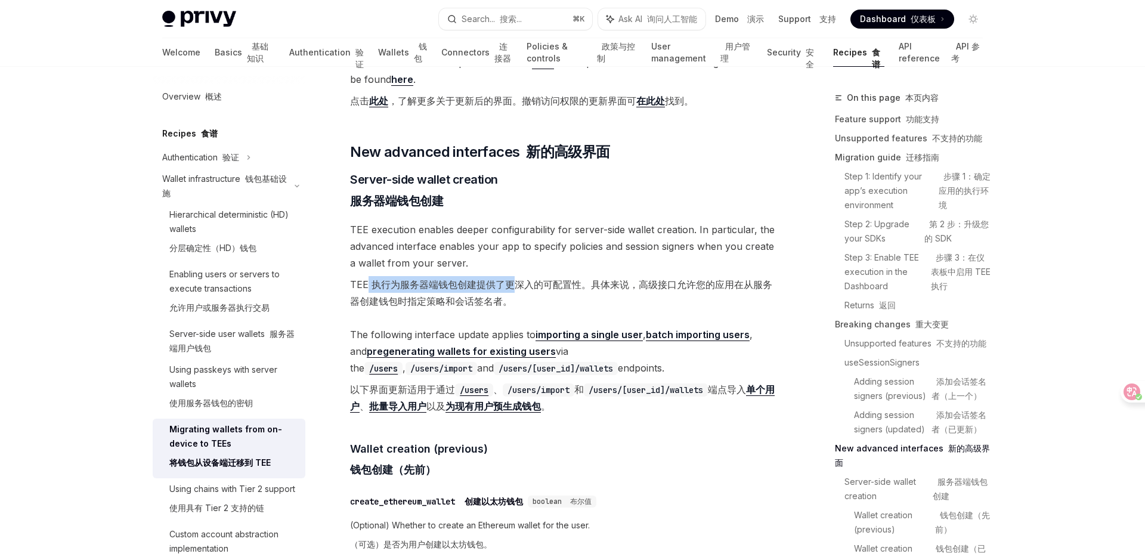
drag, startPoint x: 365, startPoint y: 290, endPoint x: 510, endPoint y: 292, distance: 144.9
click at [510, 292] on font "TEE 执行为服务器端钱包创建提供了更深入的可配置性。具体来说，高级接口允许您的应用在从服务器创建钱包时指定策略和会话签名者。" at bounding box center [561, 292] width 422 height 29
click at [569, 287] on font "TEE 执行为服务器端钱包创建提供了更深入的可配置性。具体来说，高级接口允许您的应用在从服务器创建钱包时指定策略和会话签名者。" at bounding box center [561, 292] width 422 height 29
drag, startPoint x: 581, startPoint y: 289, endPoint x: 396, endPoint y: 289, distance: 185.4
click at [396, 289] on font "TEE 执行为服务器端钱包创建提供了更深入的可配置性。具体来说，高级接口允许您的应用在从服务器创建钱包时指定策略和会话签名者。" at bounding box center [561, 292] width 422 height 29
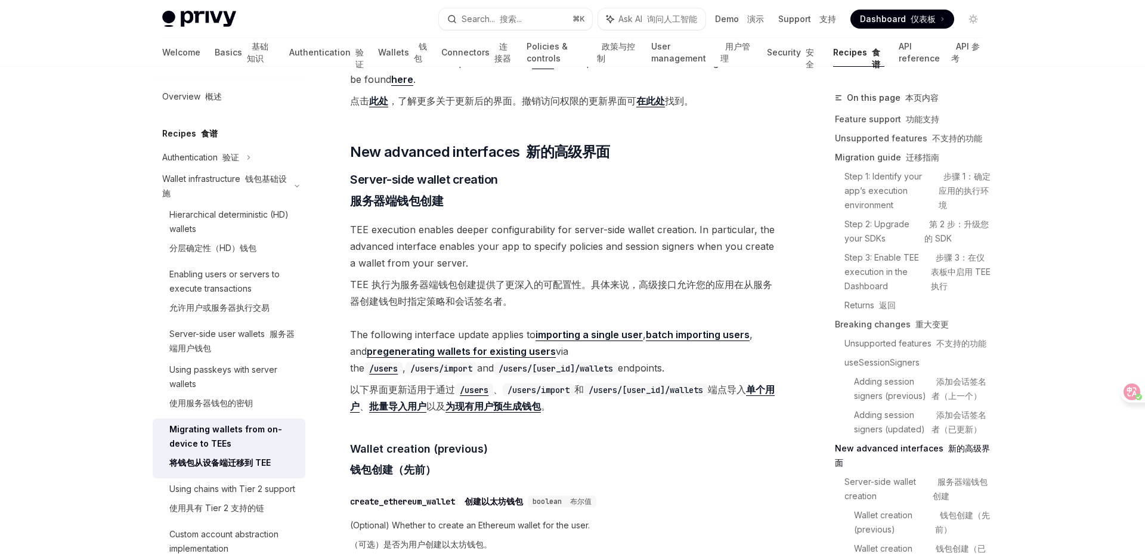
click at [596, 305] on font "TEE 执行为服务器端钱包创建提供了更深入的可配置性。具体来说，高级接口允许您的应用在从服务器创建钱包时指定策略和会话签名者。" at bounding box center [565, 292] width 430 height 33
drag, startPoint x: 641, startPoint y: 288, endPoint x: 514, endPoint y: 305, distance: 128.7
click at [514, 305] on font "TEE 执行为服务器端钱包创建提供了更深入的可配置性。具体来说，高级接口允许您的应用在从服务器创建钱包时指定策略和会话签名者。" at bounding box center [565, 292] width 430 height 33
click at [522, 306] on font "TEE 执行为服务器端钱包创建提供了更深入的可配置性。具体来说，高级接口允许您的应用在从服务器创建钱包时指定策略和会话签名者。" at bounding box center [565, 292] width 430 height 33
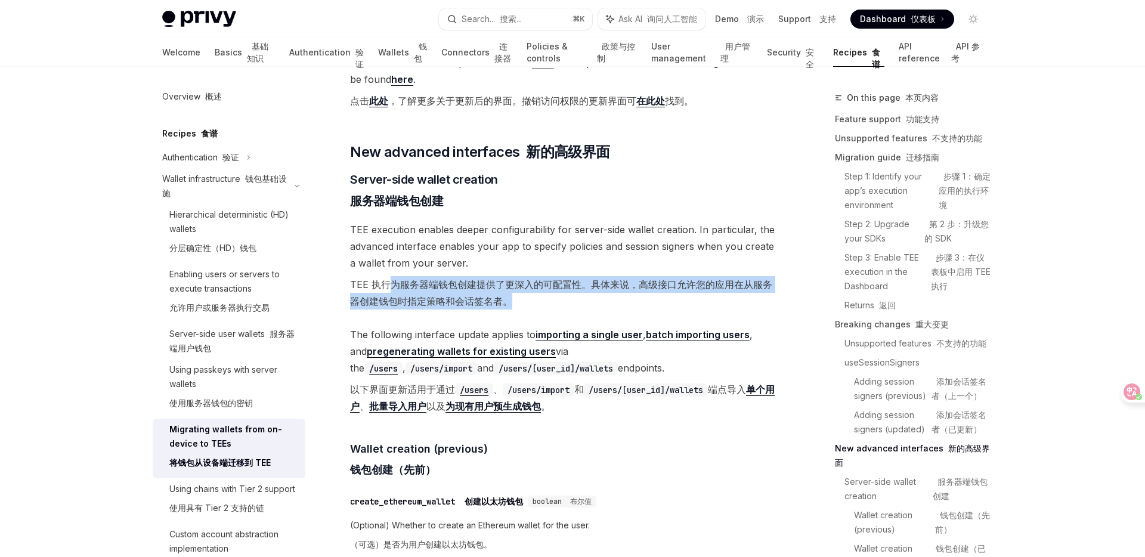
drag, startPoint x: 522, startPoint y: 306, endPoint x: 389, endPoint y: 281, distance: 135.3
click at [389, 281] on font "TEE 执行为服务器端钱包创建提供了更深入的可配置性。具体来说，高级接口允许您的应用在从服务器创建钱包时指定策略和会话签名者。" at bounding box center [565, 292] width 430 height 33
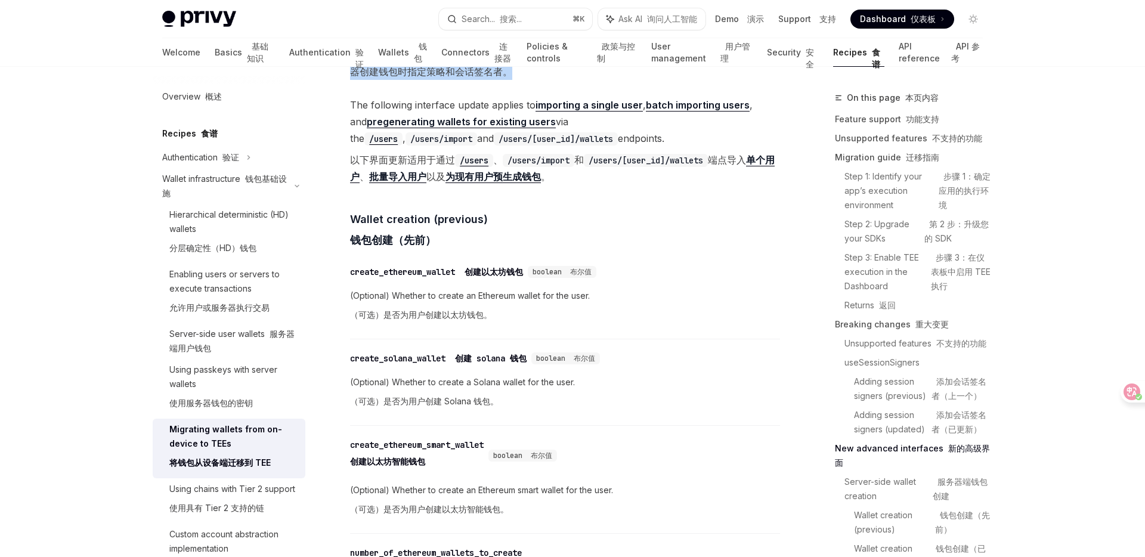
scroll to position [4342, 0]
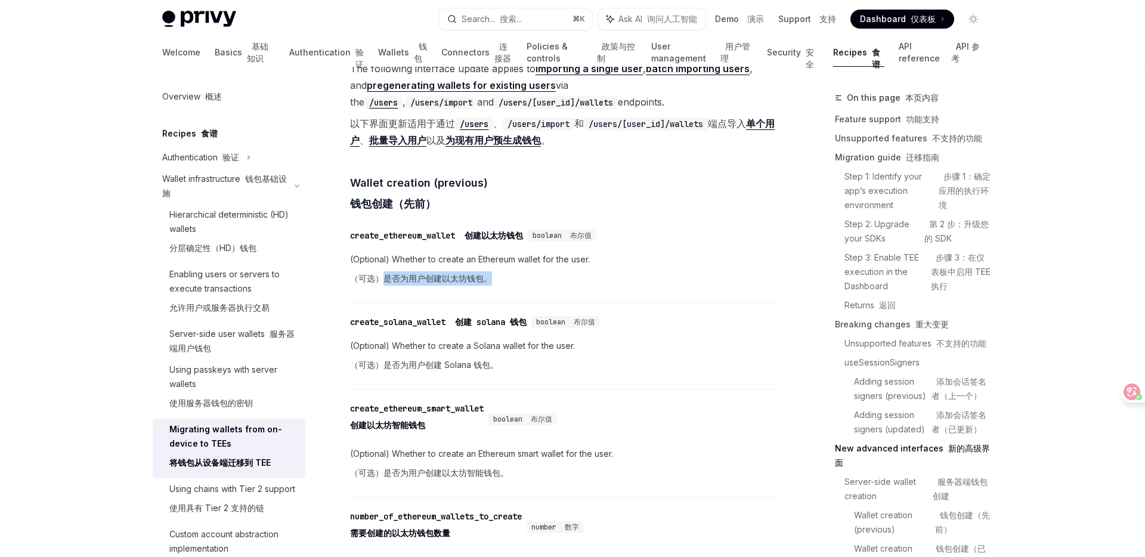
drag, startPoint x: 381, startPoint y: 285, endPoint x: 492, endPoint y: 285, distance: 110.9
click at [492, 285] on span "(Optional) Whether to create an Ethereum wallet for the user. （可选）是否为用户创建以太坊钱包。" at bounding box center [565, 271] width 430 height 38
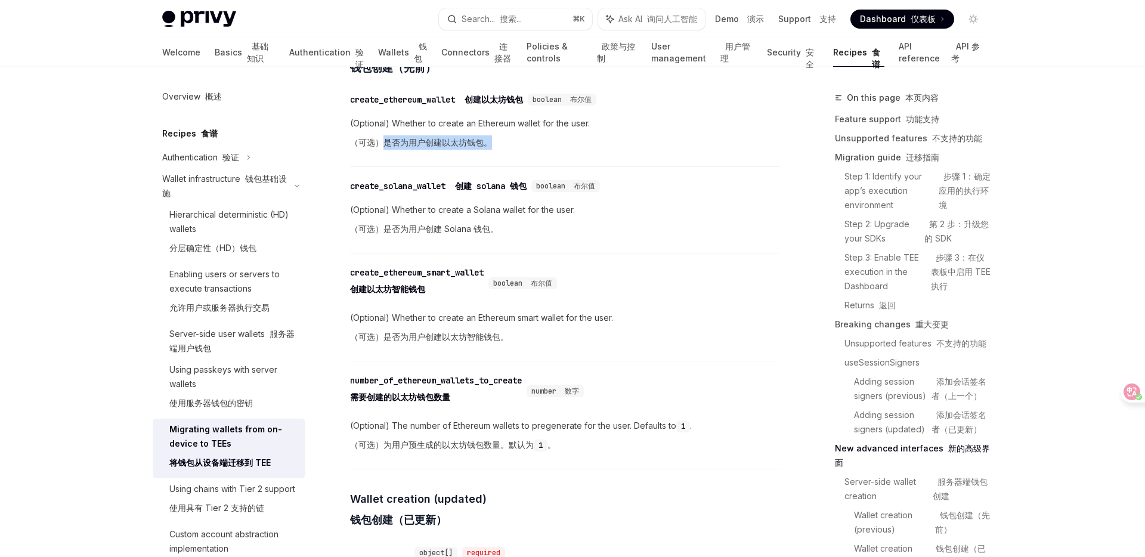
scroll to position [4479, 0]
click at [441, 321] on span "(Optional) Whether to create an Ethereum smart wallet for the user. （可选）是否为用户创建…" at bounding box center [565, 329] width 430 height 38
drag, startPoint x: 382, startPoint y: 342, endPoint x: 563, endPoint y: 344, distance: 181.3
click at [563, 344] on span "(Optional) Whether to create an Ethereum smart wallet for the user. （可选）是否为用户创建…" at bounding box center [565, 329] width 430 height 38
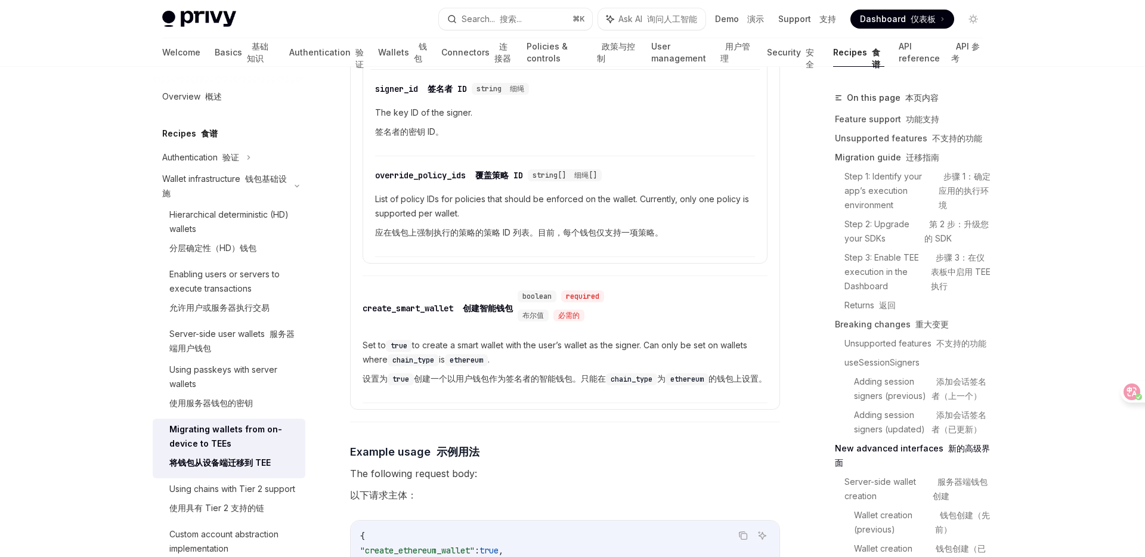
scroll to position [5369, 0]
drag, startPoint x: 422, startPoint y: 377, endPoint x: 579, endPoint y: 380, distance: 158.0
click at [579, 380] on font "设置为 true 创建一个以用户钱包作为签名者的智能钱包。只能在 chain_type 为 ethereum 的钱包上设置。" at bounding box center [564, 377] width 404 height 10
click at [596, 382] on font "设置为 true 创建一个以用户钱包作为签名者的智能钱包。只能在 chain_type 为 ethereum 的钱包上设置。" at bounding box center [564, 377] width 404 height 10
click at [626, 384] on code "chain_type" at bounding box center [631, 378] width 51 height 12
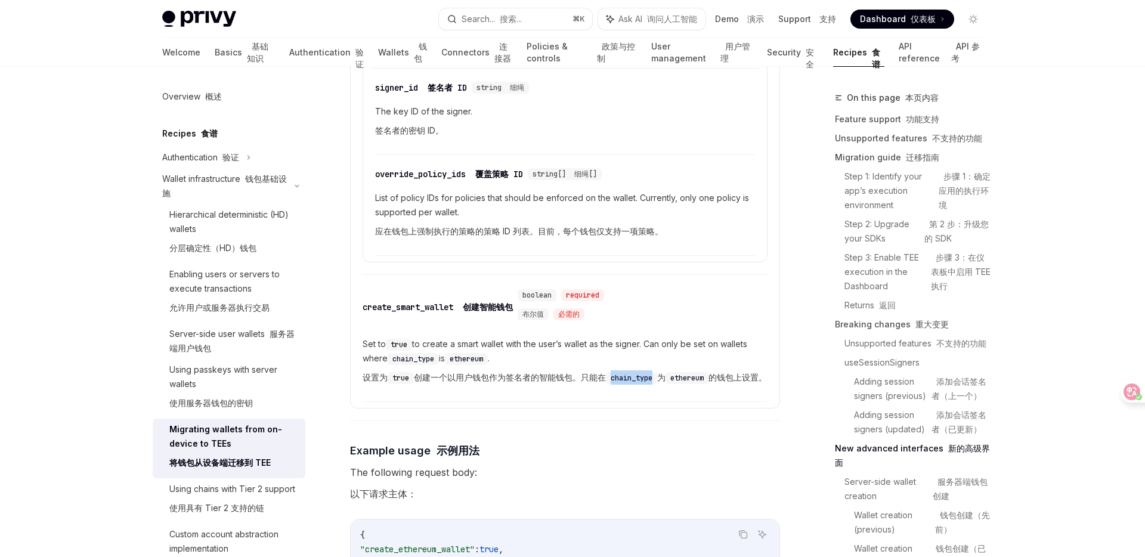
click at [626, 384] on code "chain_type" at bounding box center [631, 378] width 51 height 12
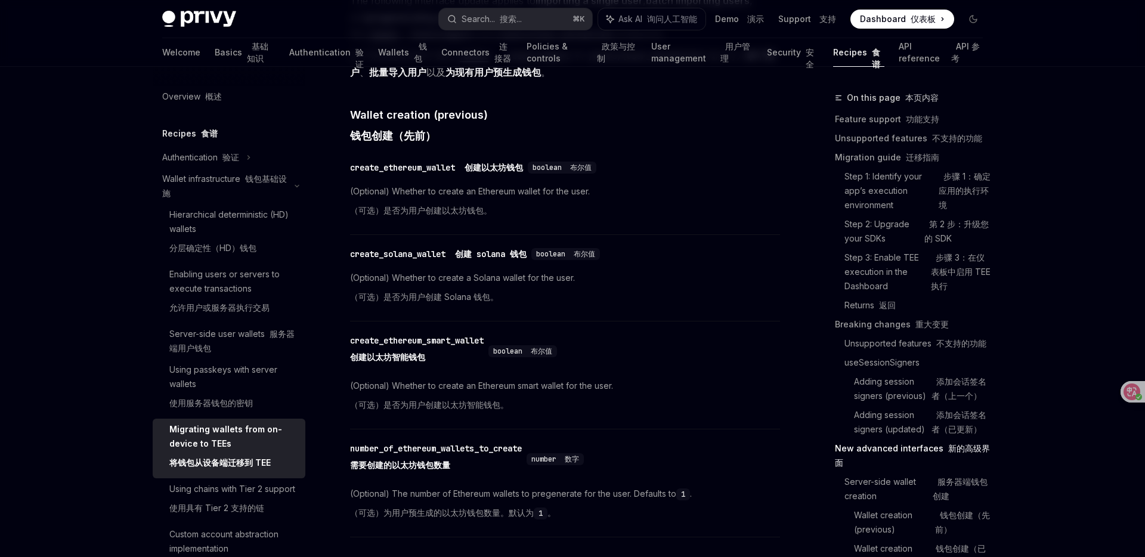
scroll to position [4408, 0]
